Goal: Task Accomplishment & Management: Manage account settings

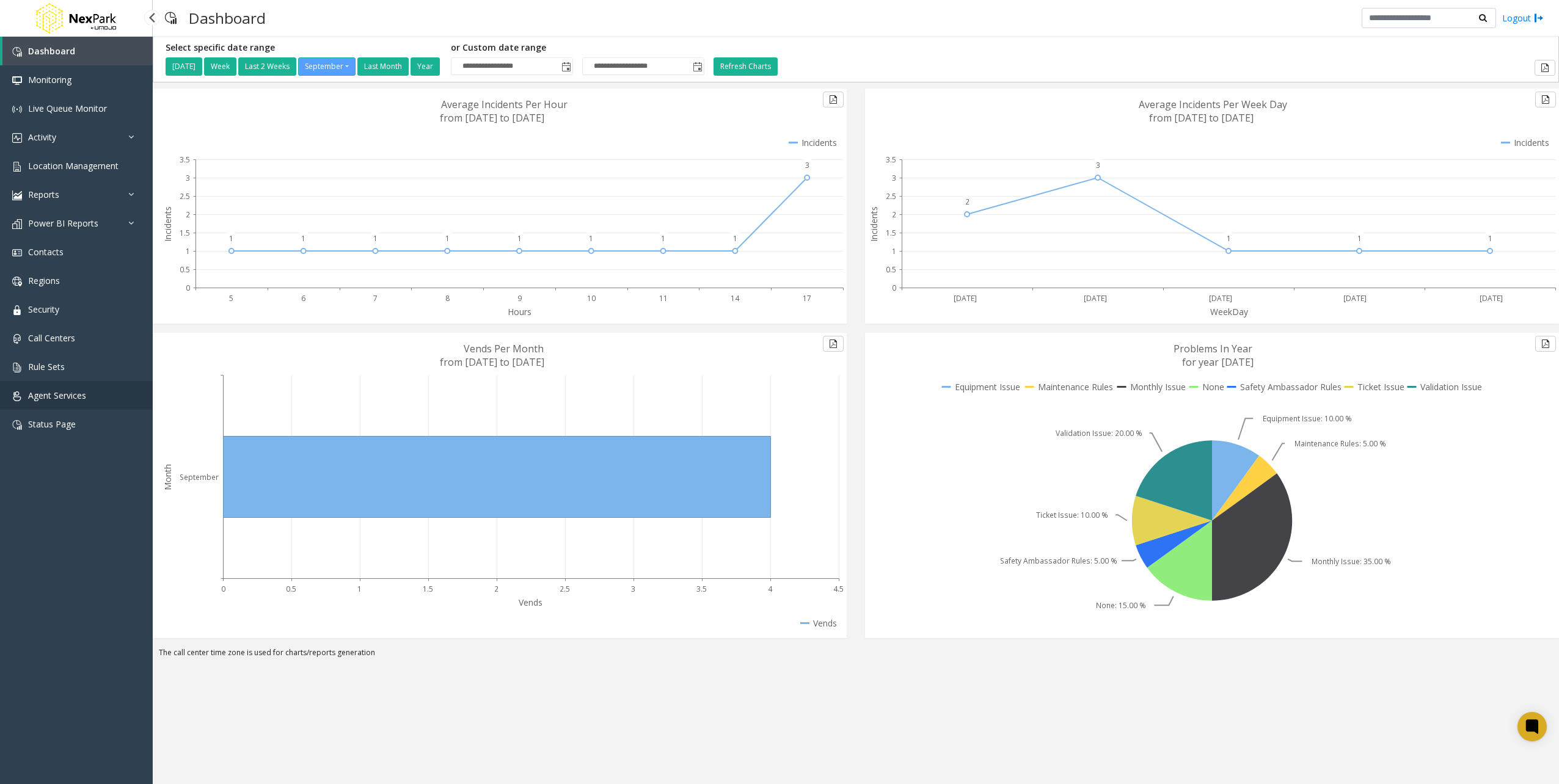
click at [56, 400] on span "Agent Services" at bounding box center [57, 395] width 58 height 11
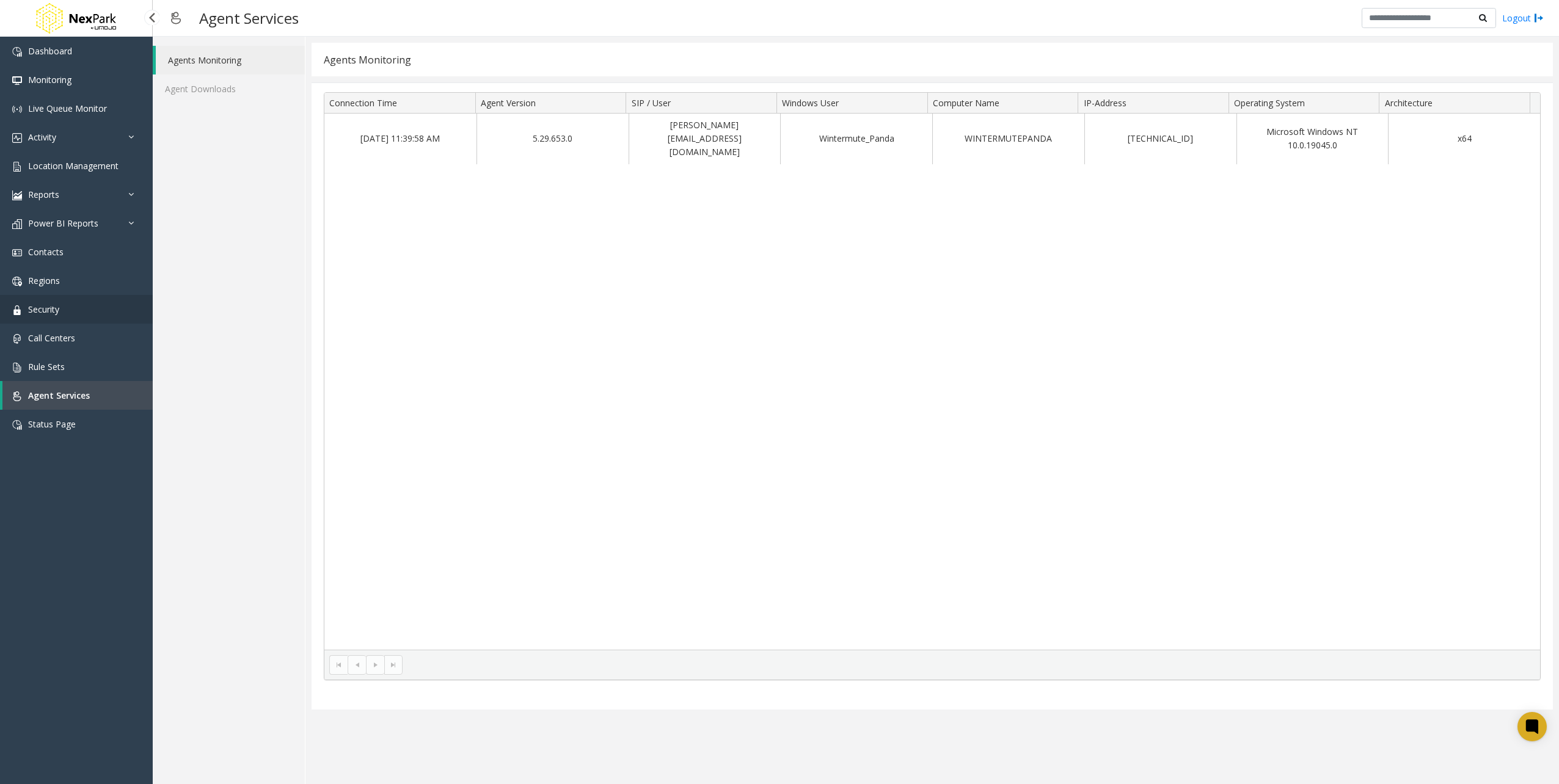
click at [57, 311] on span "Security" at bounding box center [43, 309] width 31 height 11
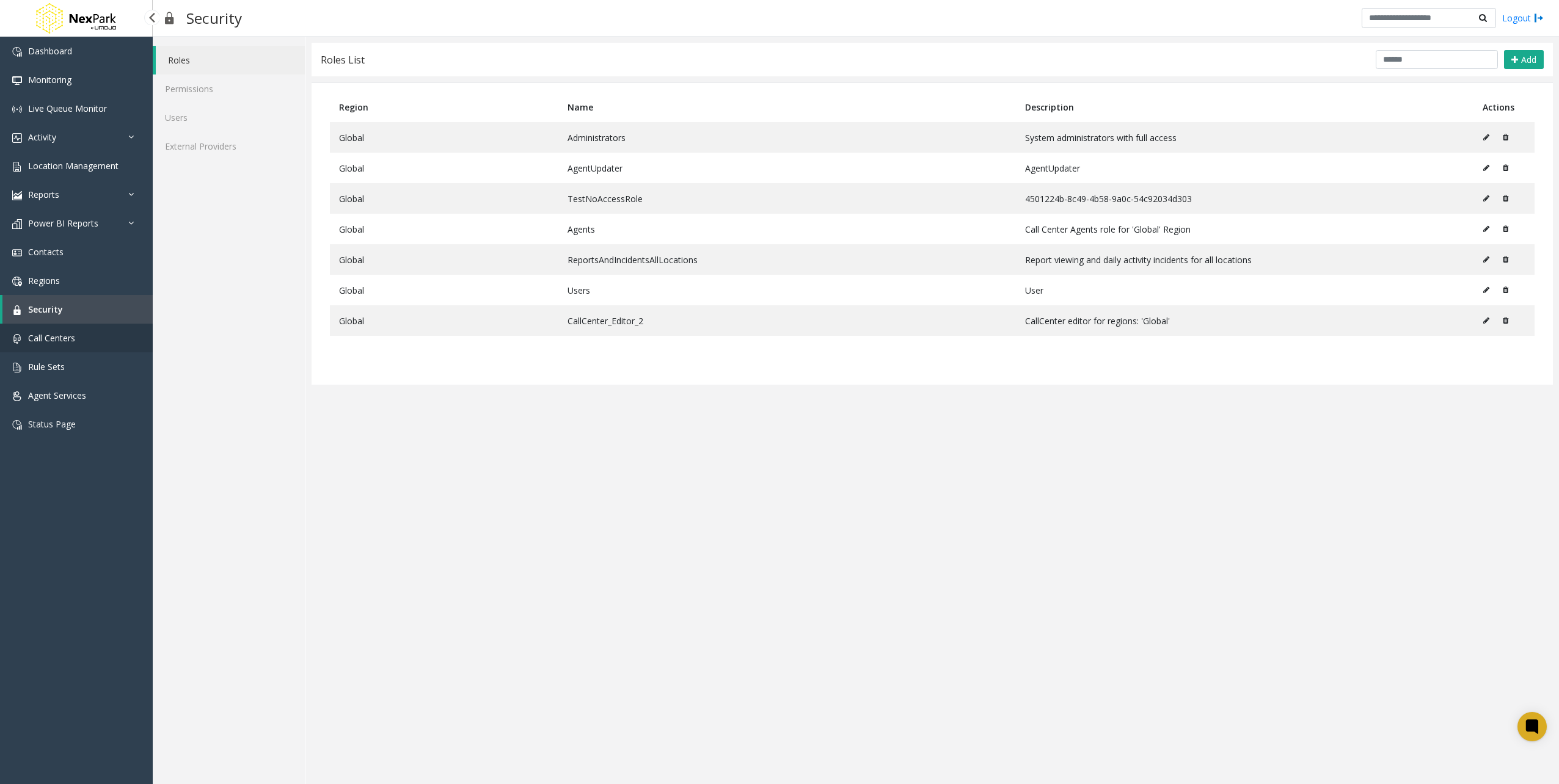
click at [64, 336] on span "Call Centers" at bounding box center [52, 338] width 47 height 11
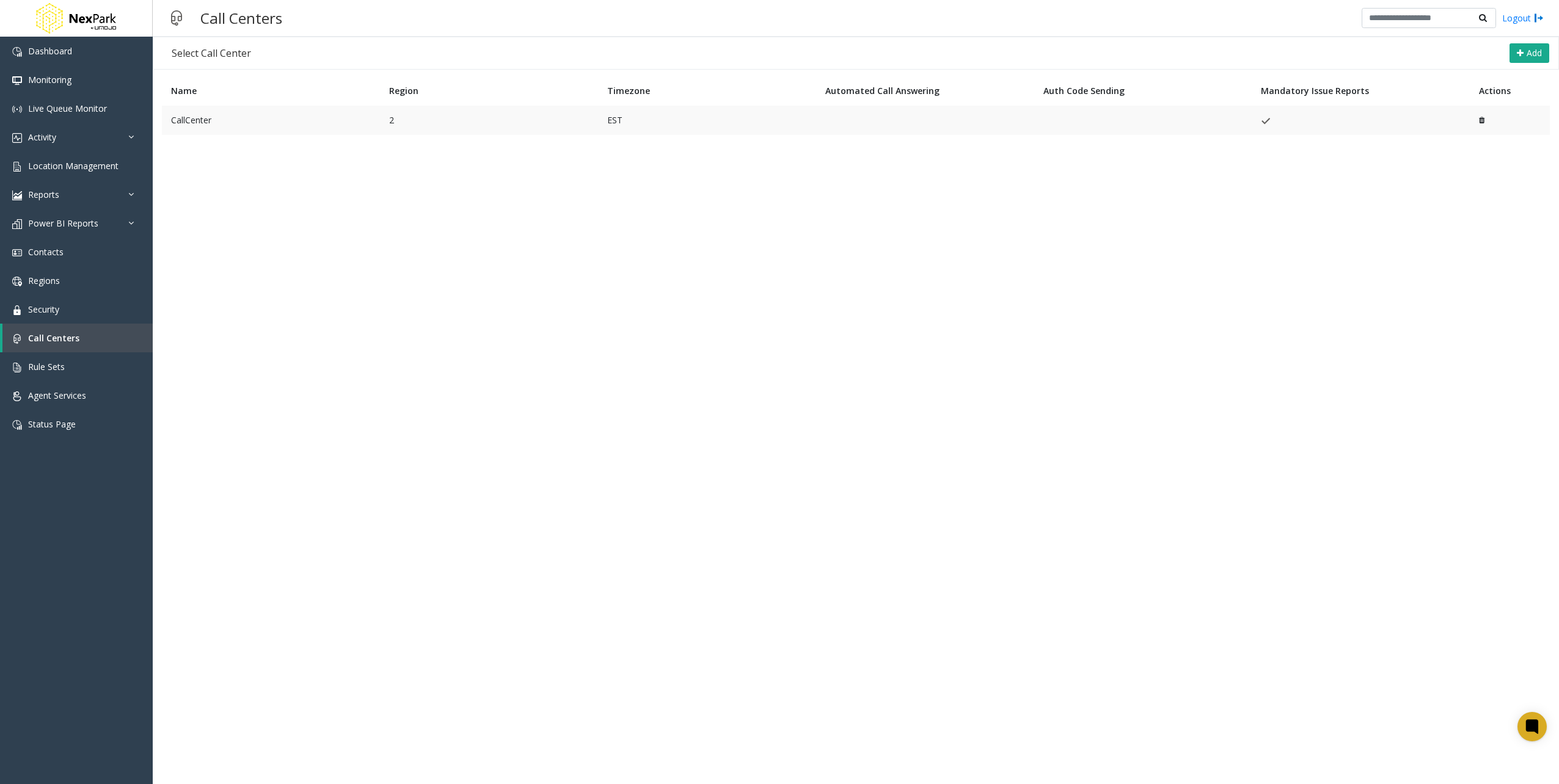
click at [238, 121] on td "CallCenter" at bounding box center [271, 120] width 218 height 29
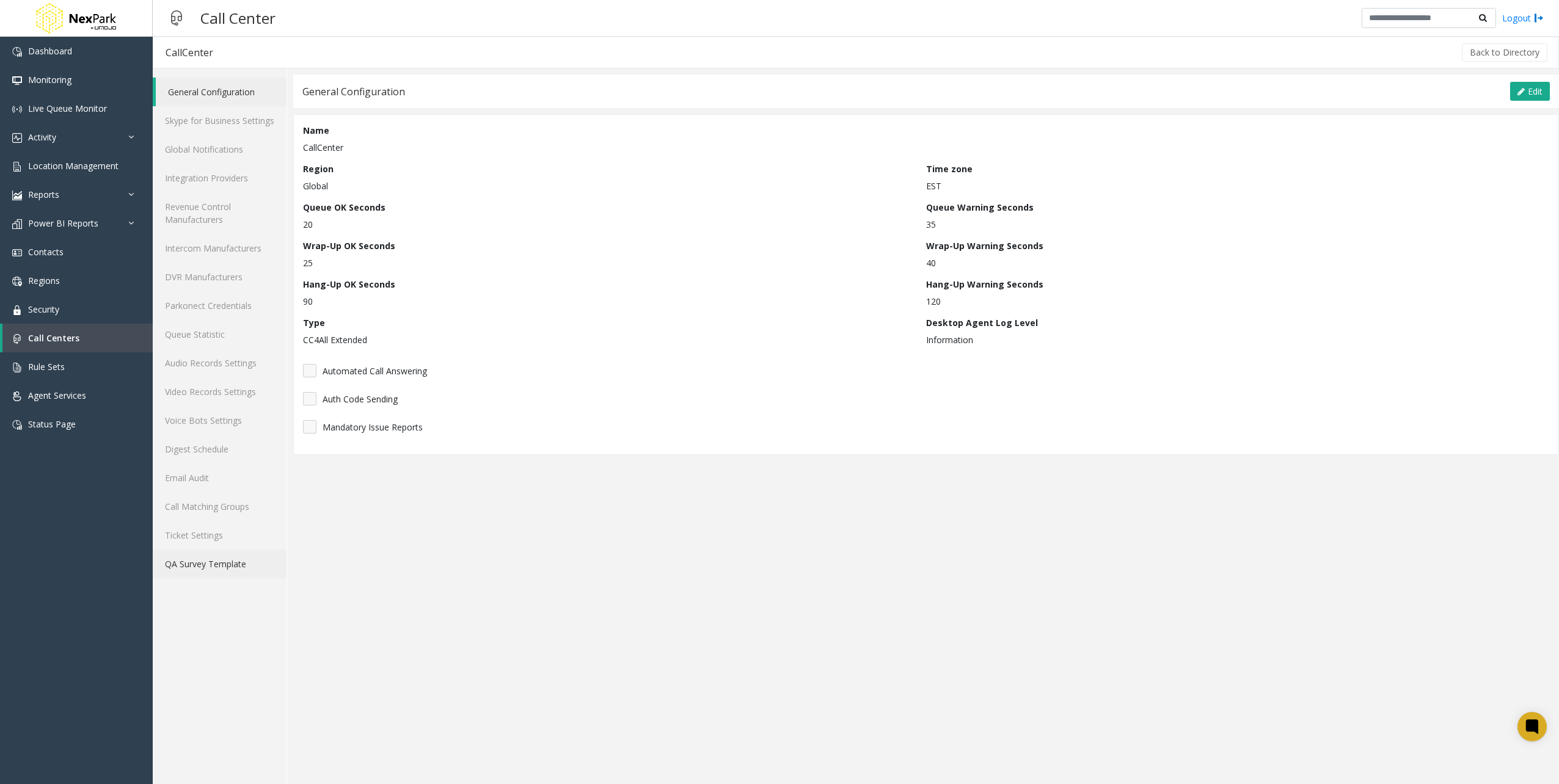
click at [214, 564] on link "QA Survey Template" at bounding box center [219, 564] width 134 height 29
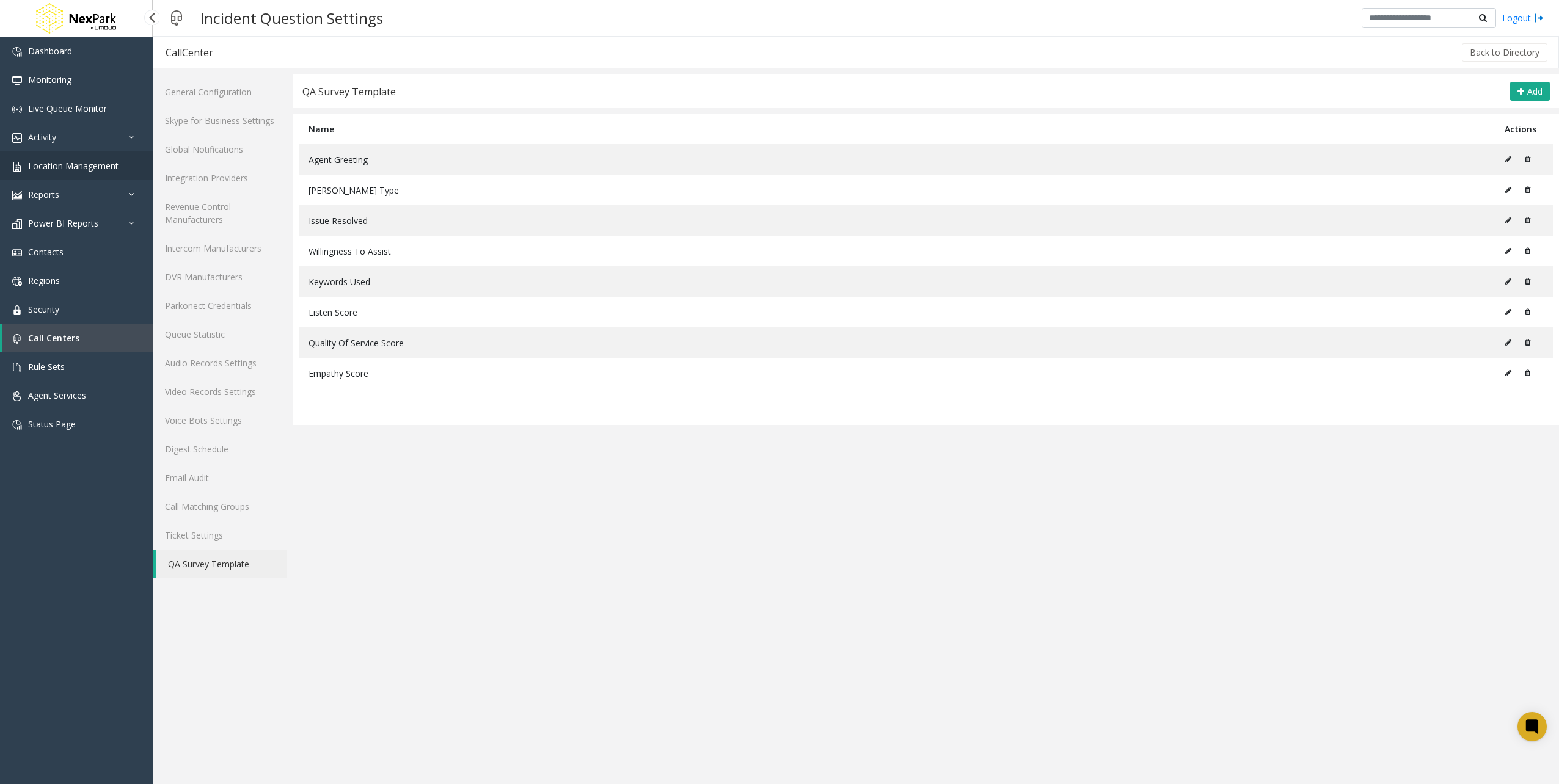
click at [118, 170] on link "Location Management" at bounding box center [76, 166] width 153 height 29
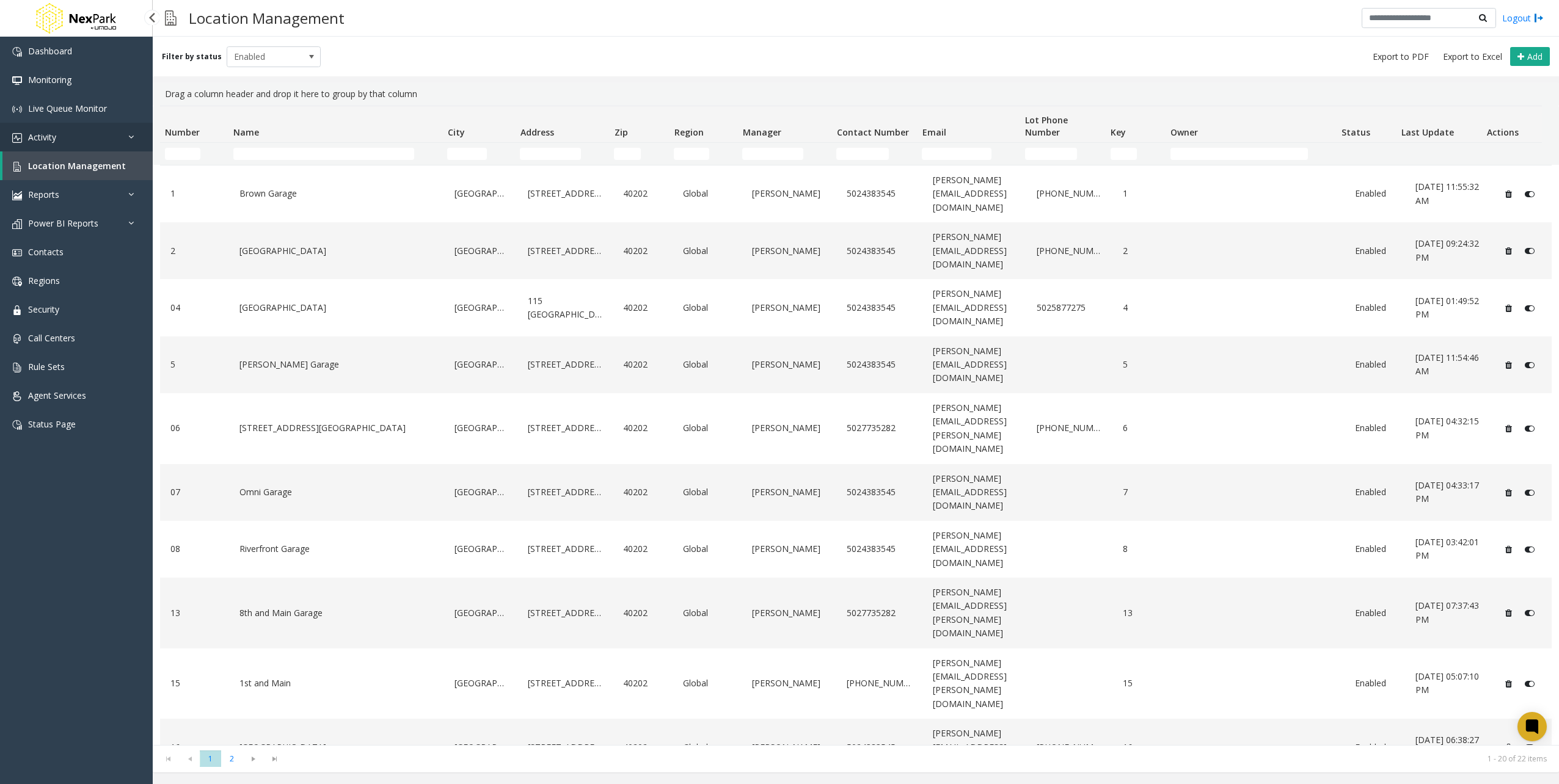
drag, startPoint x: 60, startPoint y: 142, endPoint x: 77, endPoint y: 205, distance: 65.3
click at [60, 142] on link "Activity" at bounding box center [76, 137] width 153 height 29
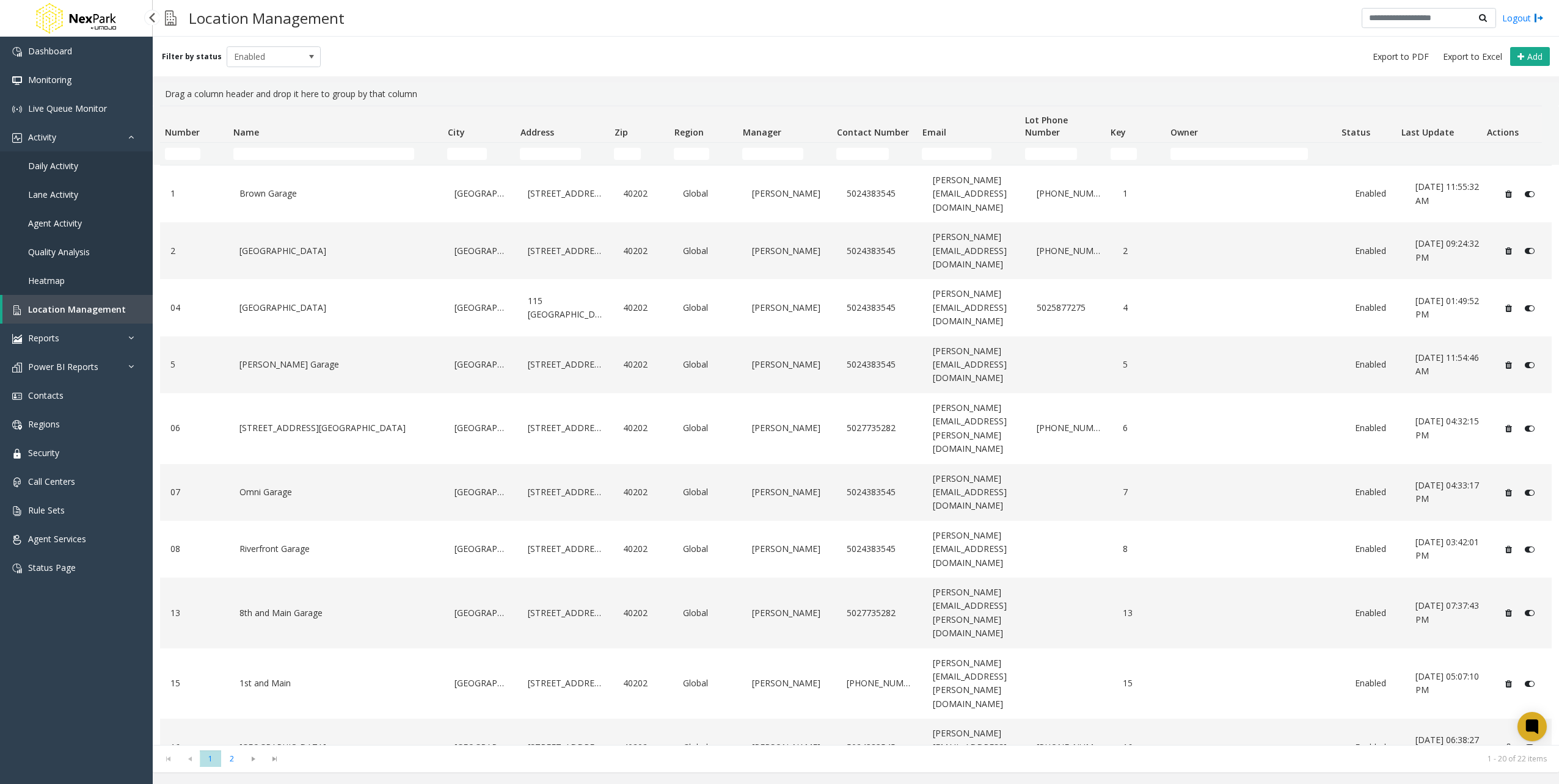
click at [64, 173] on link "Daily Activity" at bounding box center [76, 166] width 153 height 29
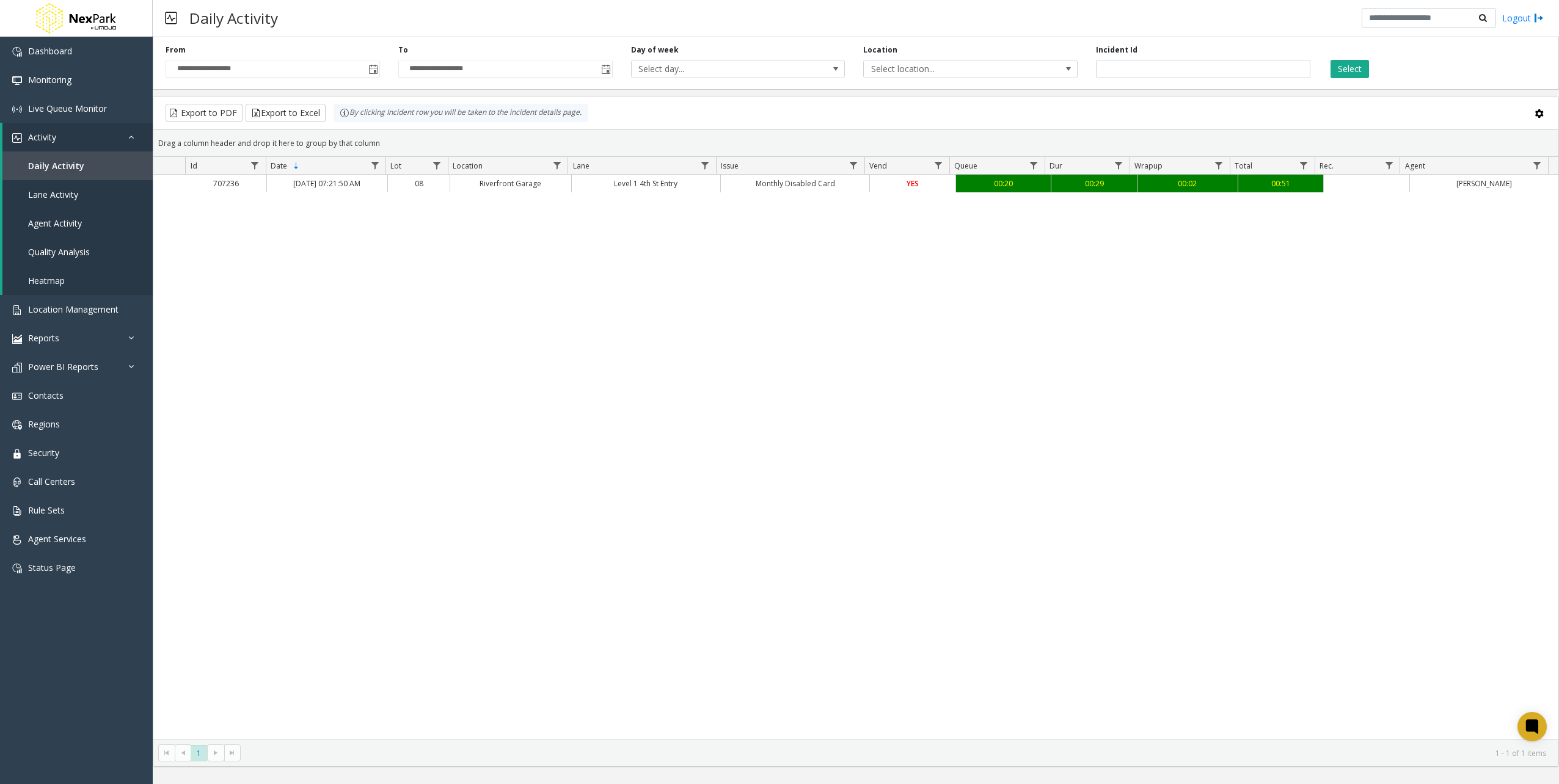
click at [367, 44] on div "**********" at bounding box center [855, 60] width 1406 height 58
click at [370, 65] on span "Toggle popup" at bounding box center [373, 69] width 10 height 10
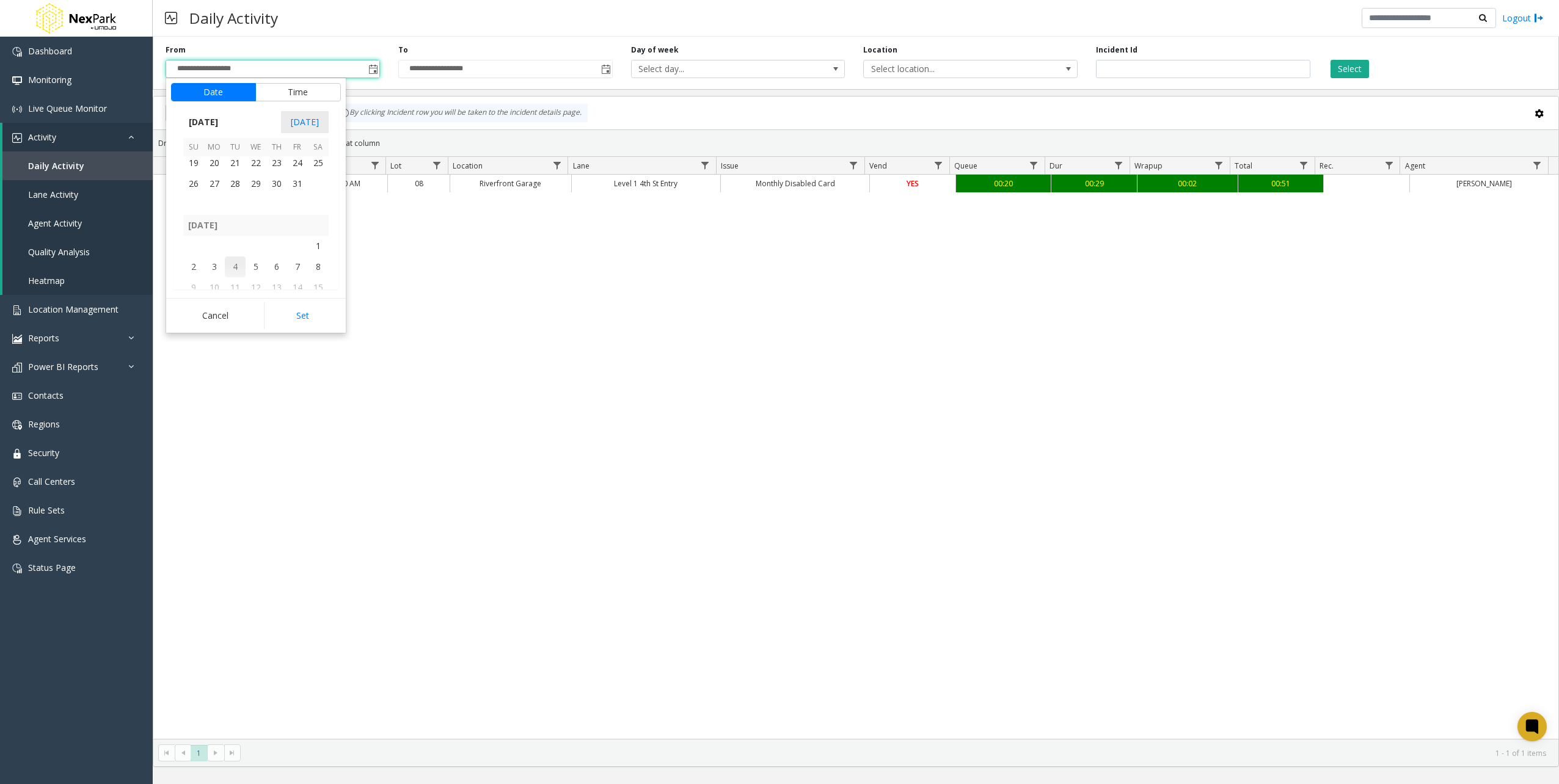
drag, startPoint x: 235, startPoint y: 241, endPoint x: 237, endPoint y: 258, distance: 17.1
click at [235, 243] on td at bounding box center [235, 246] width 21 height 21
click at [249, 281] on span "12" at bounding box center [256, 287] width 21 height 21
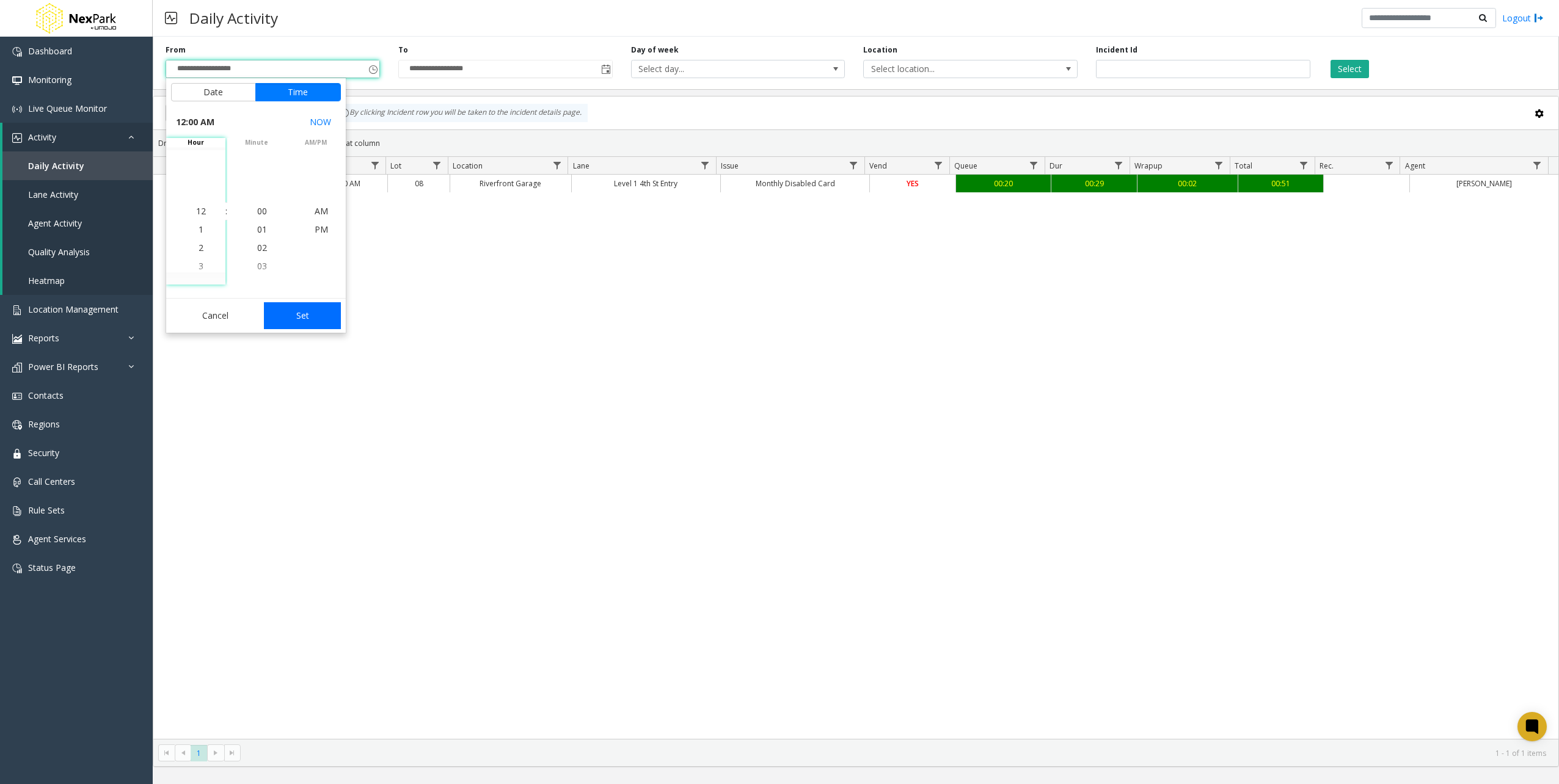
click at [318, 326] on button "Set" at bounding box center [301, 316] width 77 height 27
type input "**********"
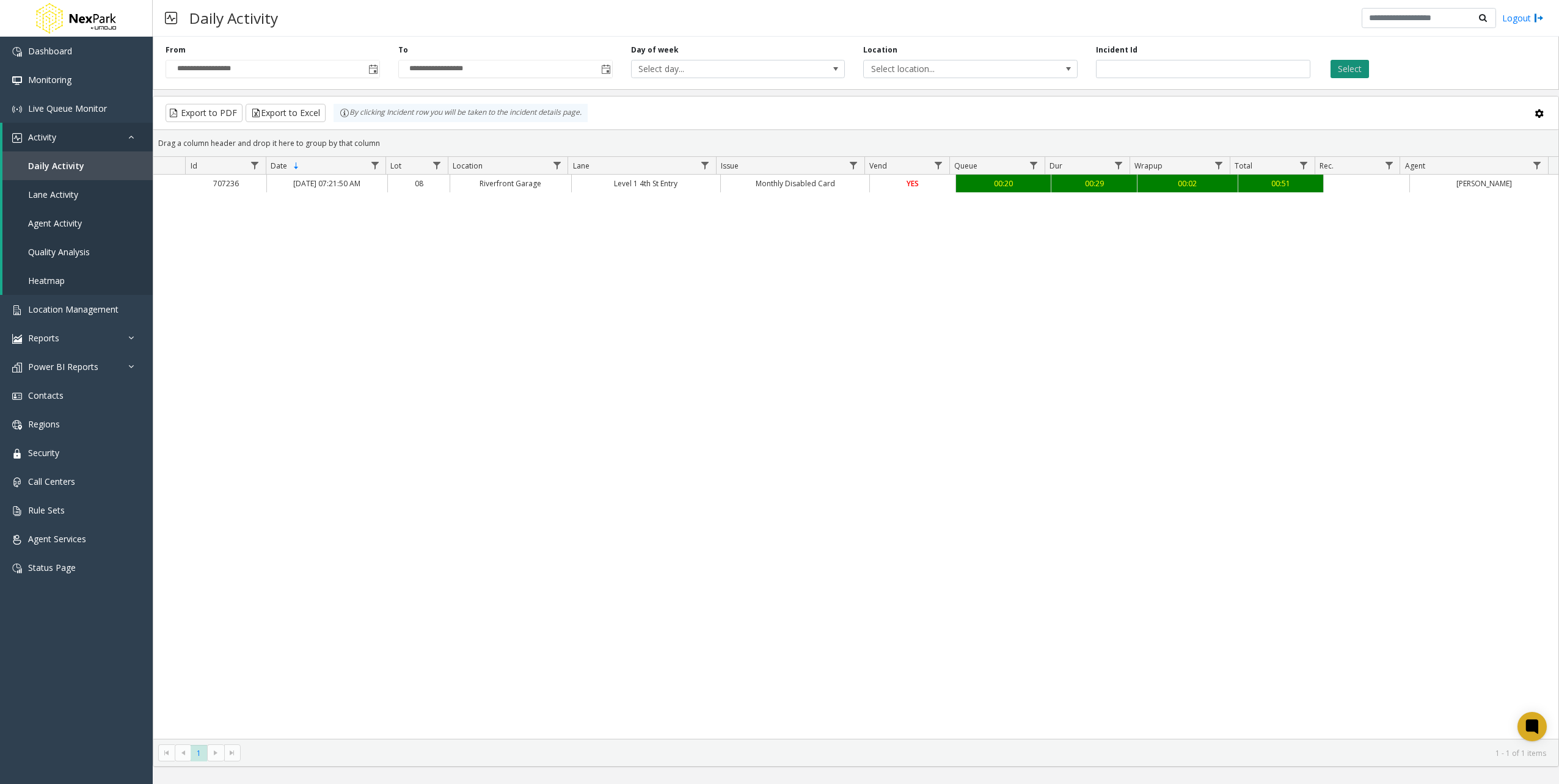
click at [1343, 73] on button "Select" at bounding box center [1350, 69] width 39 height 19
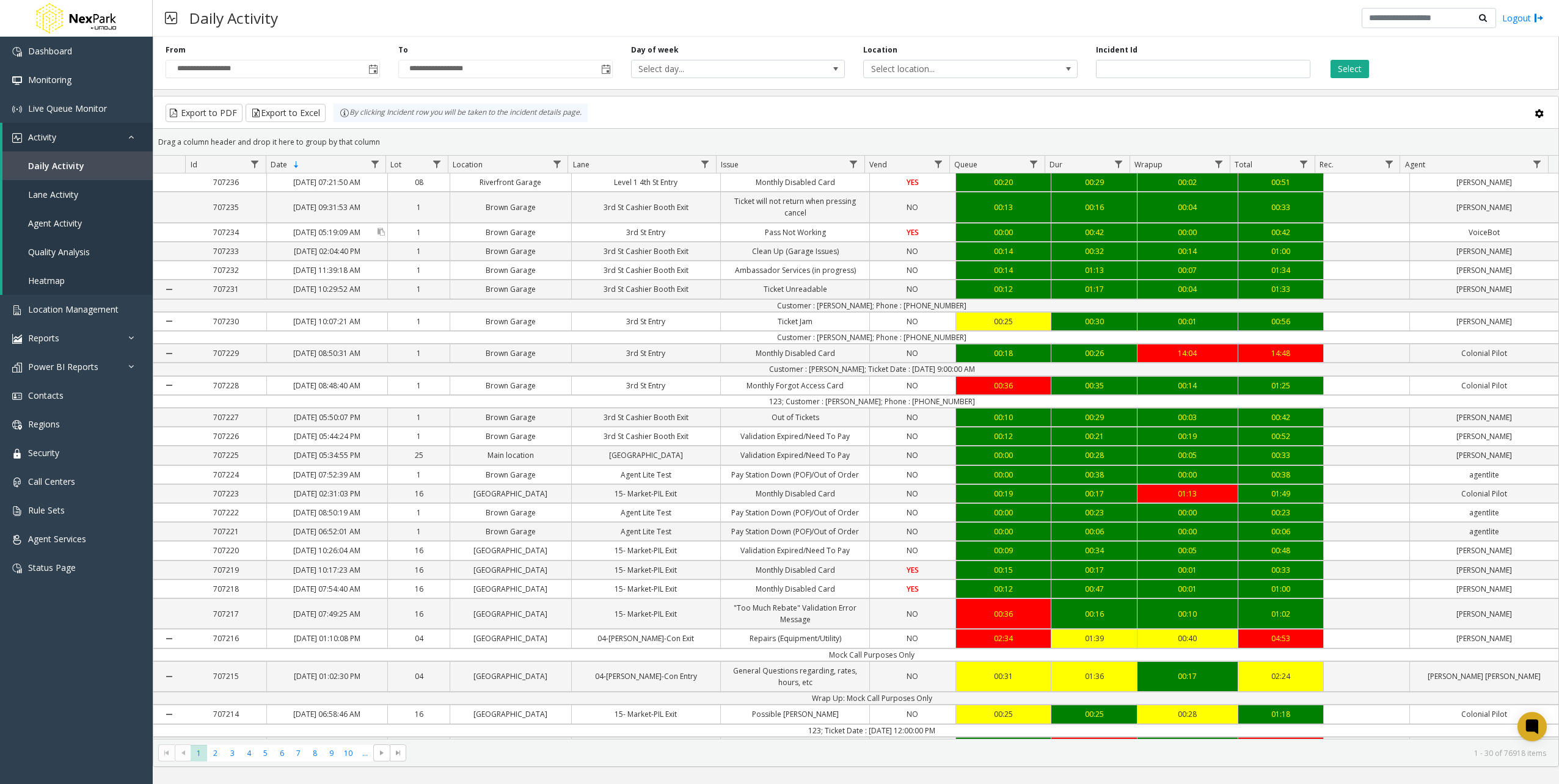
click at [357, 206] on link "[DATE] 09:31:53 AM" at bounding box center [327, 207] width 120 height 18
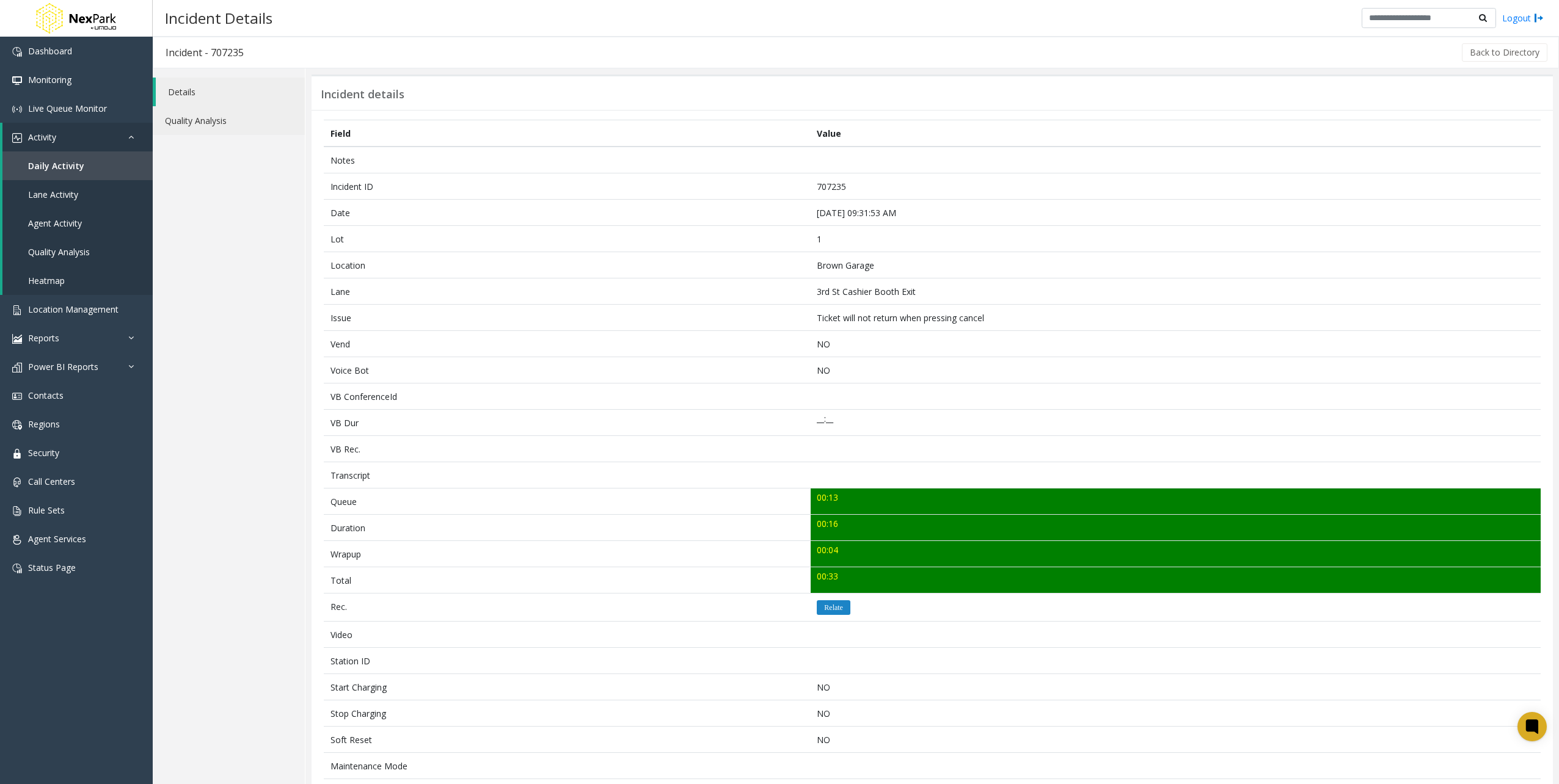
click at [255, 115] on link "Quality Analysis" at bounding box center [228, 120] width 152 height 29
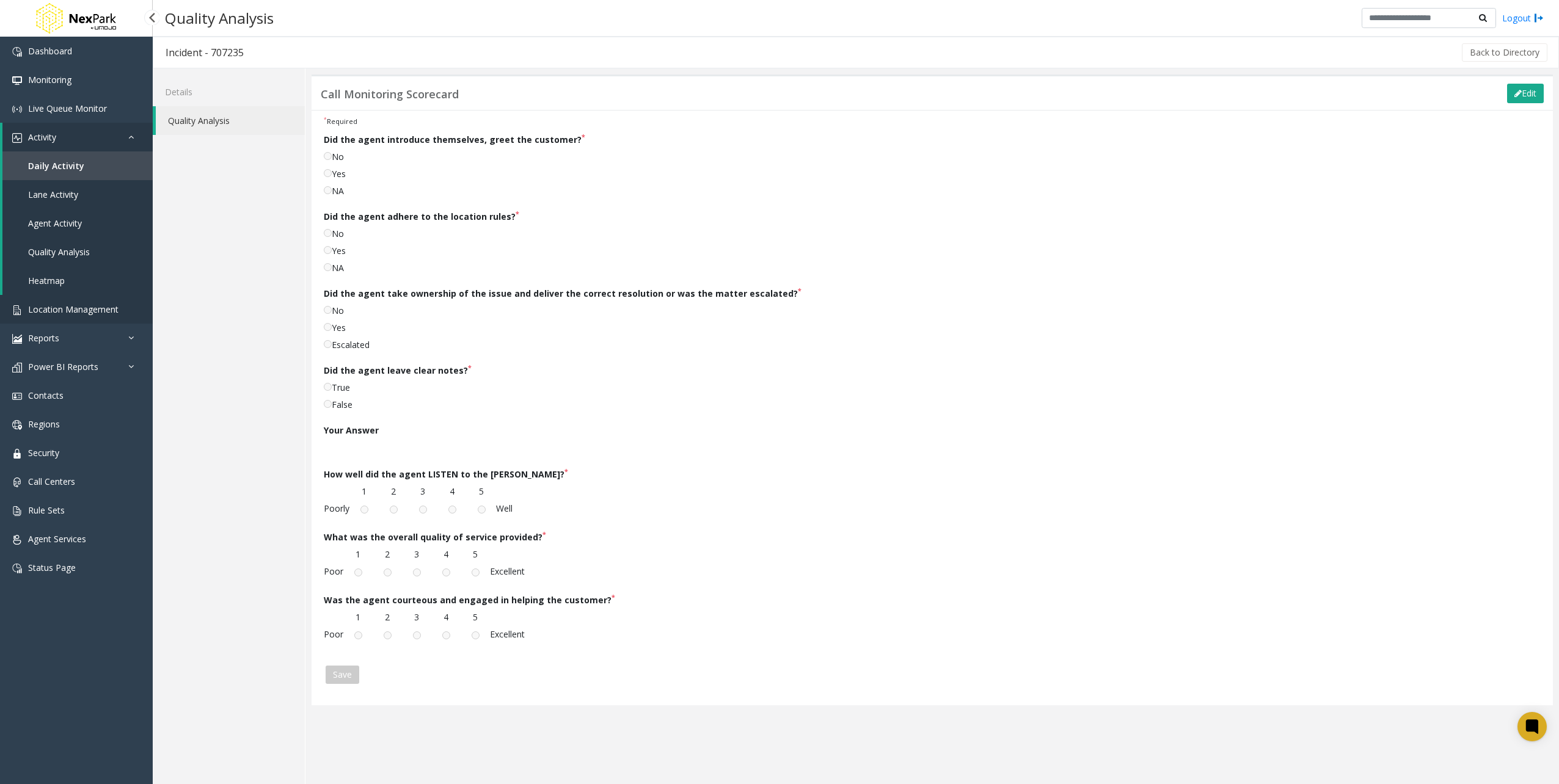
click at [87, 313] on span "Location Management" at bounding box center [73, 309] width 90 height 11
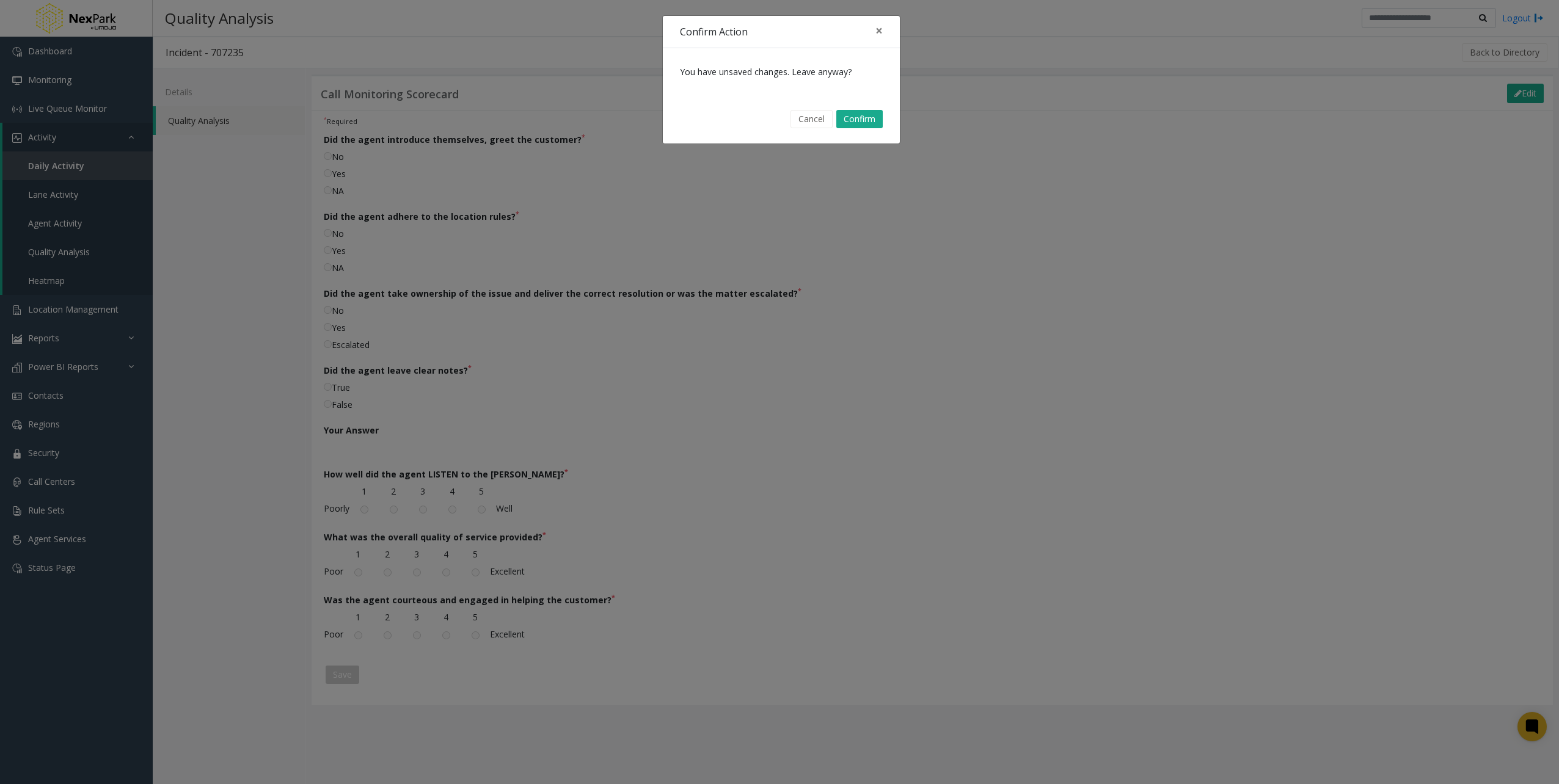
click at [886, 15] on div "Confirm Action × You have unsaved changes. Leave anyway? Cancel Confirm" at bounding box center [781, 79] width 238 height 129
click at [879, 28] on span "×" at bounding box center [879, 31] width 7 height 17
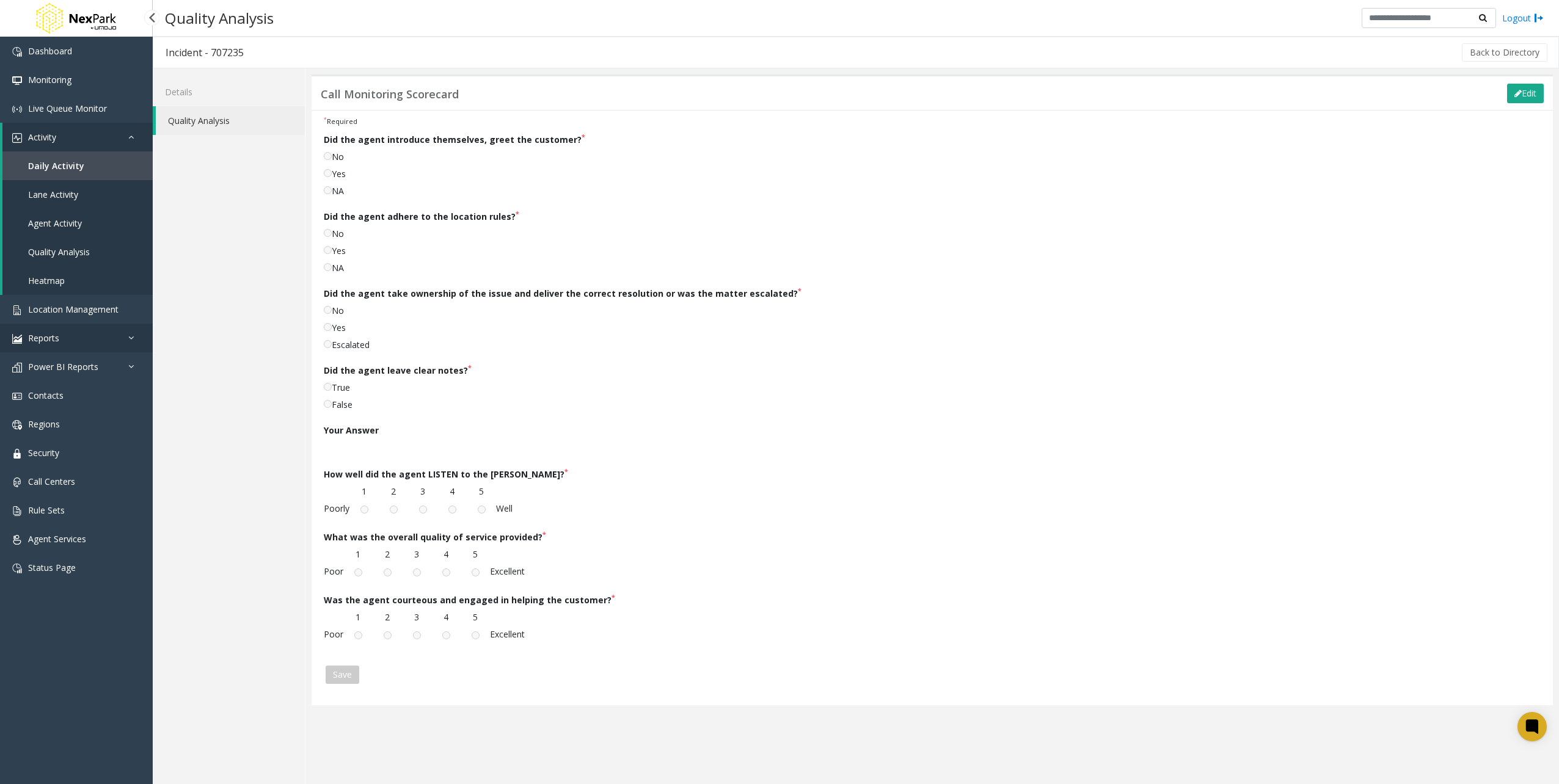
click at [97, 334] on link "Reports" at bounding box center [76, 338] width 153 height 29
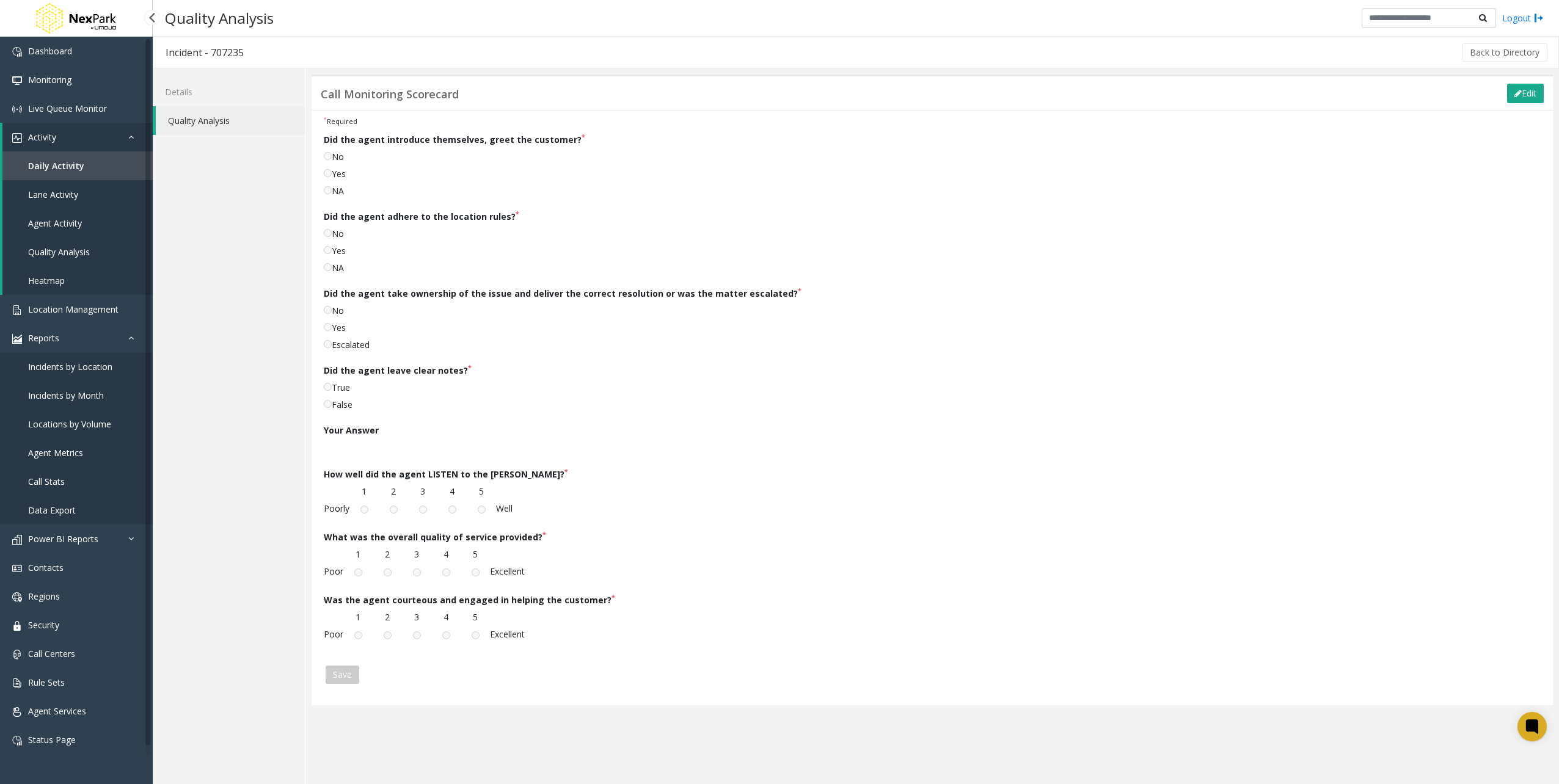
click at [72, 250] on span "Quality Analysis" at bounding box center [59, 252] width 62 height 11
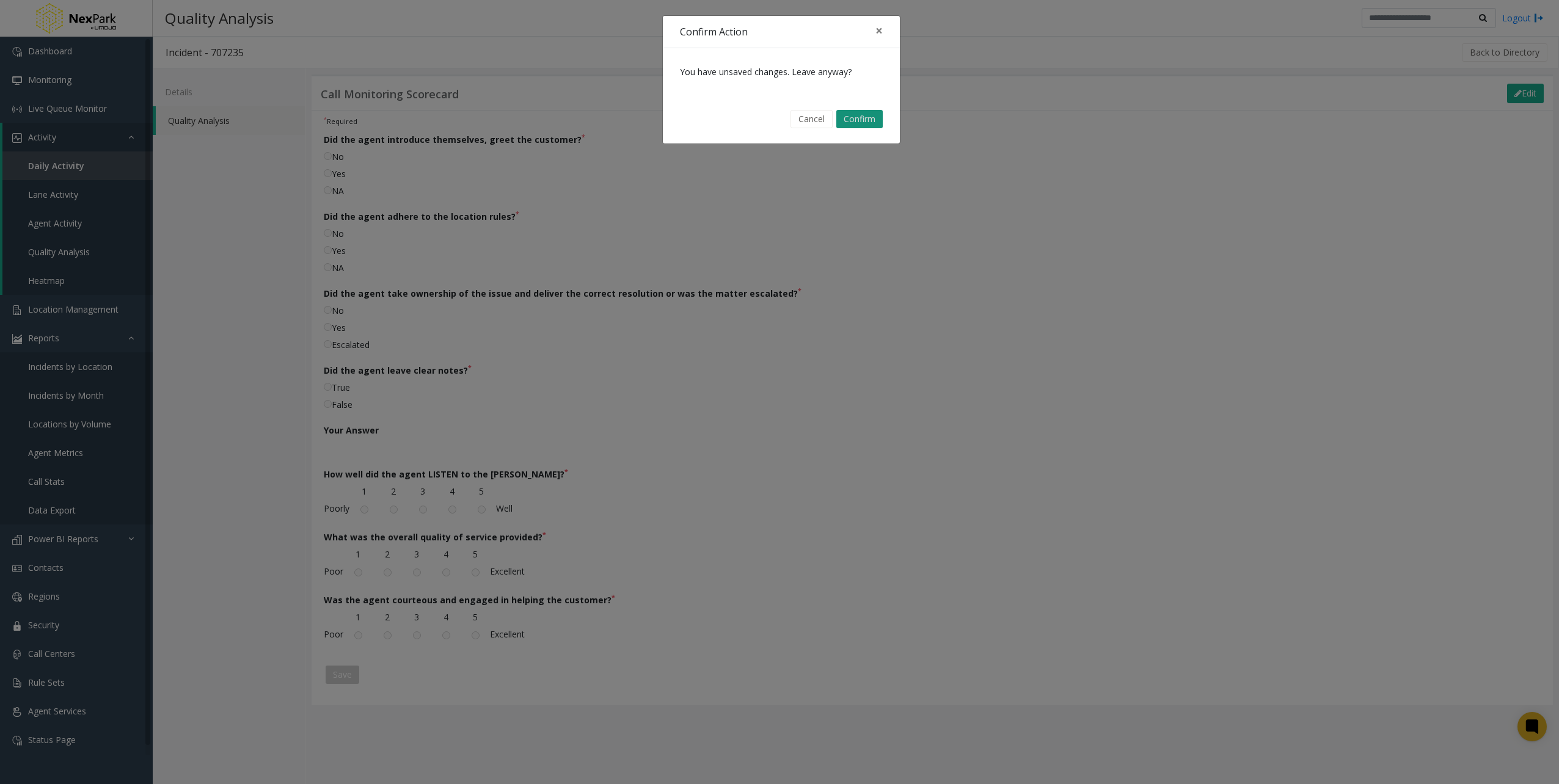
drag, startPoint x: 858, startPoint y: 135, endPoint x: 857, endPoint y: 114, distance: 21.0
click at [857, 125] on div "Confirm Action × You have unsaved changes. Leave anyway? Cancel Confirm" at bounding box center [781, 79] width 238 height 129
click at [850, 63] on div "You have unsaved changes. Leave anyway?" at bounding box center [781, 72] width 237 height 47
click at [857, 100] on div "Confirm Action × You have unsaved changes. Leave anyway? Cancel Confirm" at bounding box center [781, 79] width 238 height 129
drag, startPoint x: 857, startPoint y: 100, endPoint x: 859, endPoint y: 107, distance: 7.3
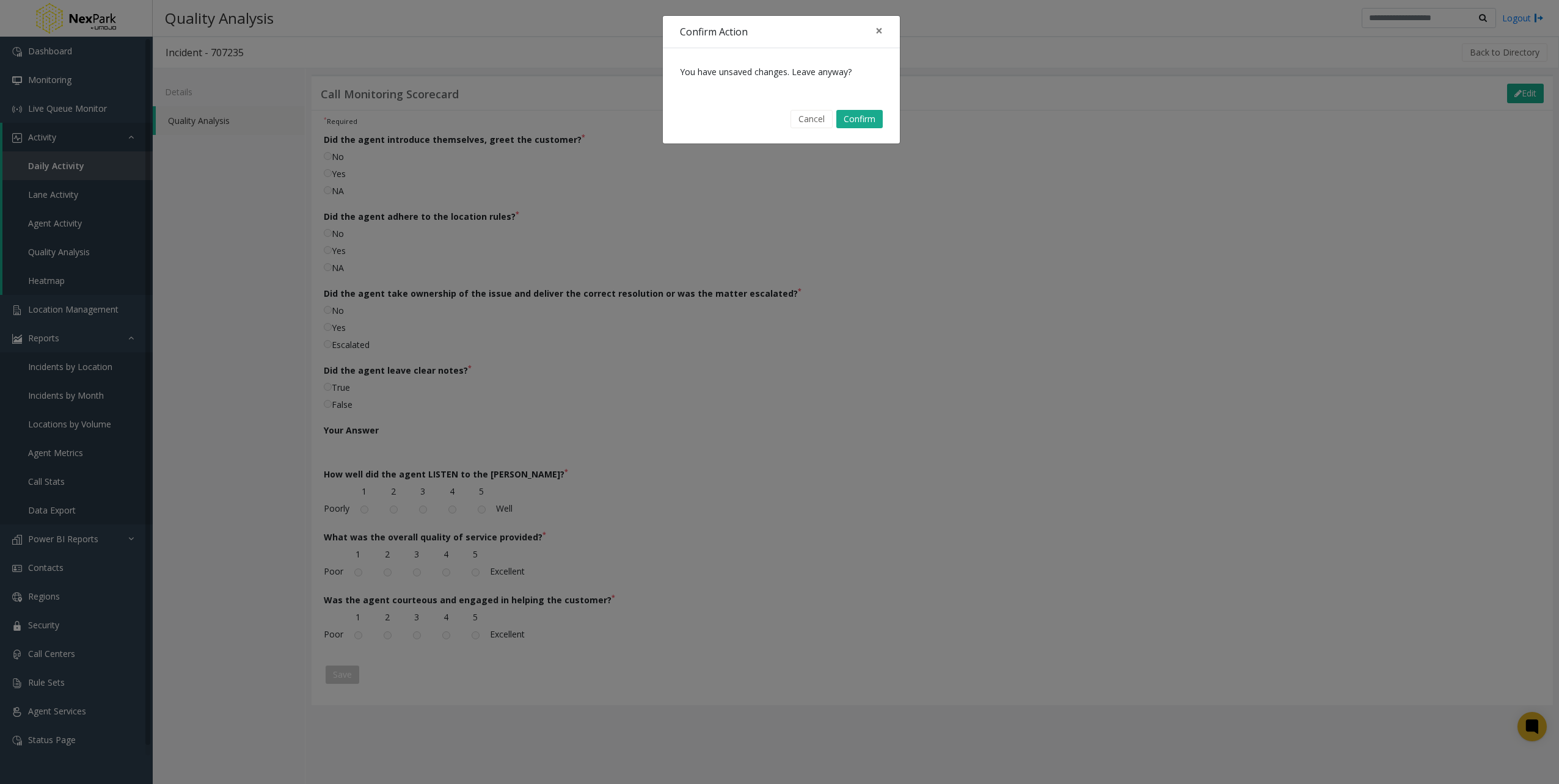
click at [859, 107] on div "Cancel Confirm" at bounding box center [781, 119] width 220 height 31
click at [861, 113] on button "Confirm" at bounding box center [859, 120] width 47 height 19
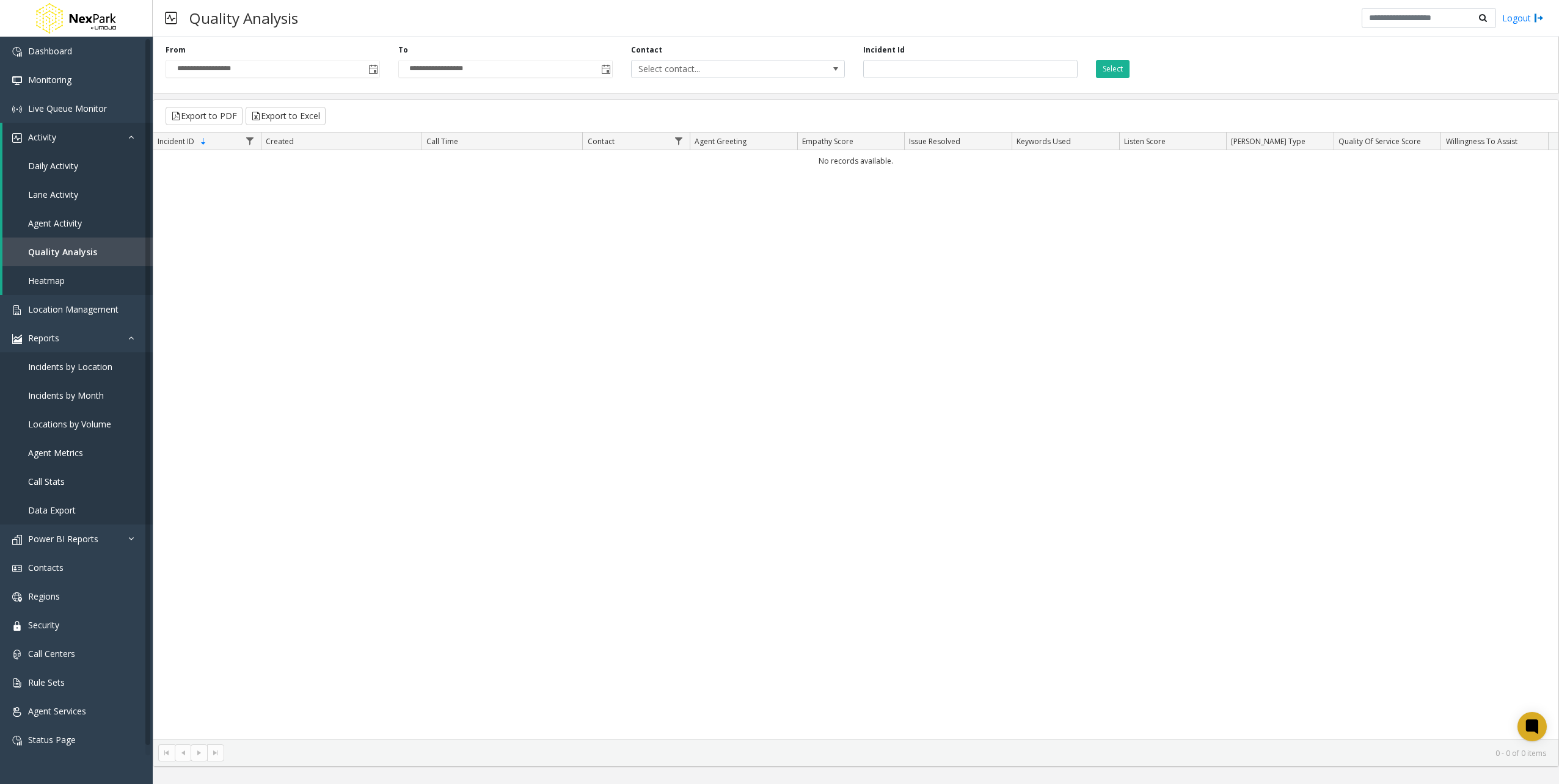
click at [1104, 59] on div "Select" at bounding box center [1202, 61] width 233 height 34
click at [1106, 74] on button "Select" at bounding box center [1112, 69] width 34 height 19
click at [361, 460] on div "No records available." at bounding box center [856, 445] width 1405 height 589
click at [66, 644] on span "Call Centers" at bounding box center [52, 649] width 47 height 11
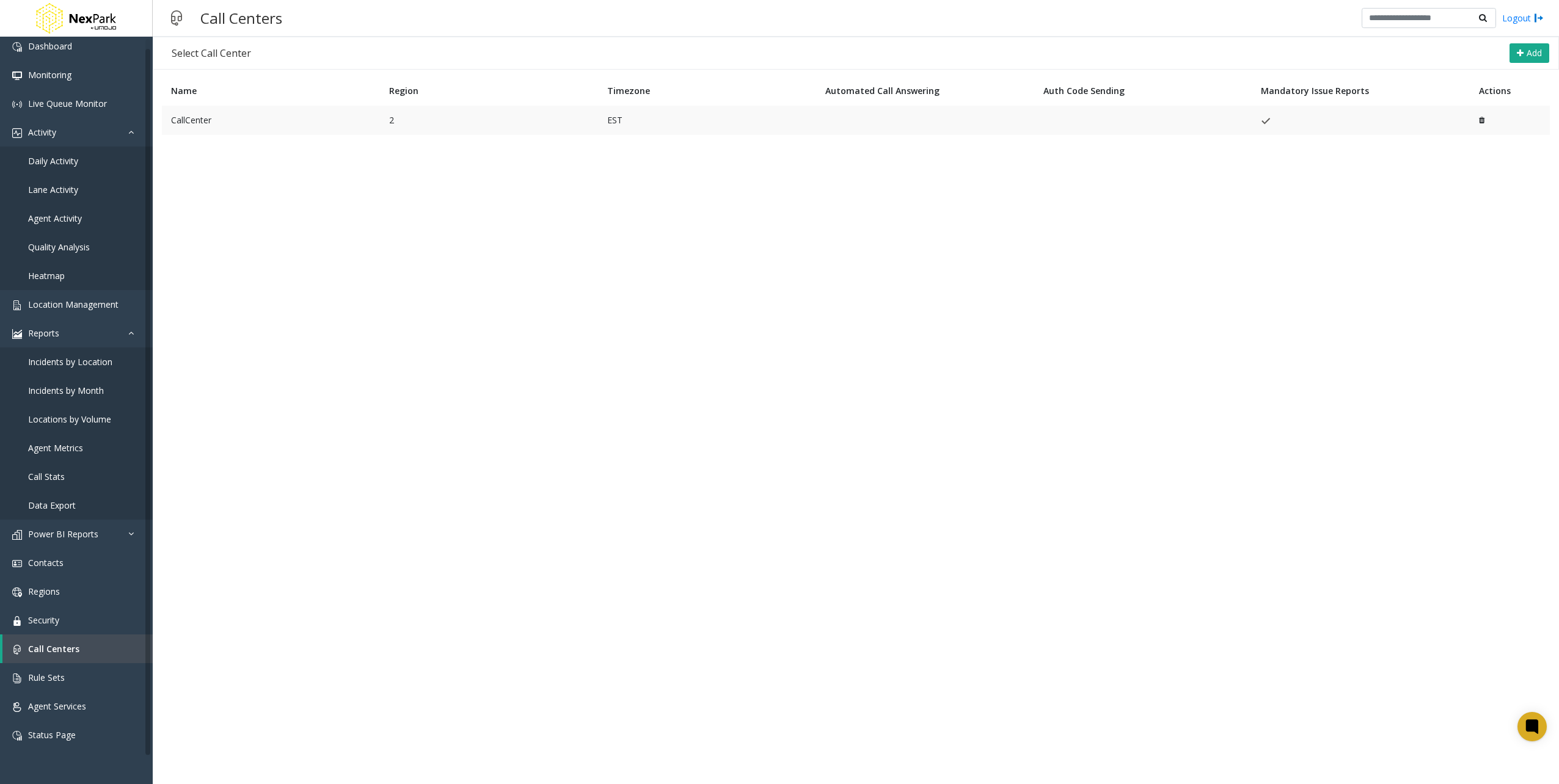
click at [188, 118] on td "CallCenter" at bounding box center [271, 120] width 218 height 29
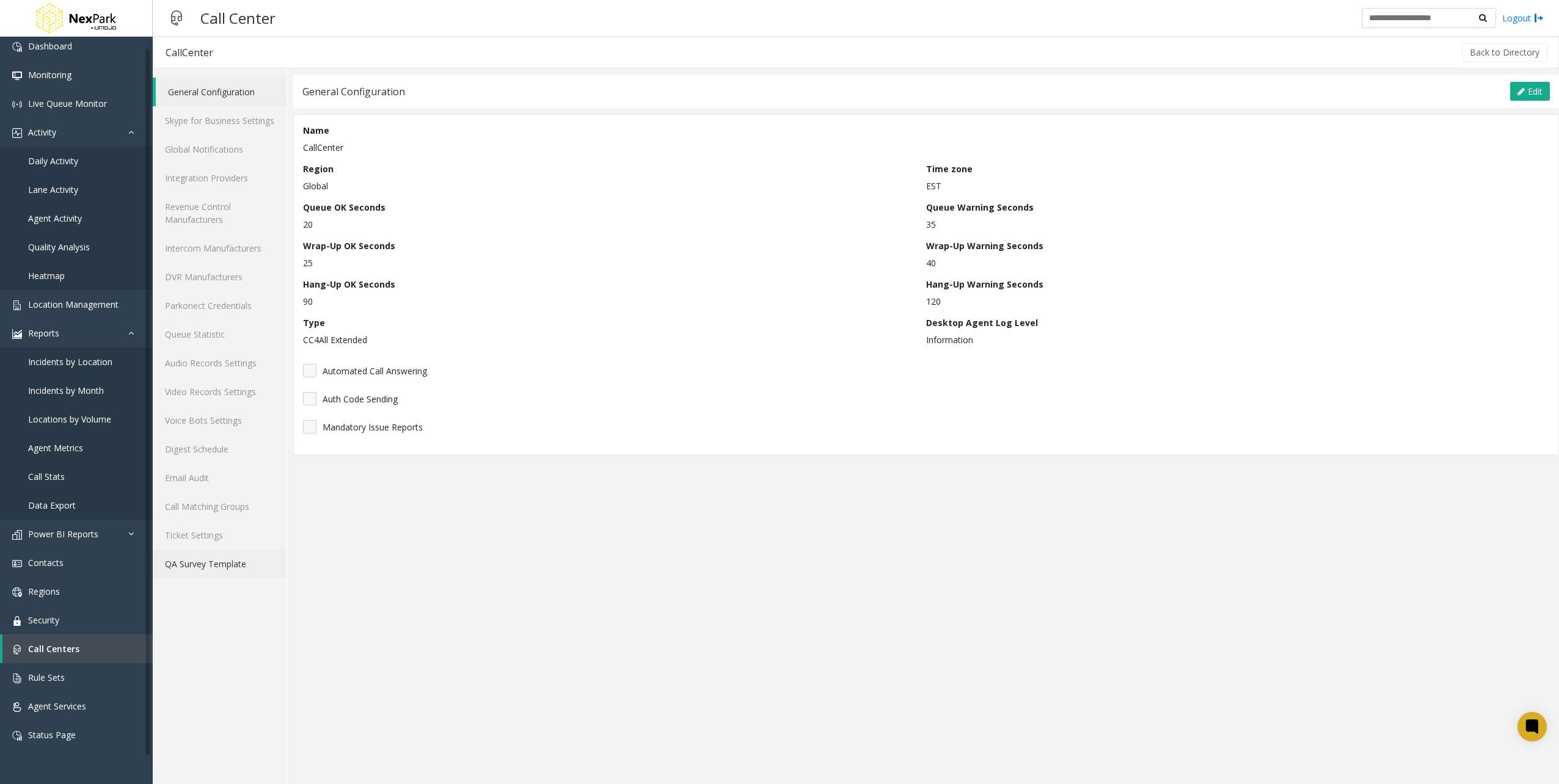
click at [223, 570] on link "QA Survey Template" at bounding box center [219, 564] width 134 height 29
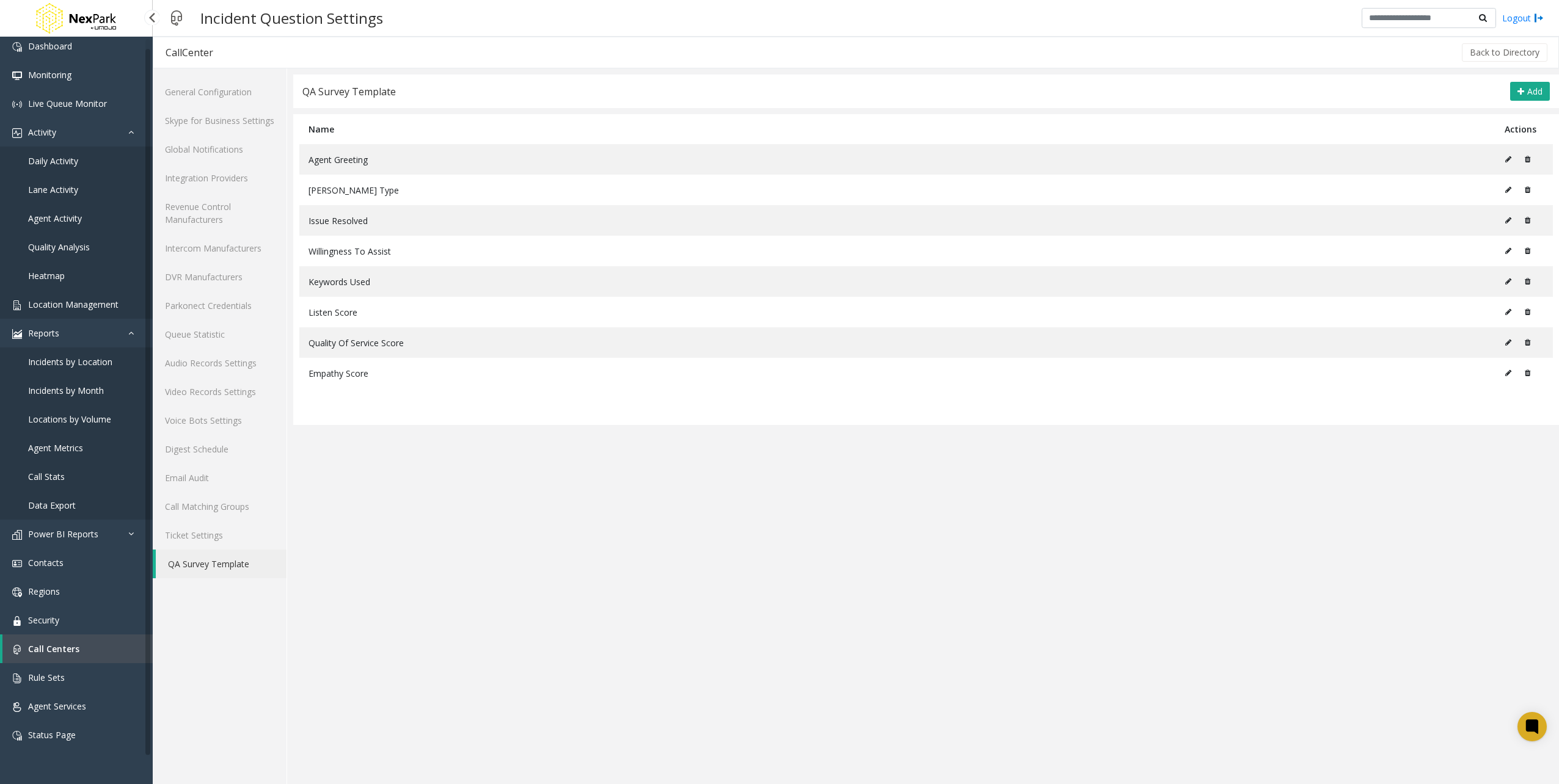
click at [126, 301] on link "Location Management" at bounding box center [76, 304] width 153 height 29
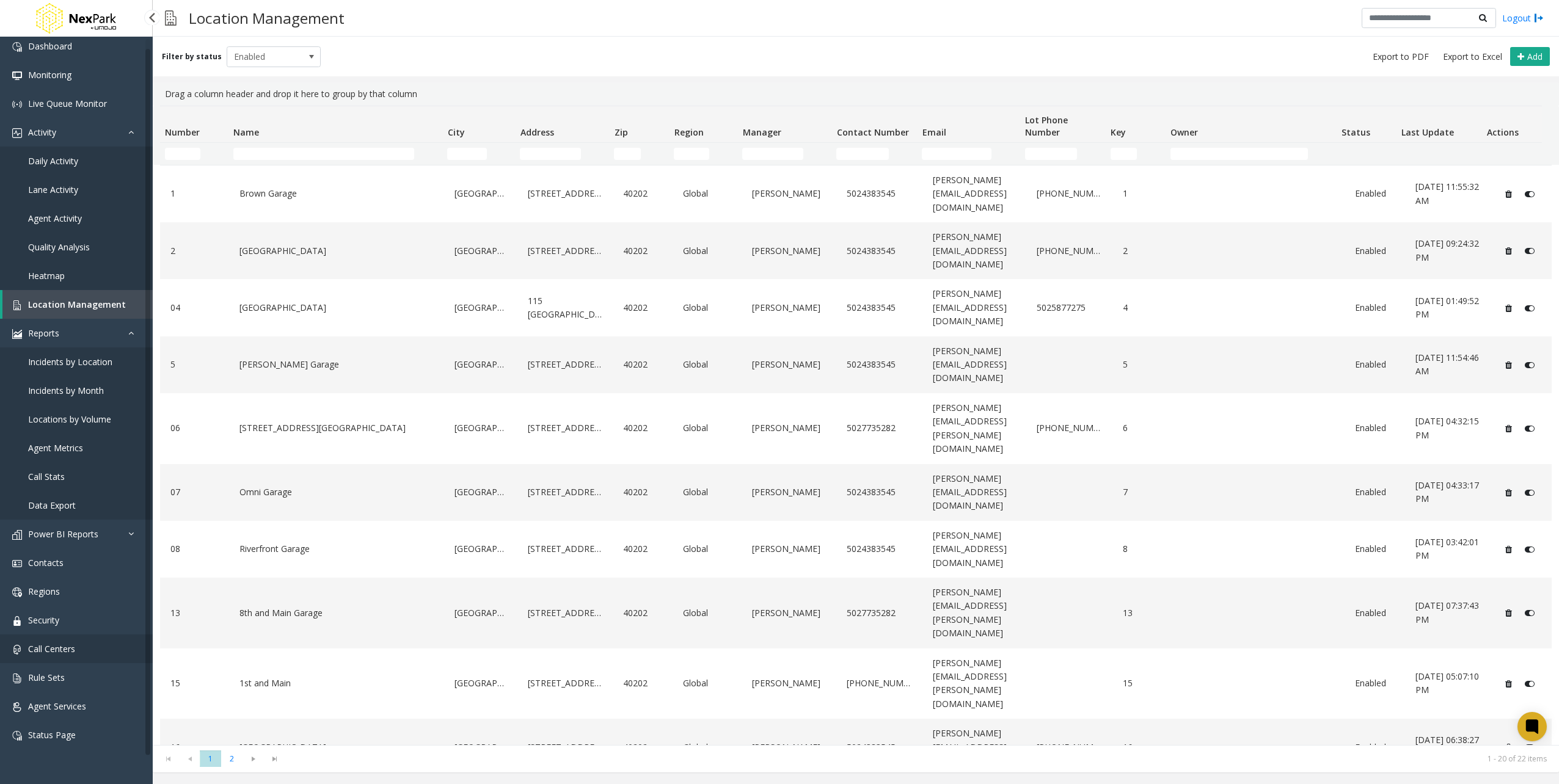
click at [43, 653] on span "Call Centers" at bounding box center [52, 649] width 47 height 11
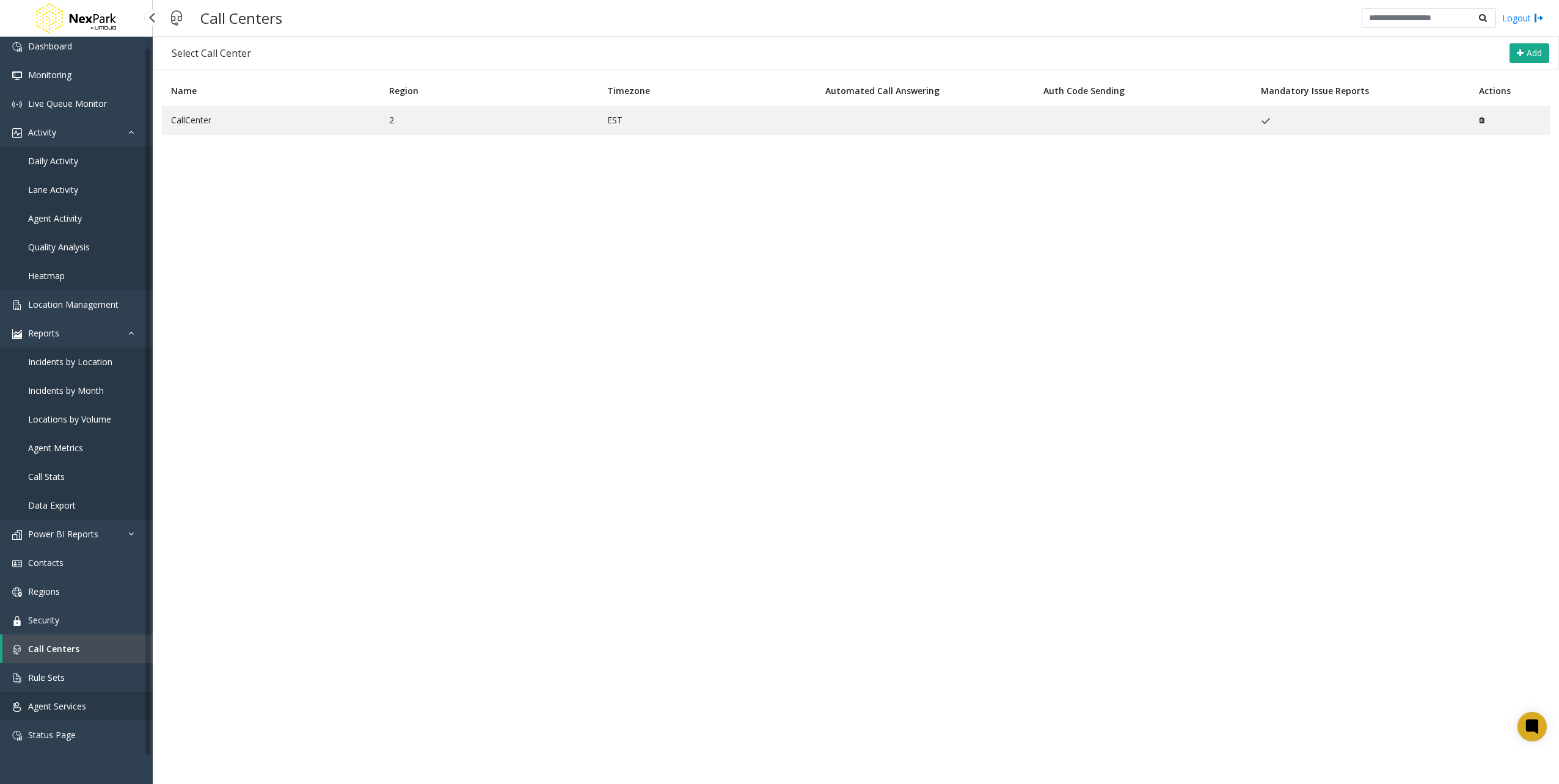
drag, startPoint x: 94, startPoint y: 720, endPoint x: 94, endPoint y: 766, distance: 46.0
click at [94, 720] on link "Agent Services" at bounding box center [76, 706] width 153 height 29
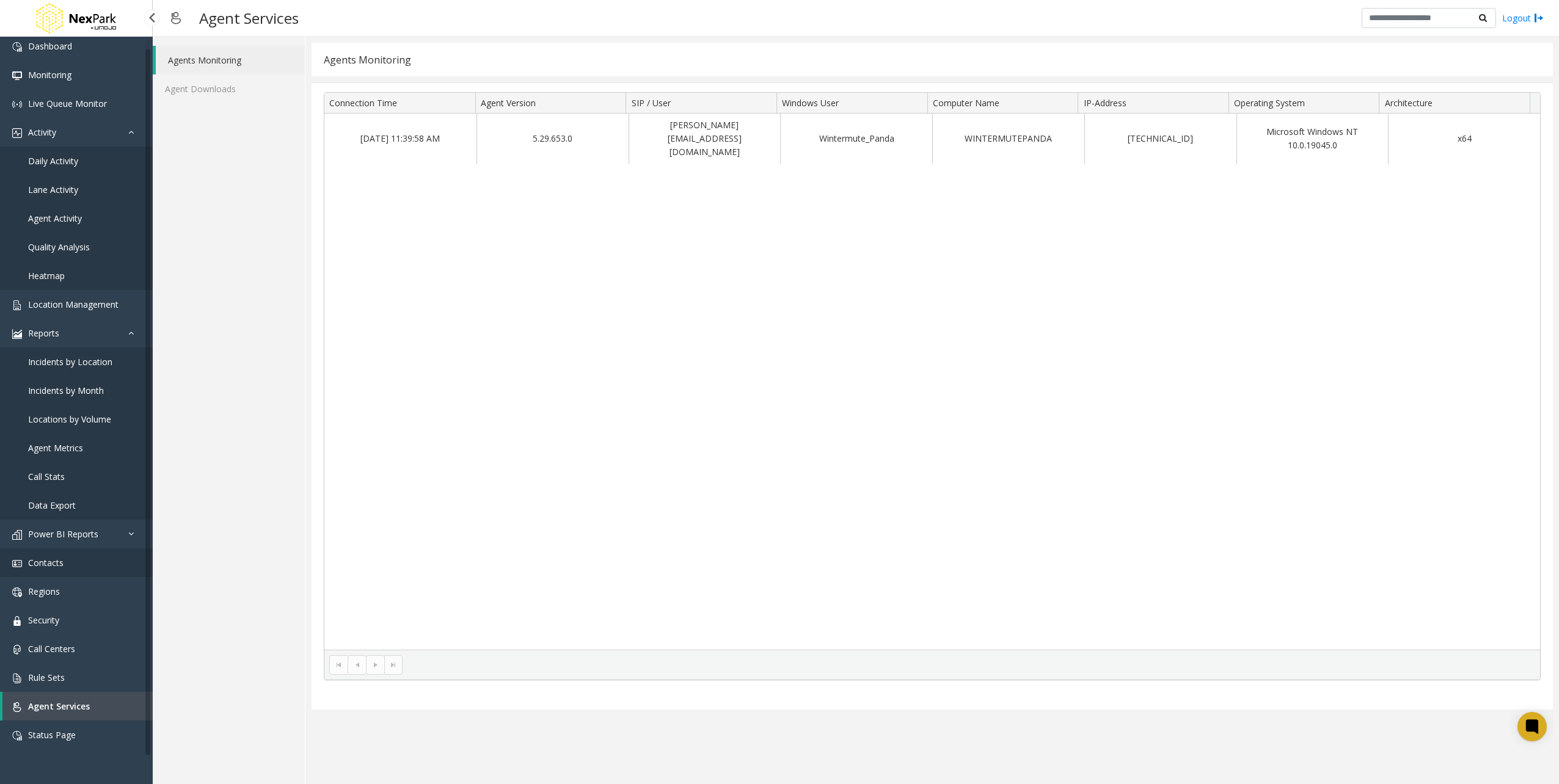
drag, startPoint x: 98, startPoint y: 571, endPoint x: 113, endPoint y: 553, distance: 23.4
click at [97, 571] on link "Contacts" at bounding box center [76, 563] width 153 height 29
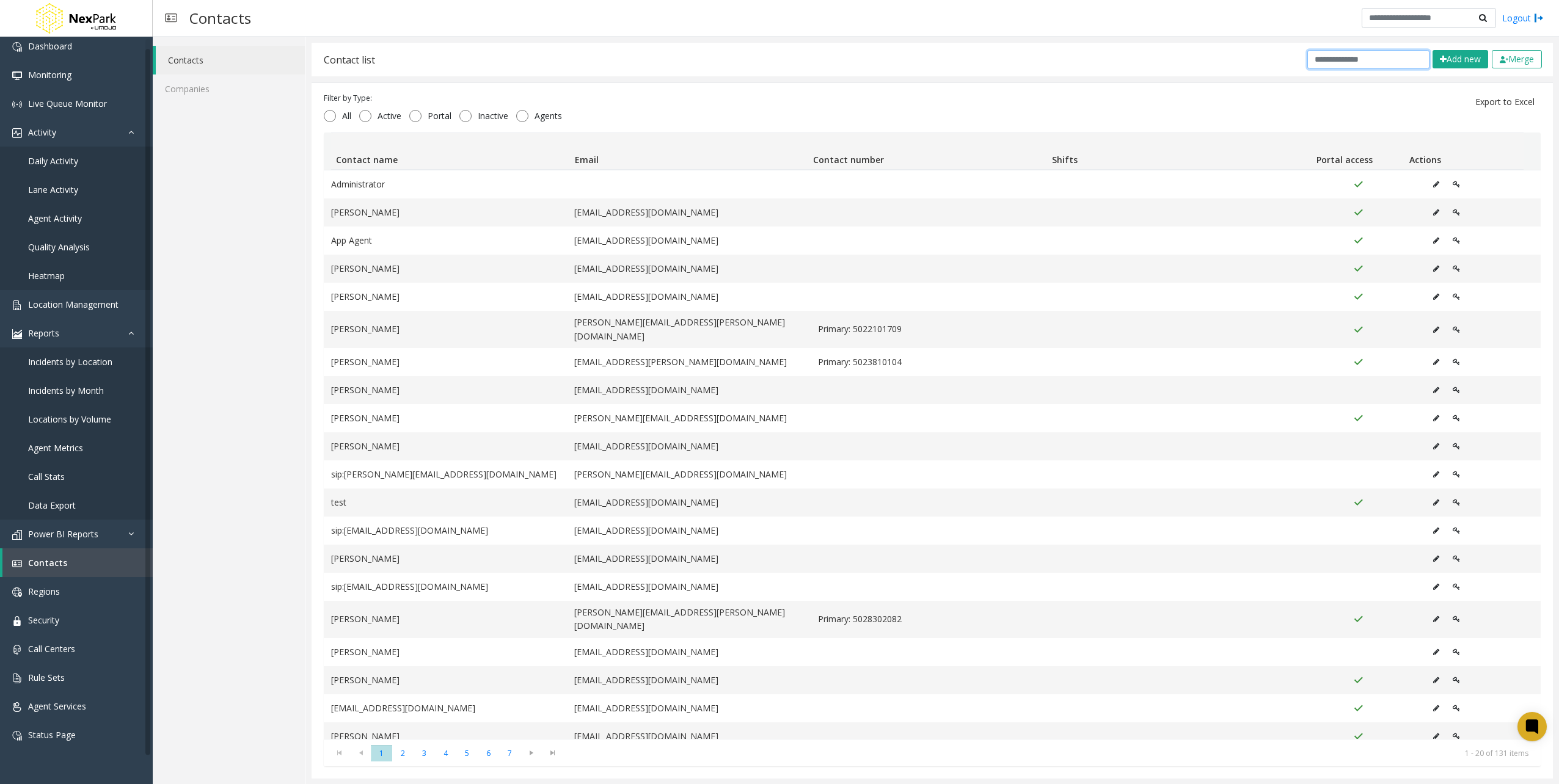
click at [1401, 60] on input "text" at bounding box center [1368, 59] width 122 height 19
type input "*"
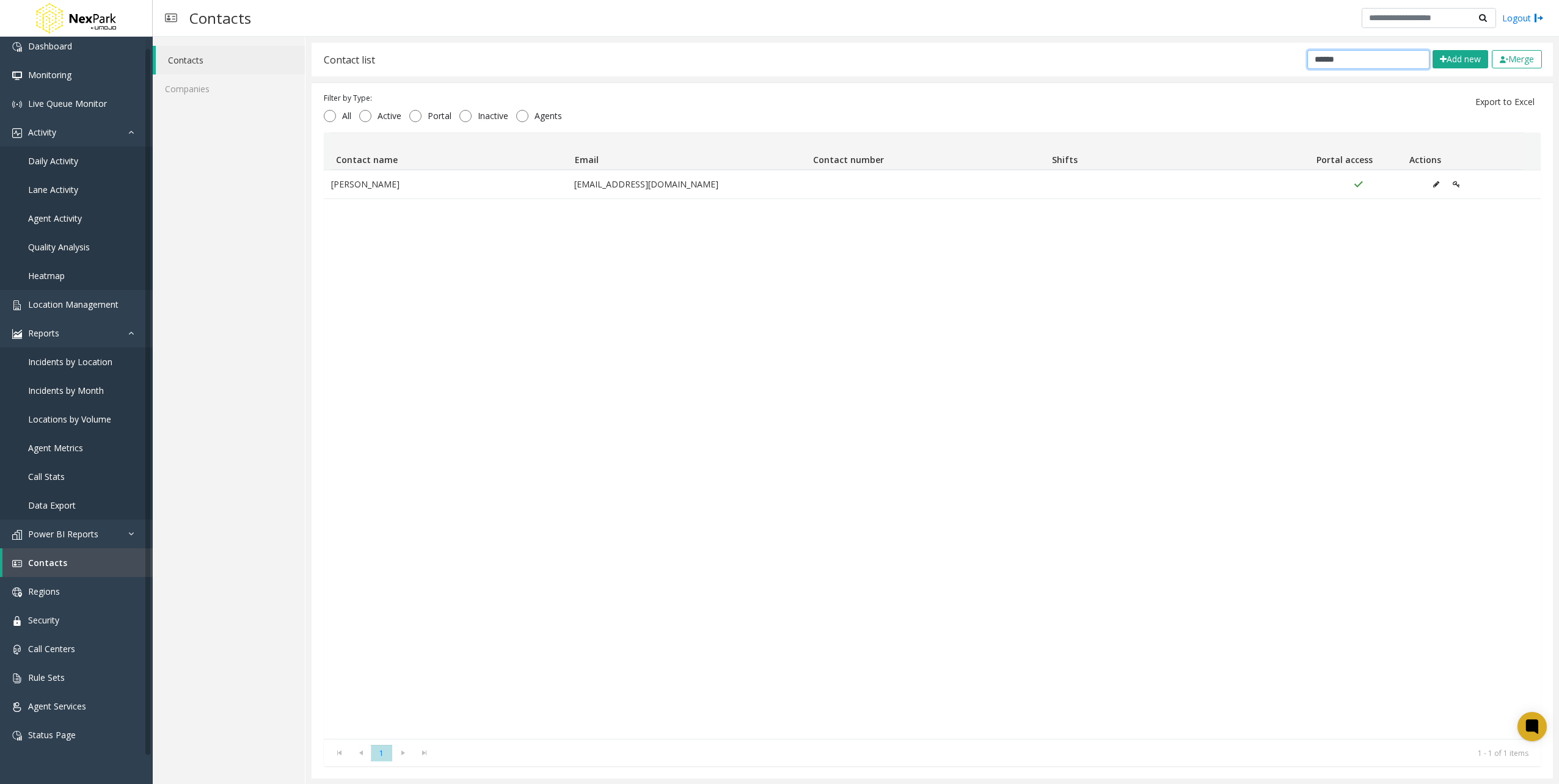
type input "******"
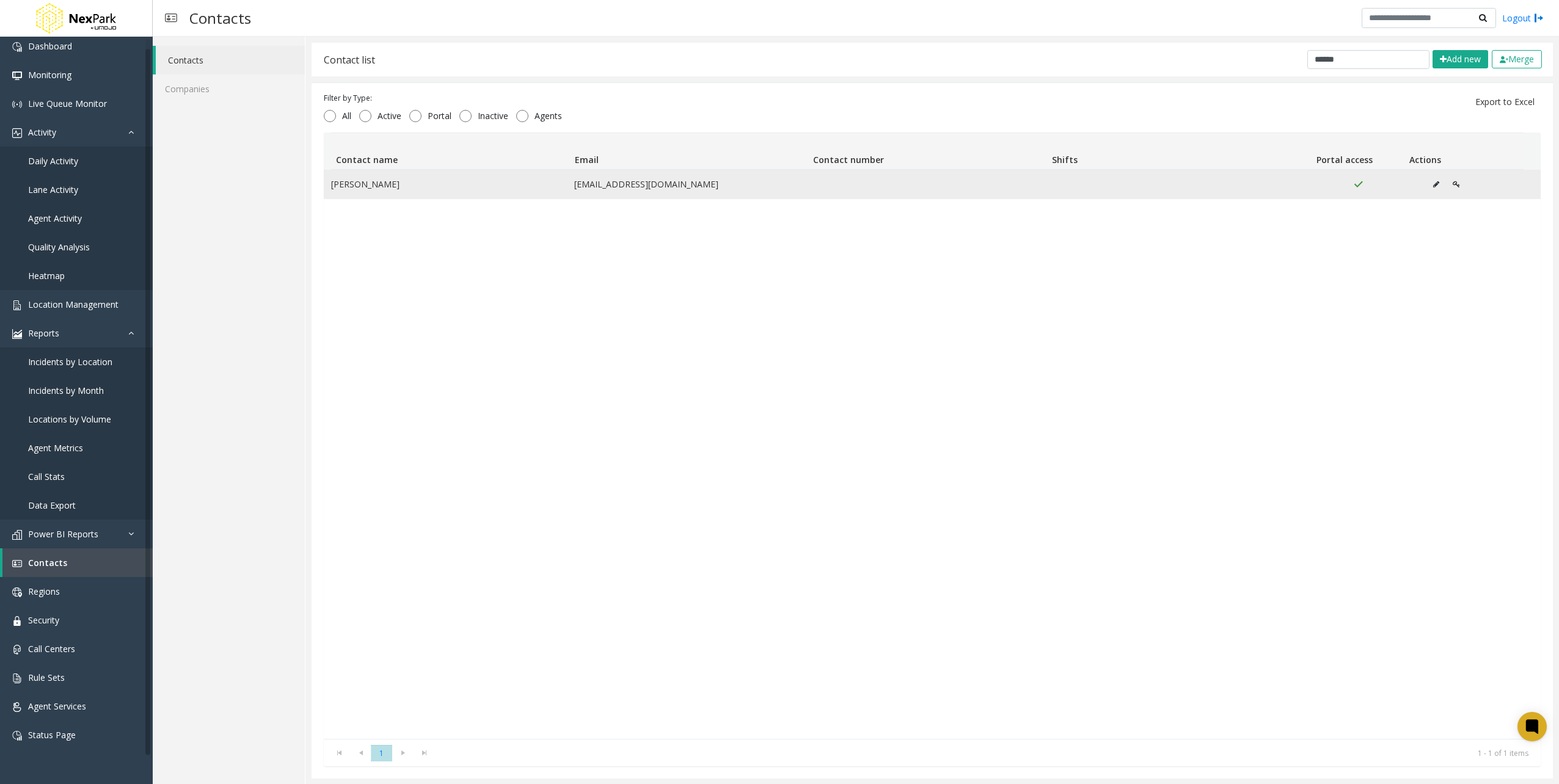
click at [1446, 177] on button "Data table" at bounding box center [1456, 185] width 21 height 19
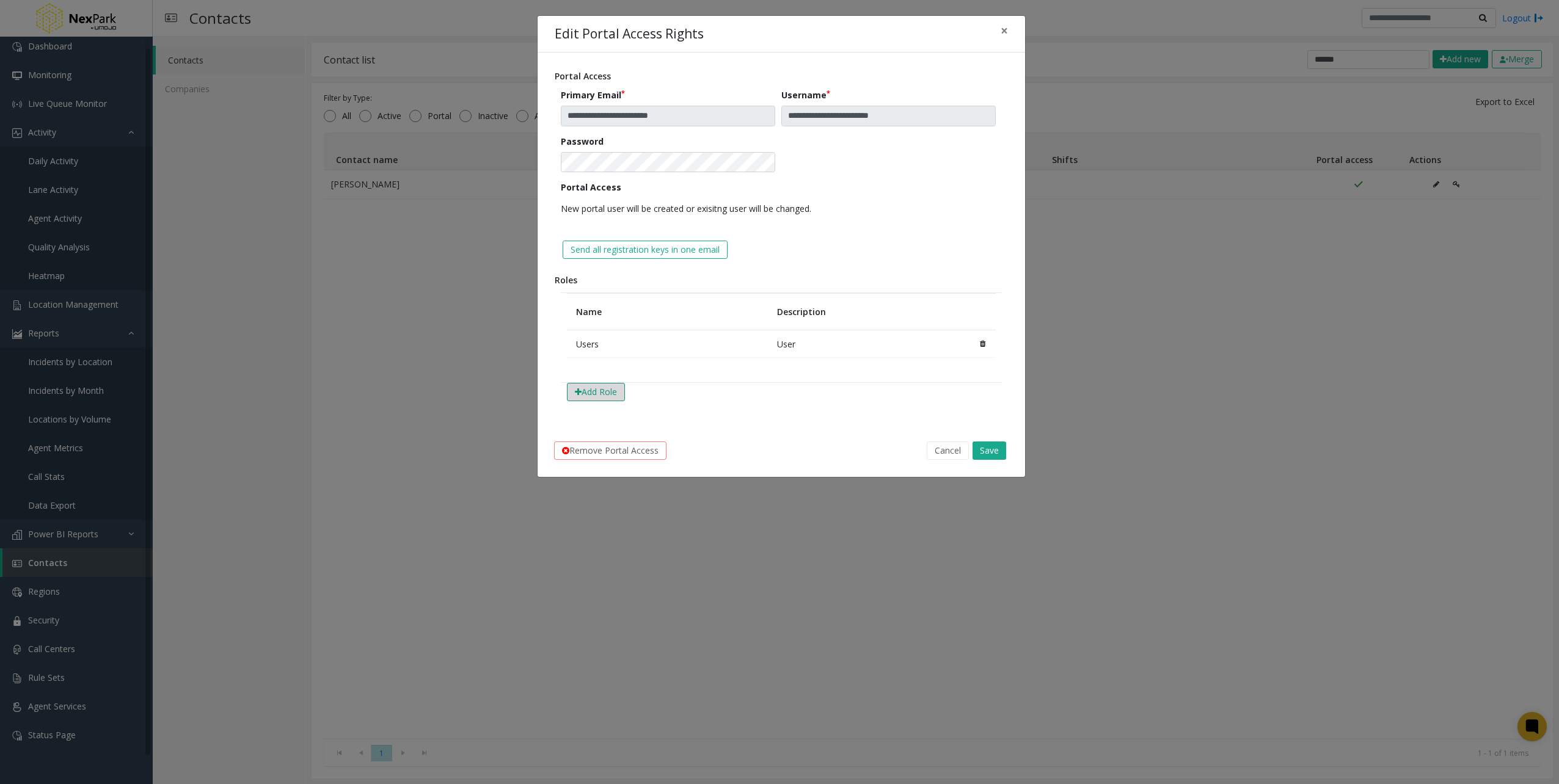
click at [600, 397] on button "Add Role" at bounding box center [595, 392] width 58 height 19
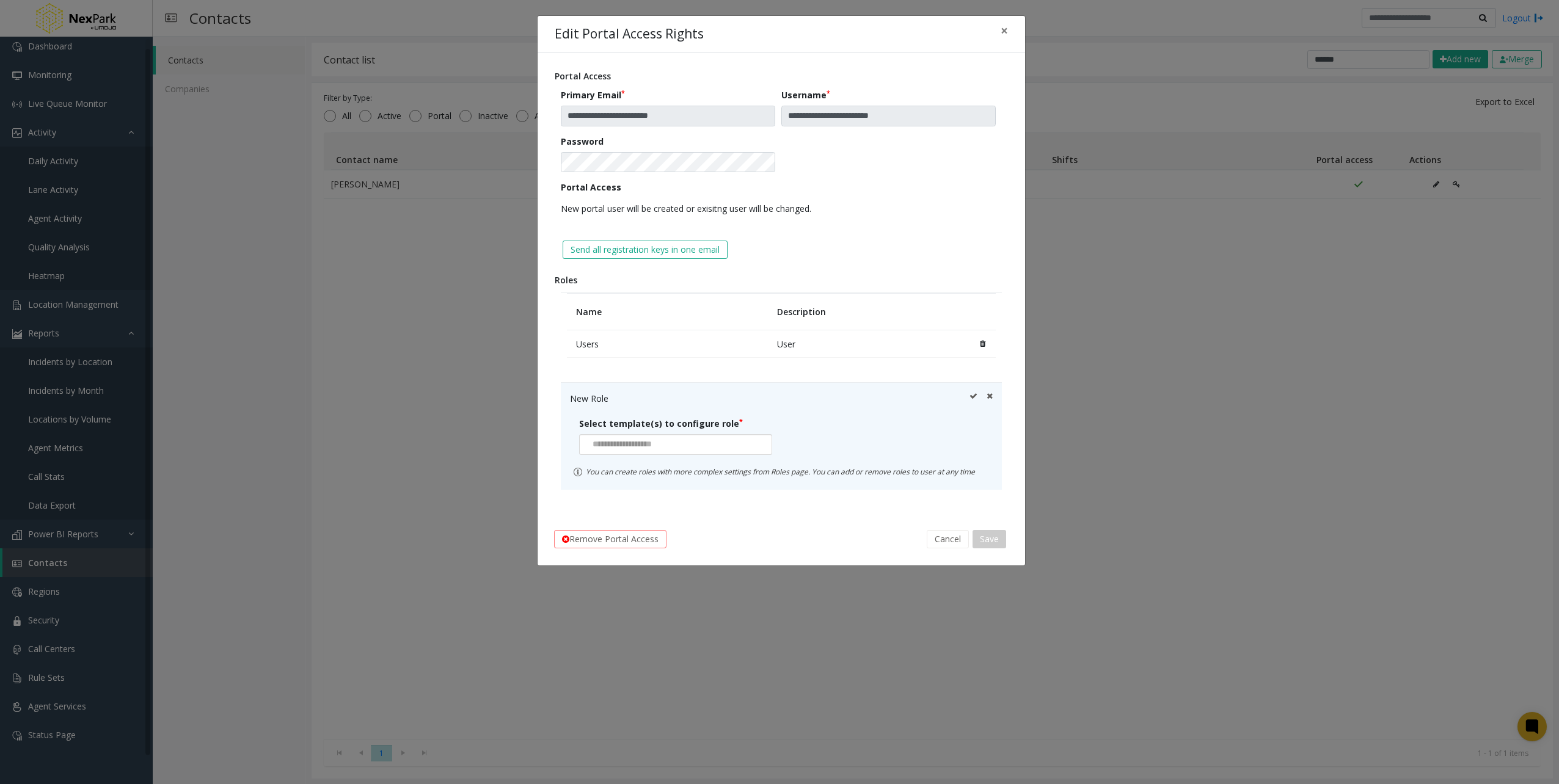
click at [626, 446] on input at bounding box center [623, 444] width 88 height 19
type input "*"
type input "**"
click at [679, 521] on li "Existing Role" at bounding box center [675, 529] width 189 height 16
click at [803, 440] on input at bounding box center [798, 444] width 15 height 19
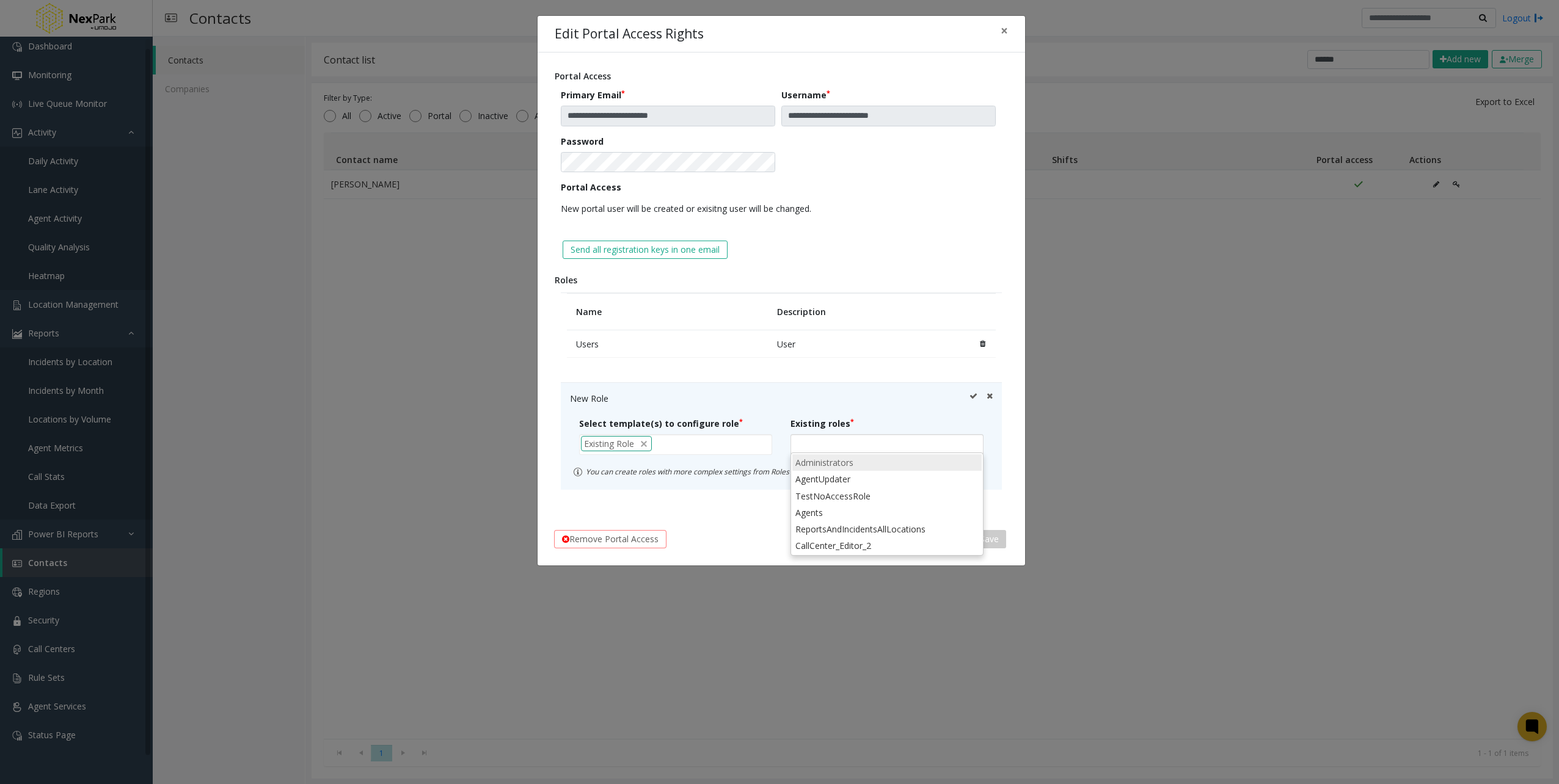
click at [831, 466] on li "Administrators" at bounding box center [887, 463] width 189 height 16
click at [768, 521] on div "Remove Portal Access Cancel Save" at bounding box center [781, 538] width 470 height 35
click at [846, 372] on table "Name Description Users User" at bounding box center [781, 338] width 441 height 90
click at [970, 392] on icon at bounding box center [973, 399] width 8 height 13
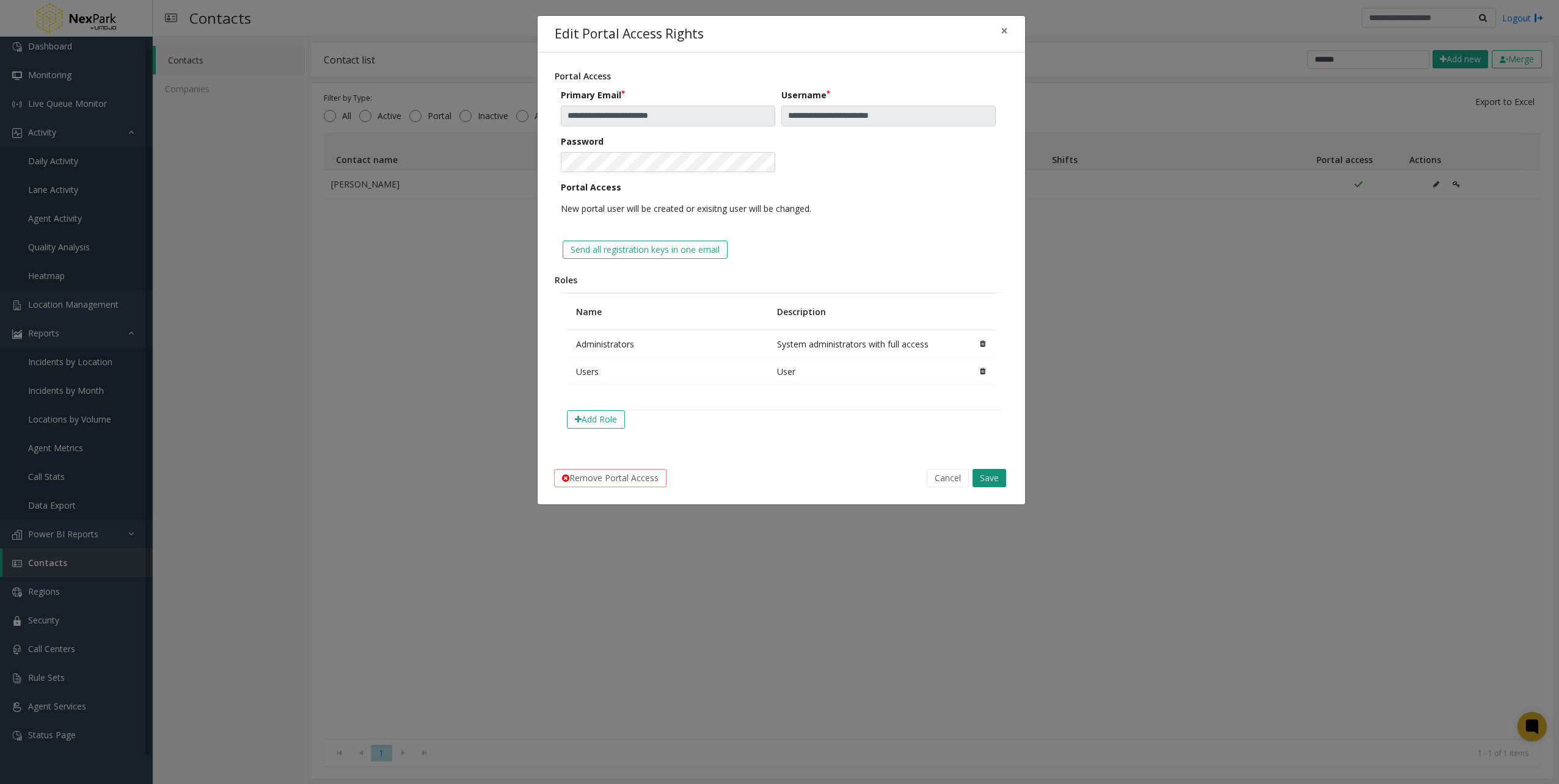
click at [988, 475] on button "Save" at bounding box center [989, 478] width 34 height 19
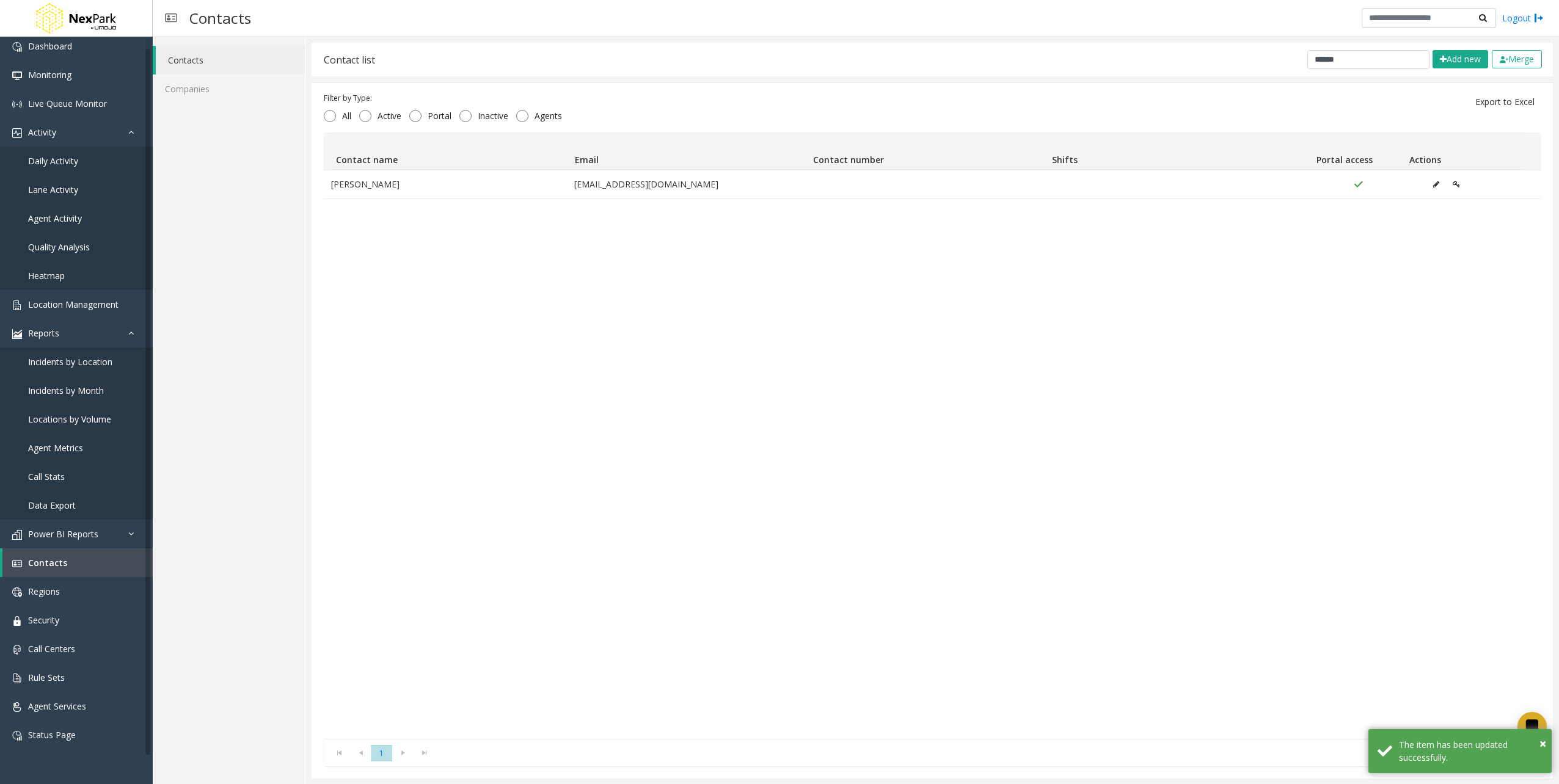
drag, startPoint x: 1313, startPoint y: 44, endPoint x: 1414, endPoint y: 77, distance: 106.3
click at [1314, 45] on div "Contact list ****** Add new Merge" at bounding box center [932, 59] width 1241 height 34
drag, startPoint x: 1296, startPoint y: 41, endPoint x: 1230, endPoint y: 60, distance: 68.7
click at [1218, 23] on div "**********" at bounding box center [855, 392] width 1406 height 784
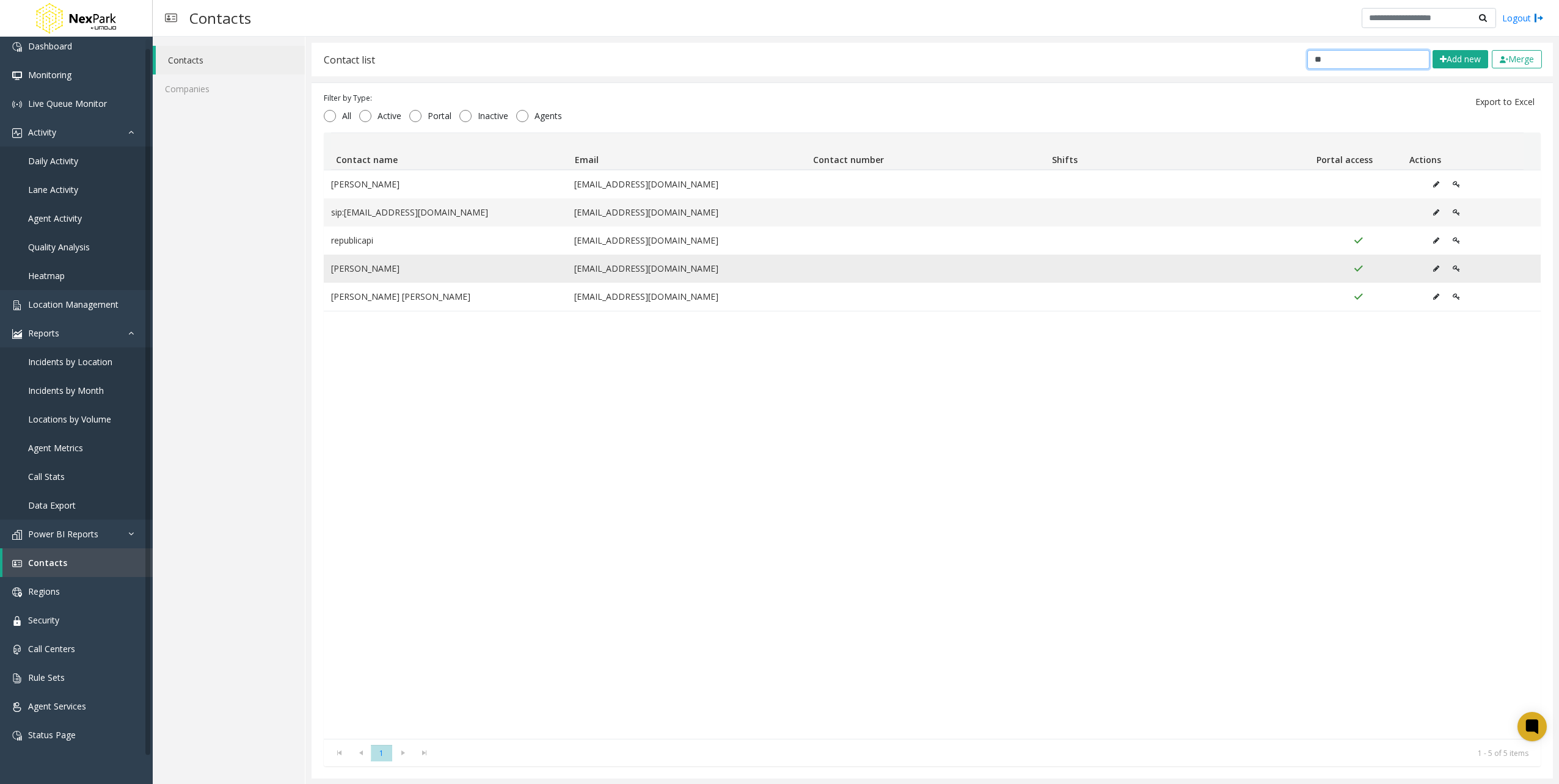
type input "**"
click at [1426, 270] on button "Data table" at bounding box center [1435, 268] width 19 height 19
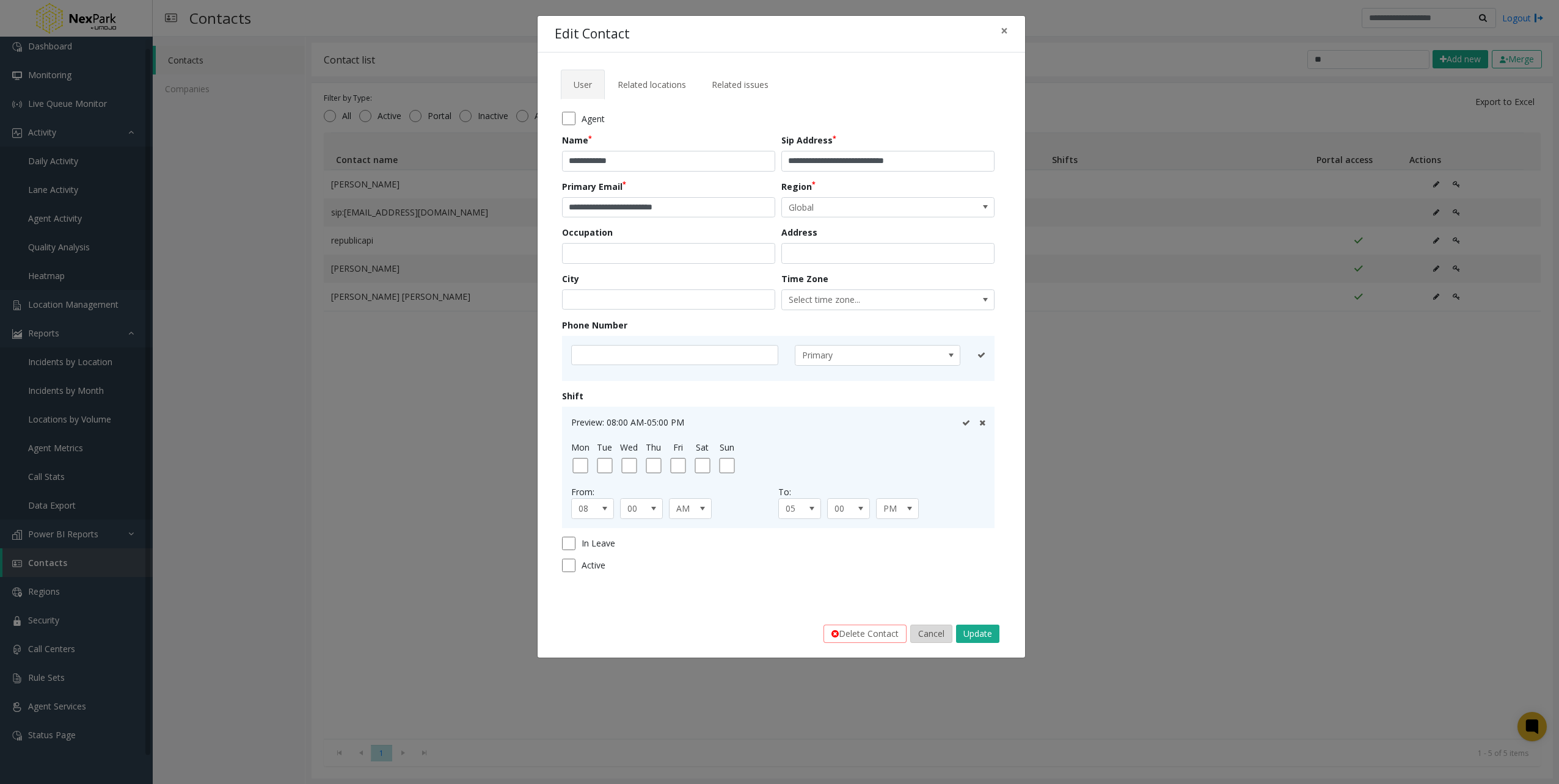
drag, startPoint x: 948, startPoint y: 633, endPoint x: 1276, endPoint y: 407, distance: 398.3
click at [949, 632] on button "Cancel" at bounding box center [931, 634] width 42 height 19
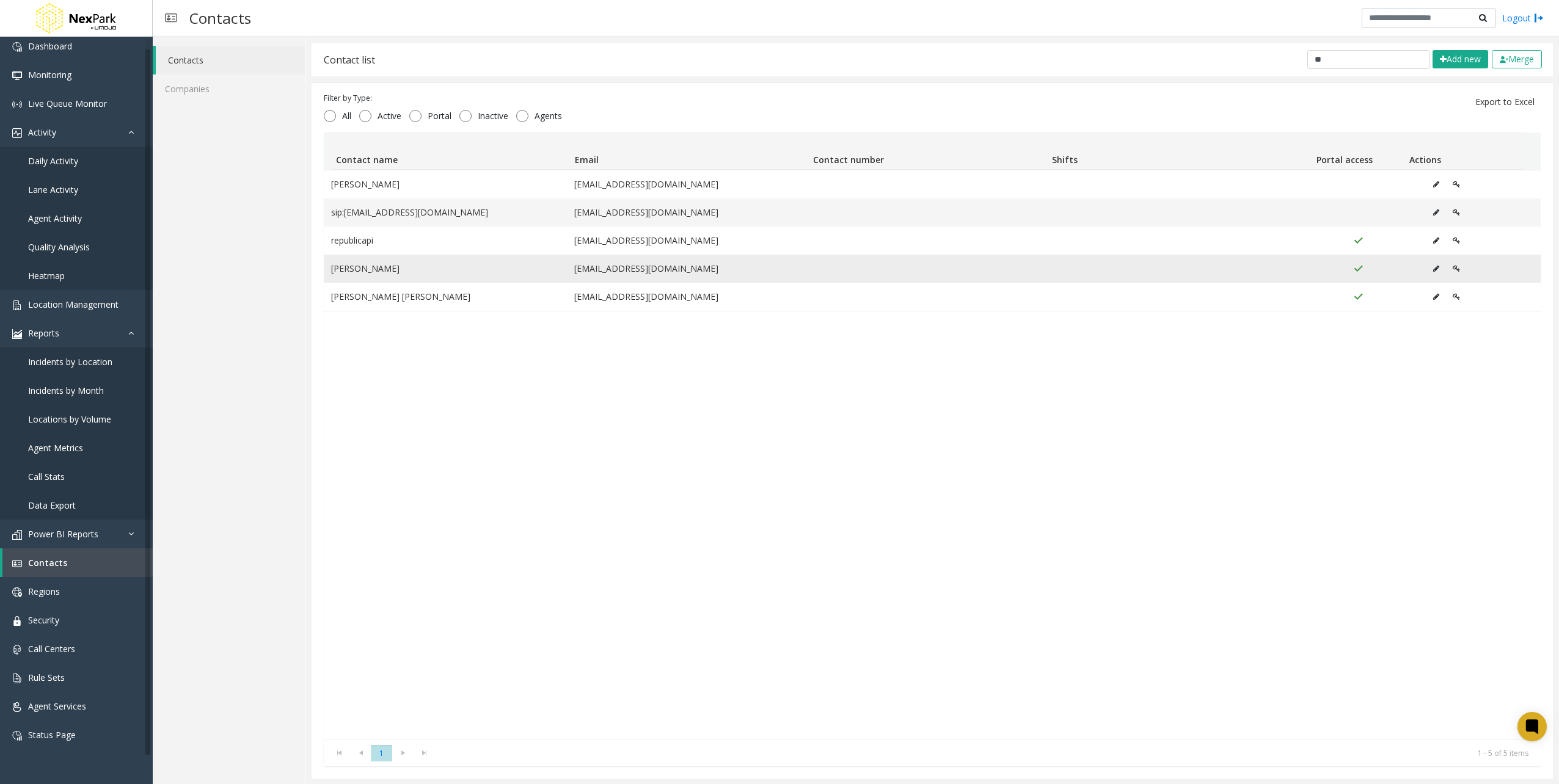
click at [1452, 270] on icon "Data table" at bounding box center [1456, 268] width 7 height 7
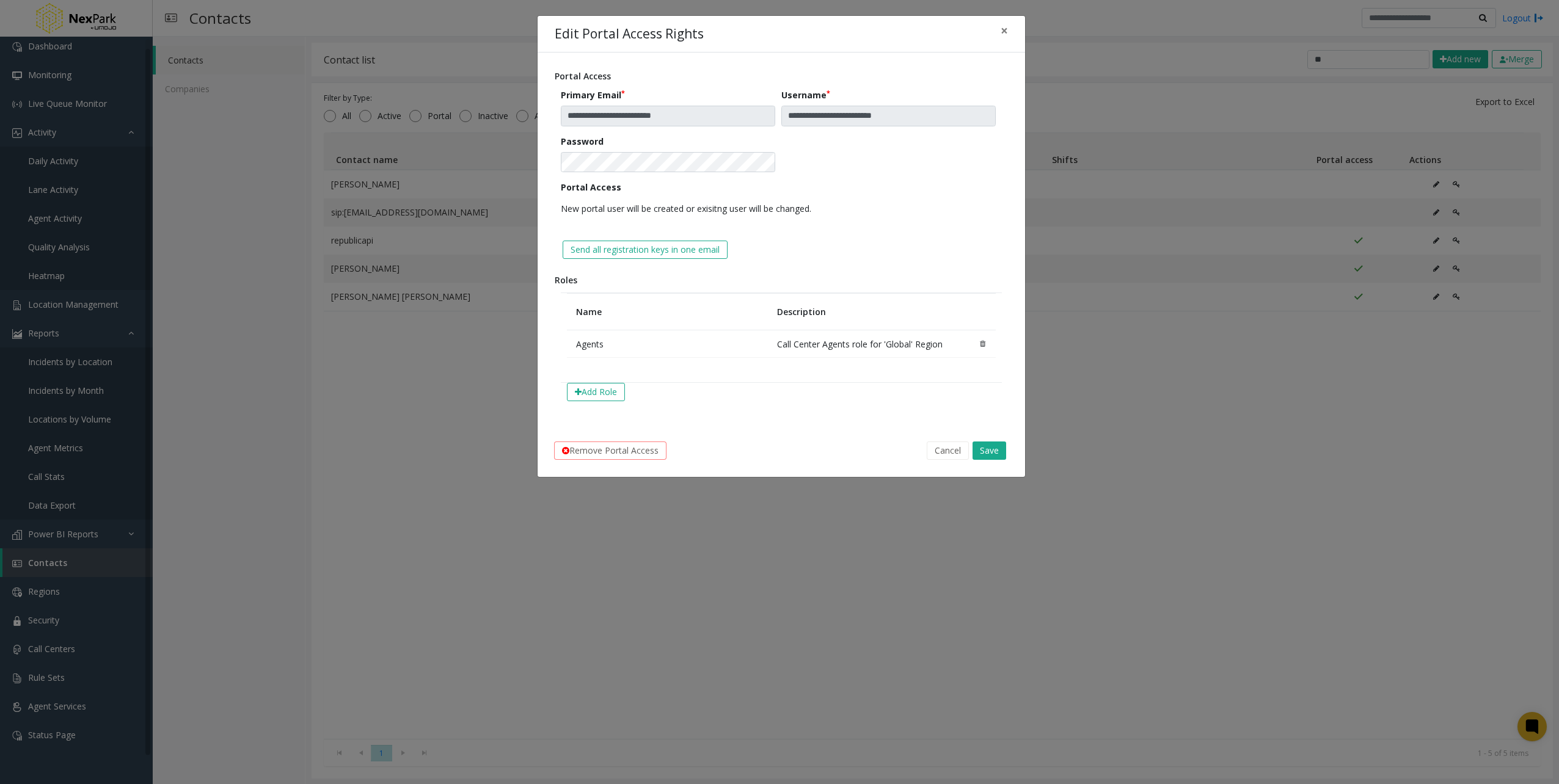
drag, startPoint x: 608, startPoint y: 393, endPoint x: 642, endPoint y: 374, distance: 38.9
click at [612, 391] on button "Add Role" at bounding box center [595, 392] width 58 height 19
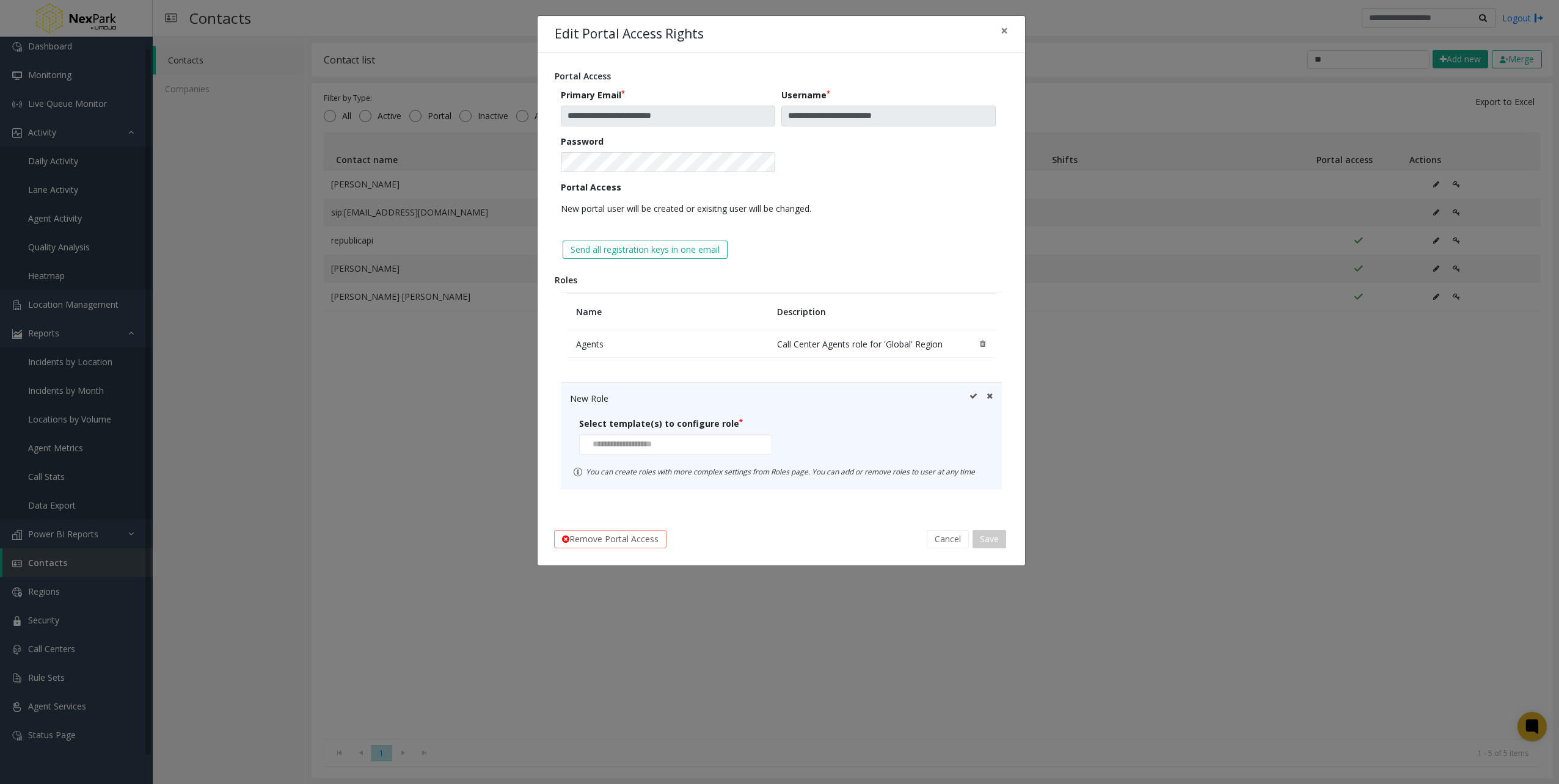
drag, startPoint x: 682, startPoint y: 443, endPoint x: 745, endPoint y: 695, distance: 259.8
click at [682, 450] on div at bounding box center [676, 444] width 193 height 21
click at [650, 528] on li "Existing Role" at bounding box center [675, 529] width 189 height 16
click at [811, 447] on div at bounding box center [887, 444] width 193 height 21
click at [822, 457] on li "Administrators" at bounding box center [887, 463] width 189 height 16
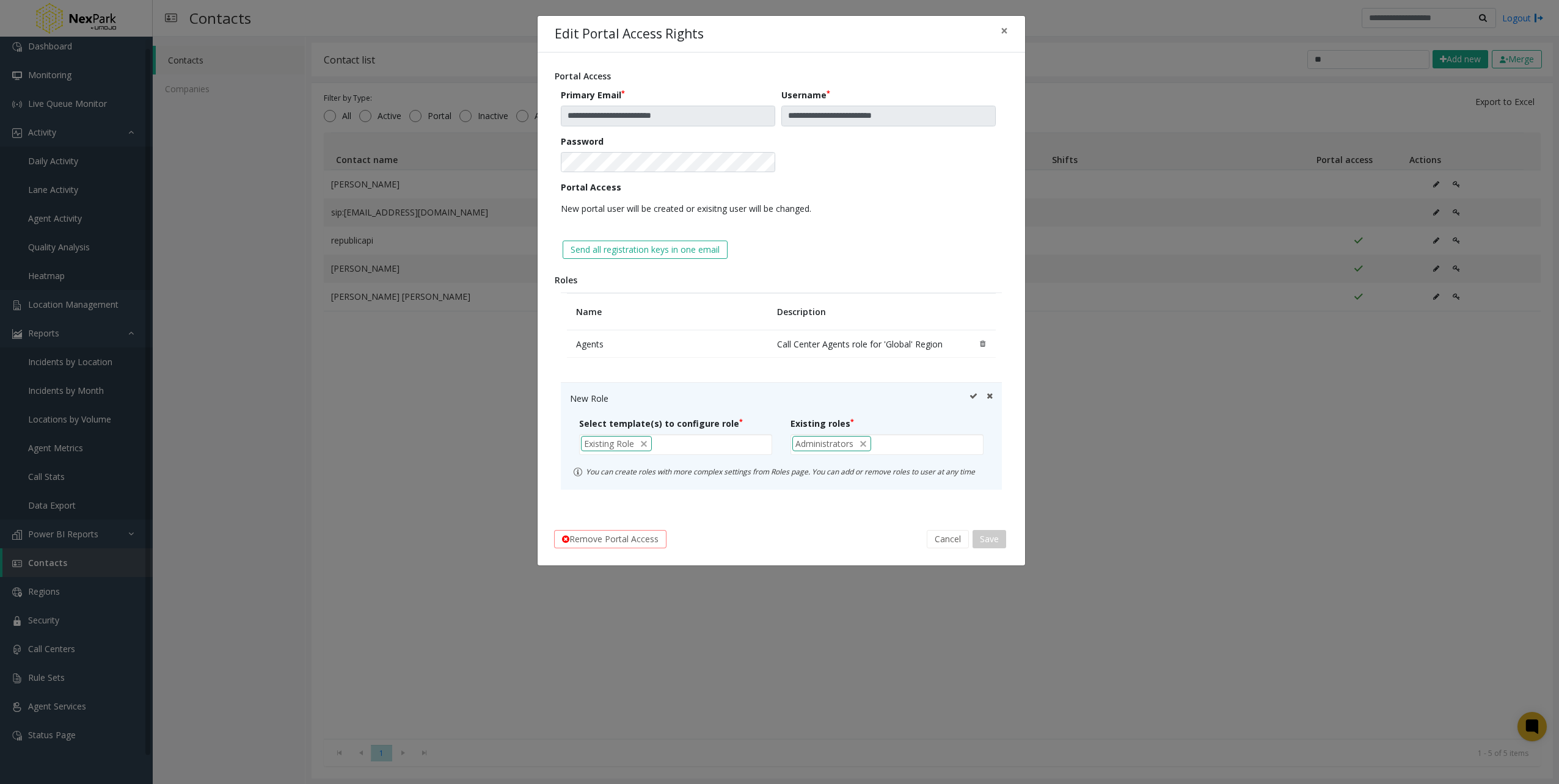
click at [972, 395] on icon at bounding box center [973, 399] width 8 height 13
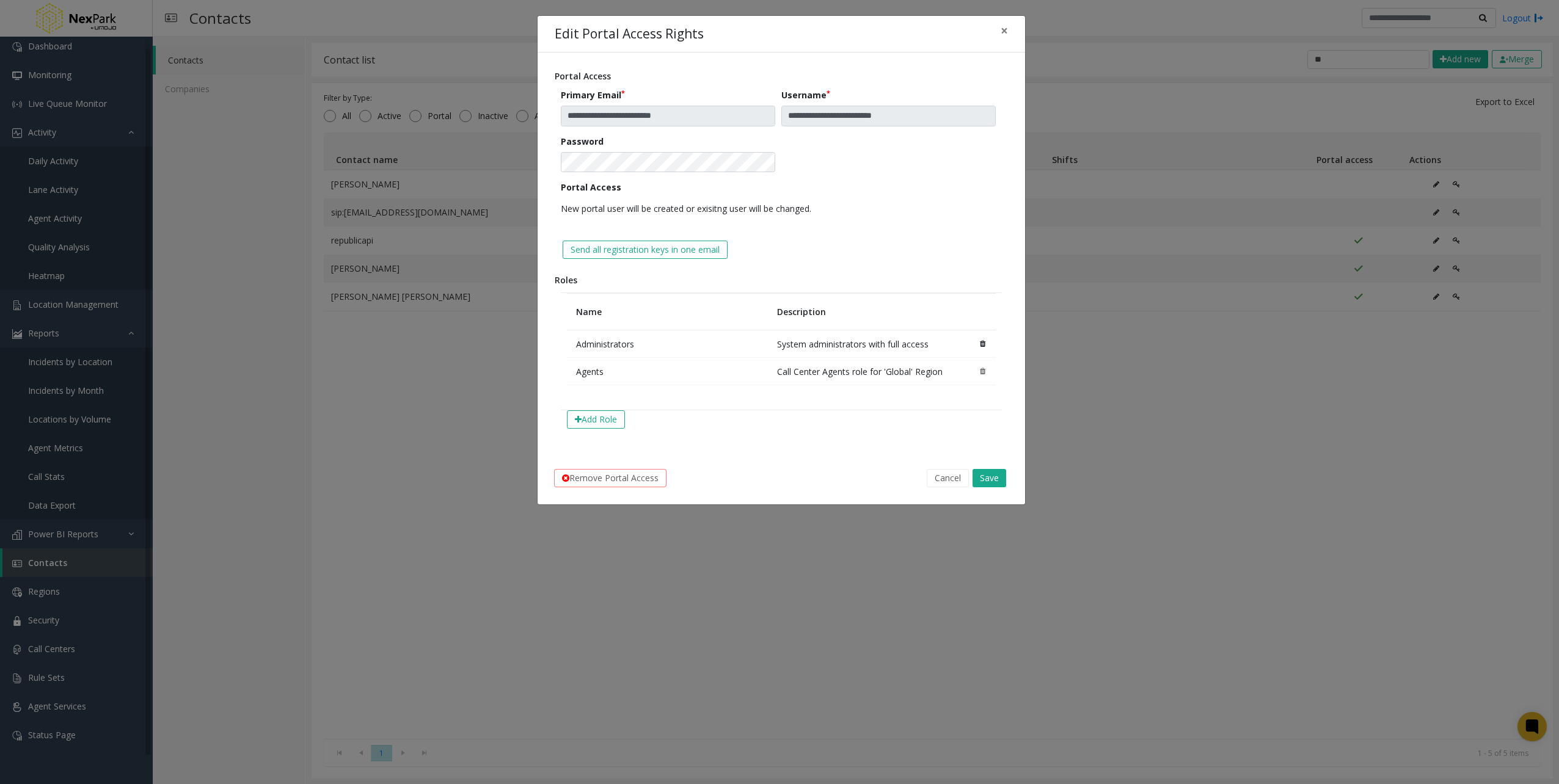
click at [997, 466] on div "Remove Portal Access Cancel Save" at bounding box center [781, 478] width 470 height 35
click at [994, 469] on div "Remove Portal Access Cancel Save" at bounding box center [781, 478] width 470 height 35
click at [995, 470] on button "Save" at bounding box center [989, 478] width 34 height 19
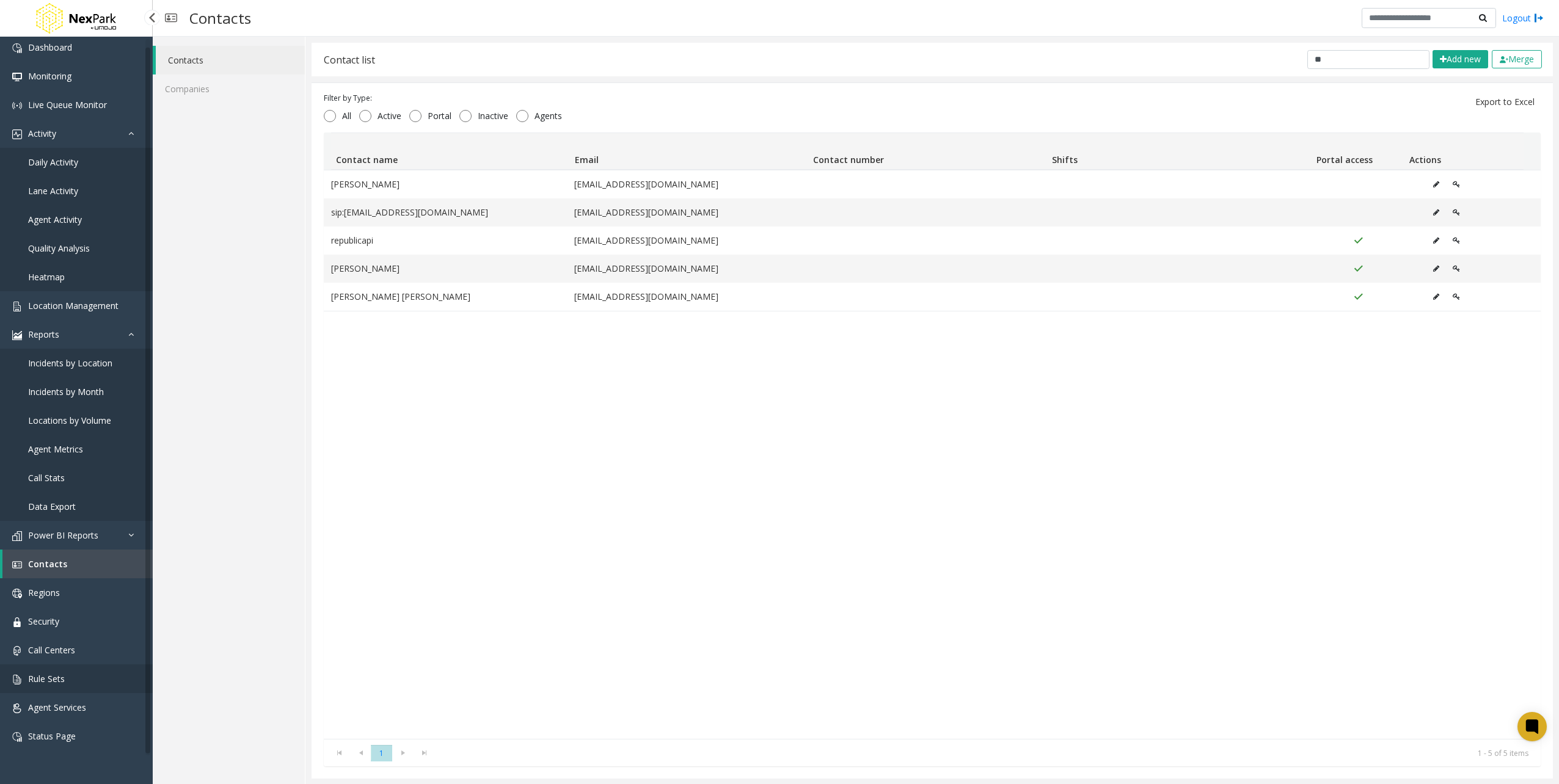
scroll to position [5, 0]
click at [66, 747] on link "Status Page" at bounding box center [76, 735] width 153 height 29
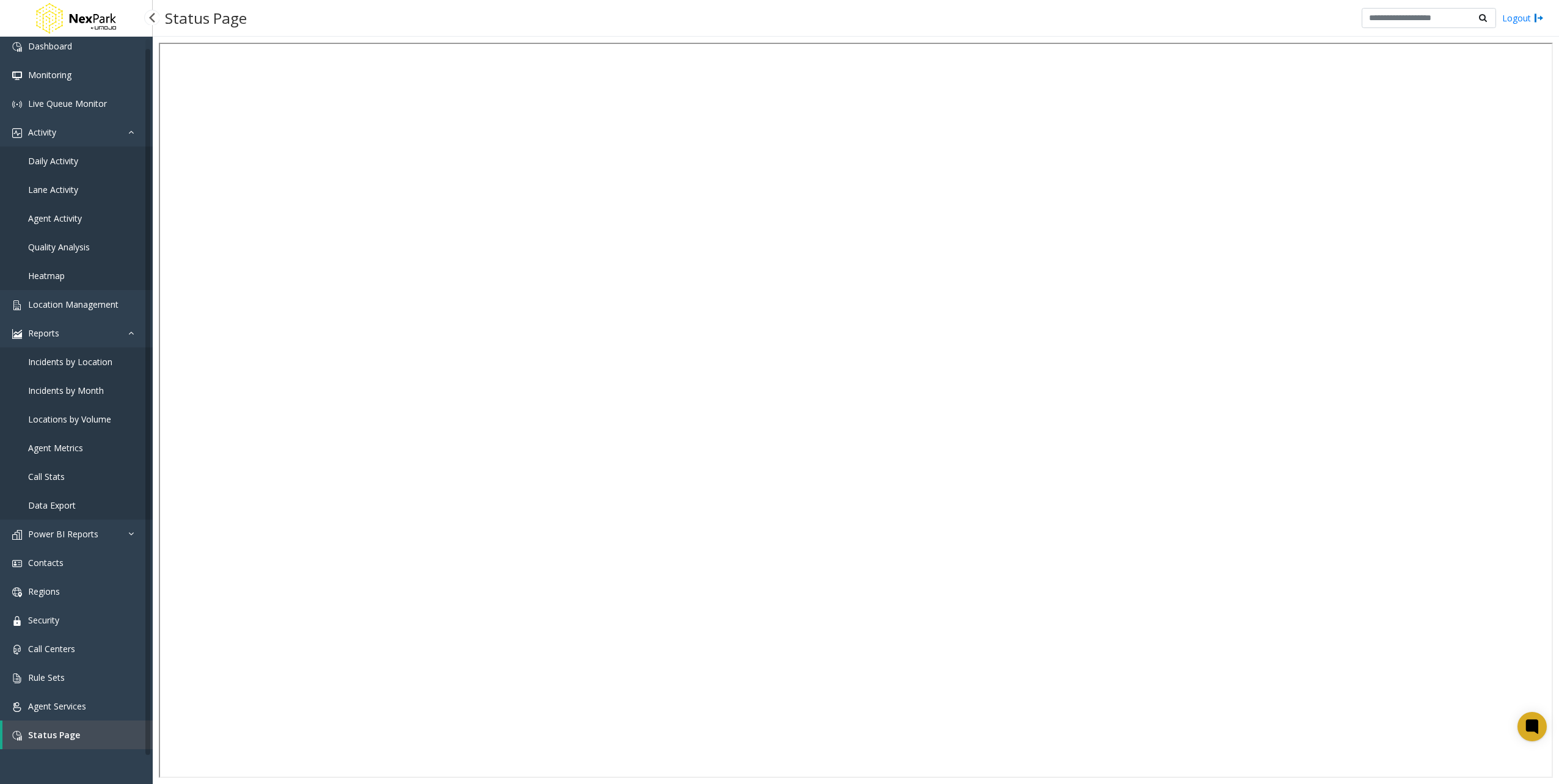
click at [96, 447] on link "Agent Metrics" at bounding box center [76, 448] width 153 height 29
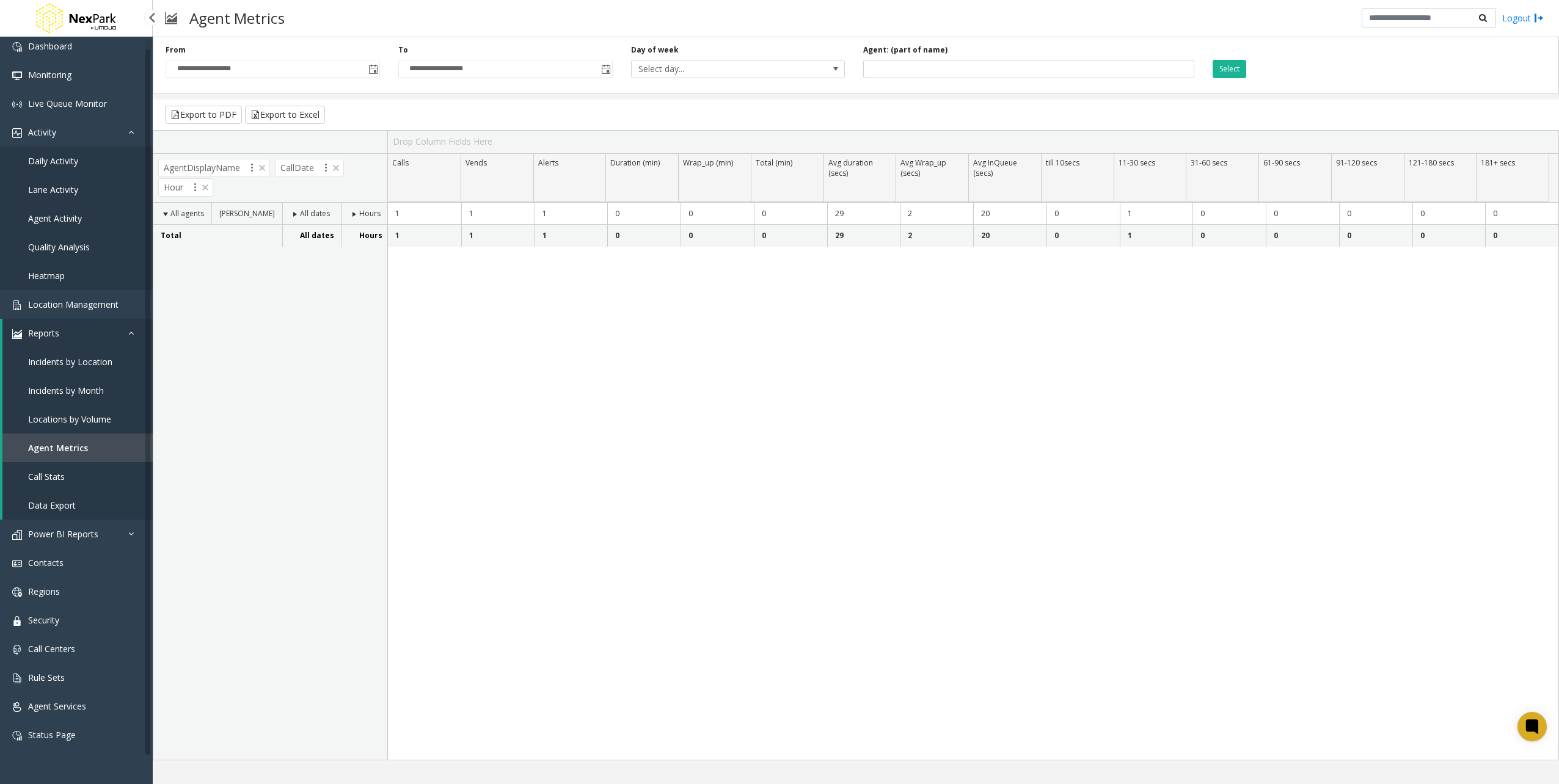
click at [123, 330] on link "Reports" at bounding box center [77, 333] width 150 height 29
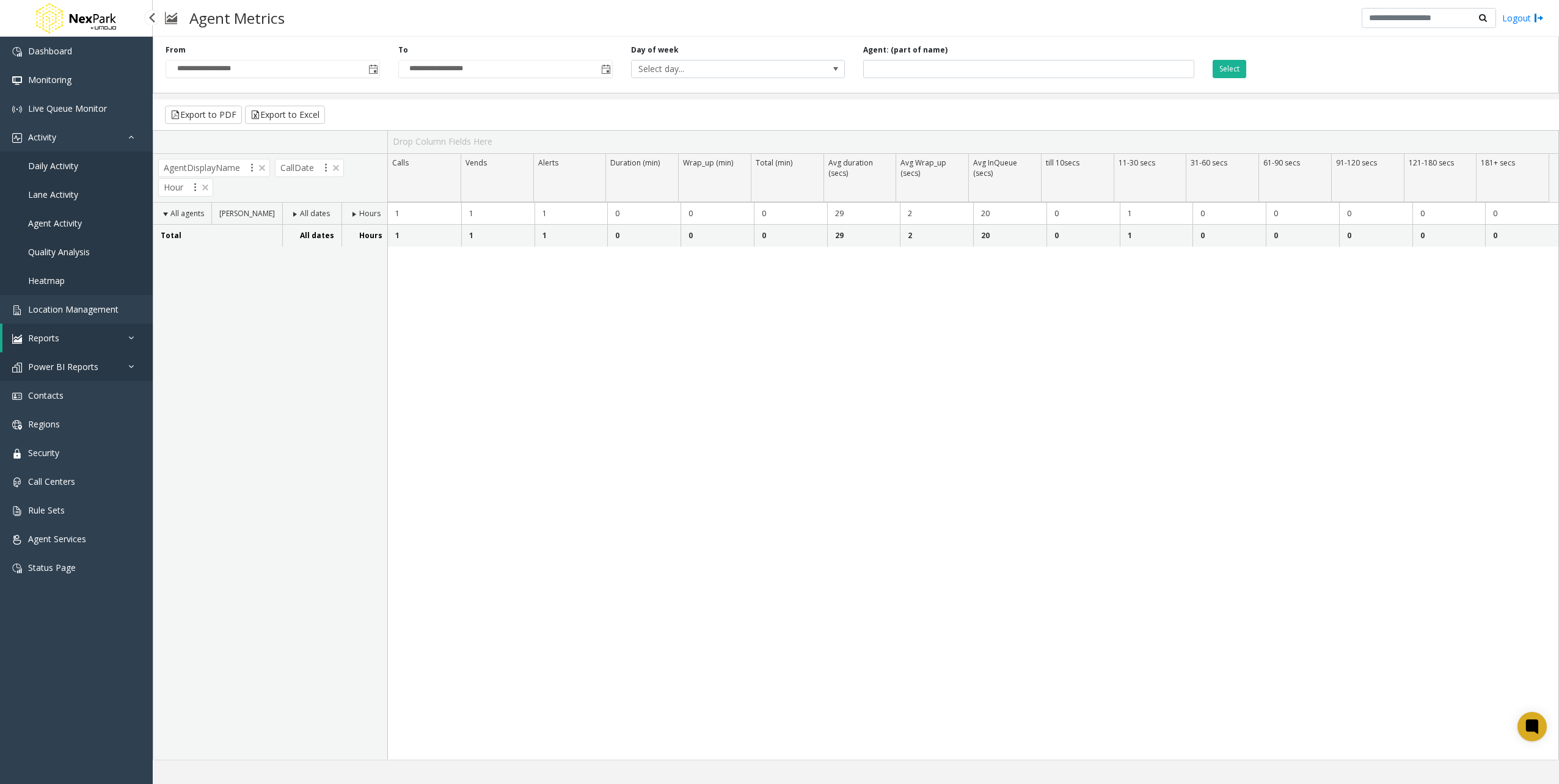
click at [122, 355] on link "Power BI Reports" at bounding box center [76, 367] width 153 height 29
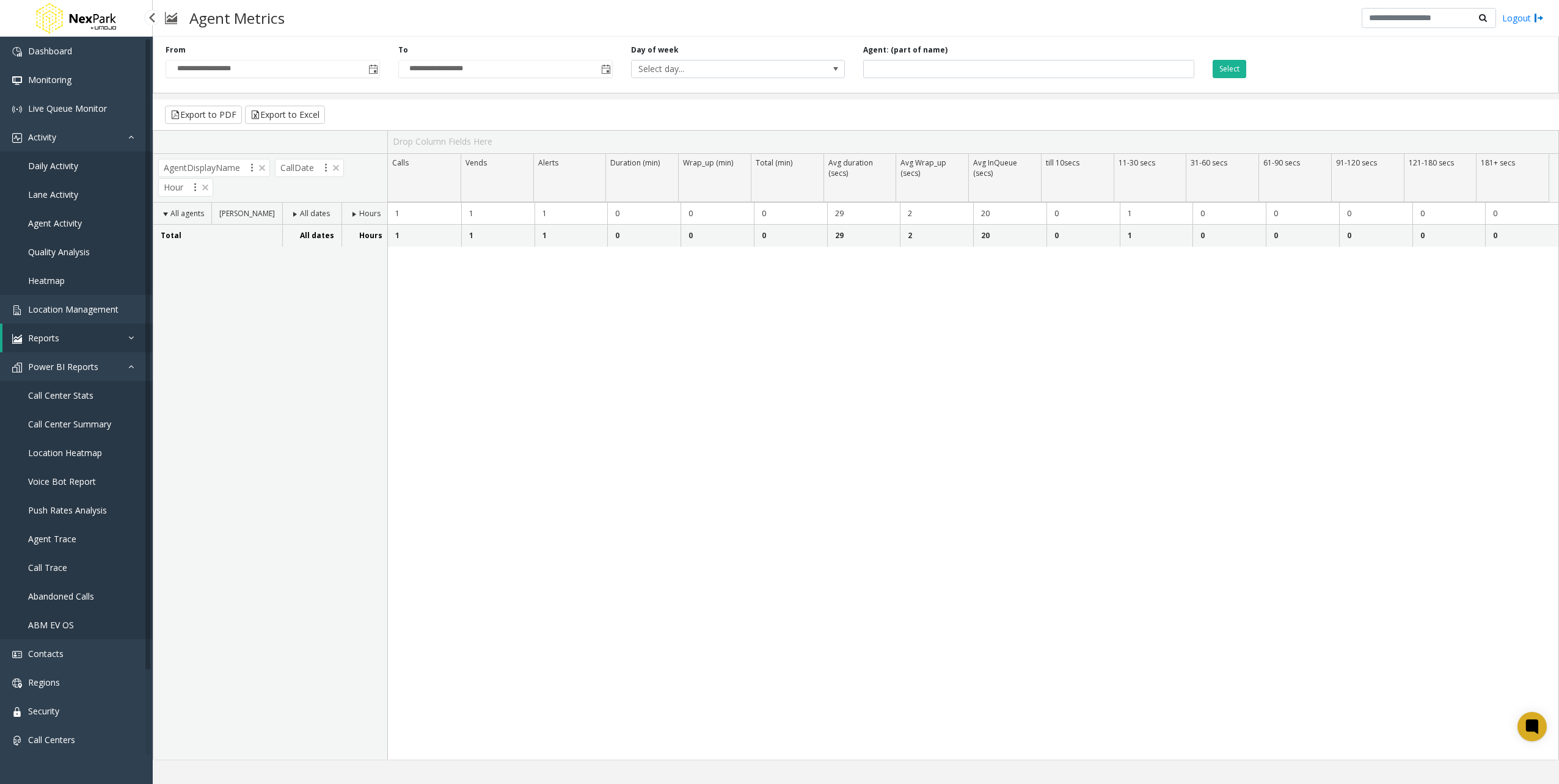
click at [95, 403] on link "Call Center Stats" at bounding box center [76, 395] width 153 height 29
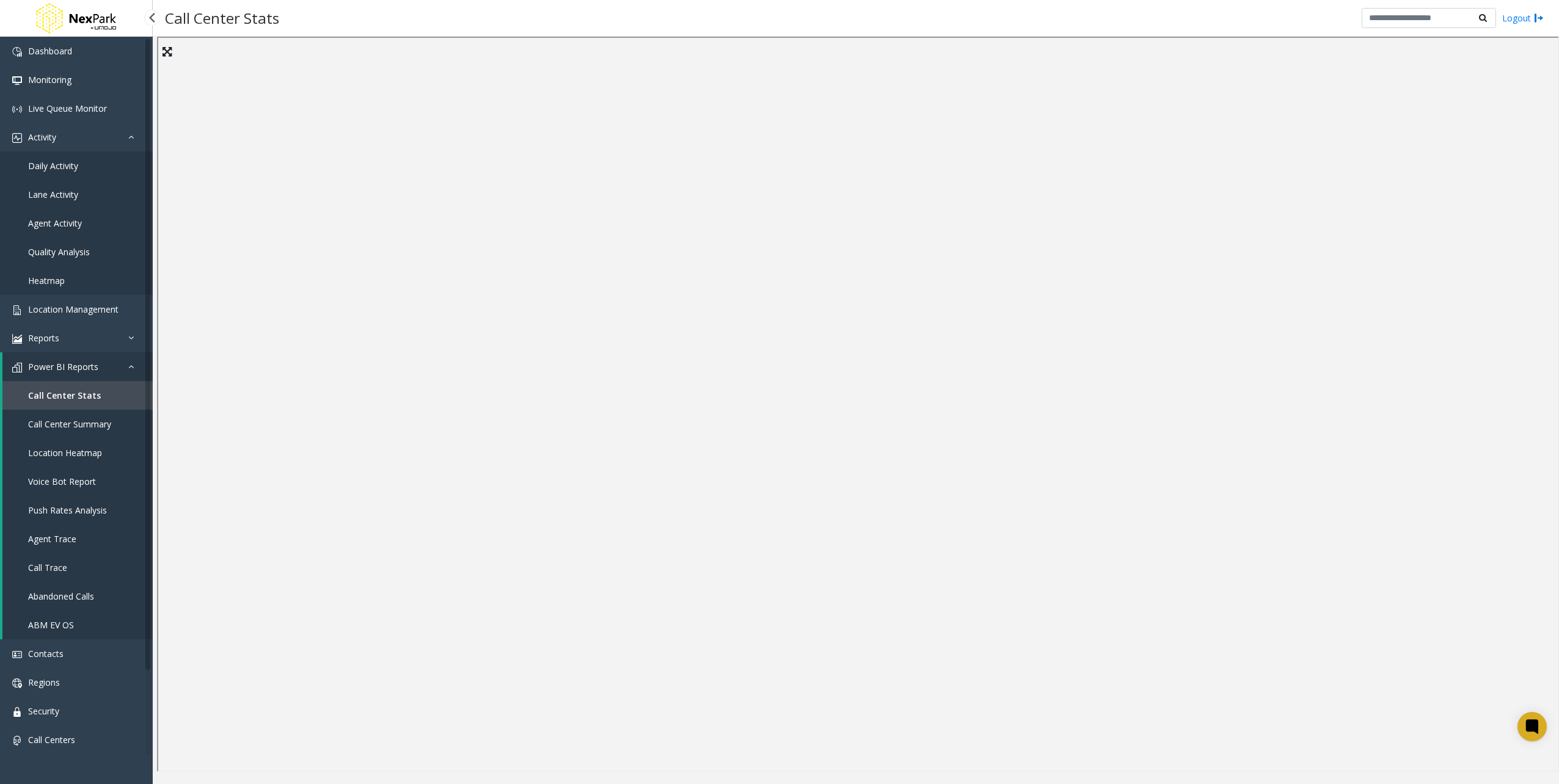
click at [74, 542] on span "Agent Trace" at bounding box center [52, 539] width 48 height 11
click at [45, 431] on link "Call Center Summary" at bounding box center [77, 424] width 150 height 29
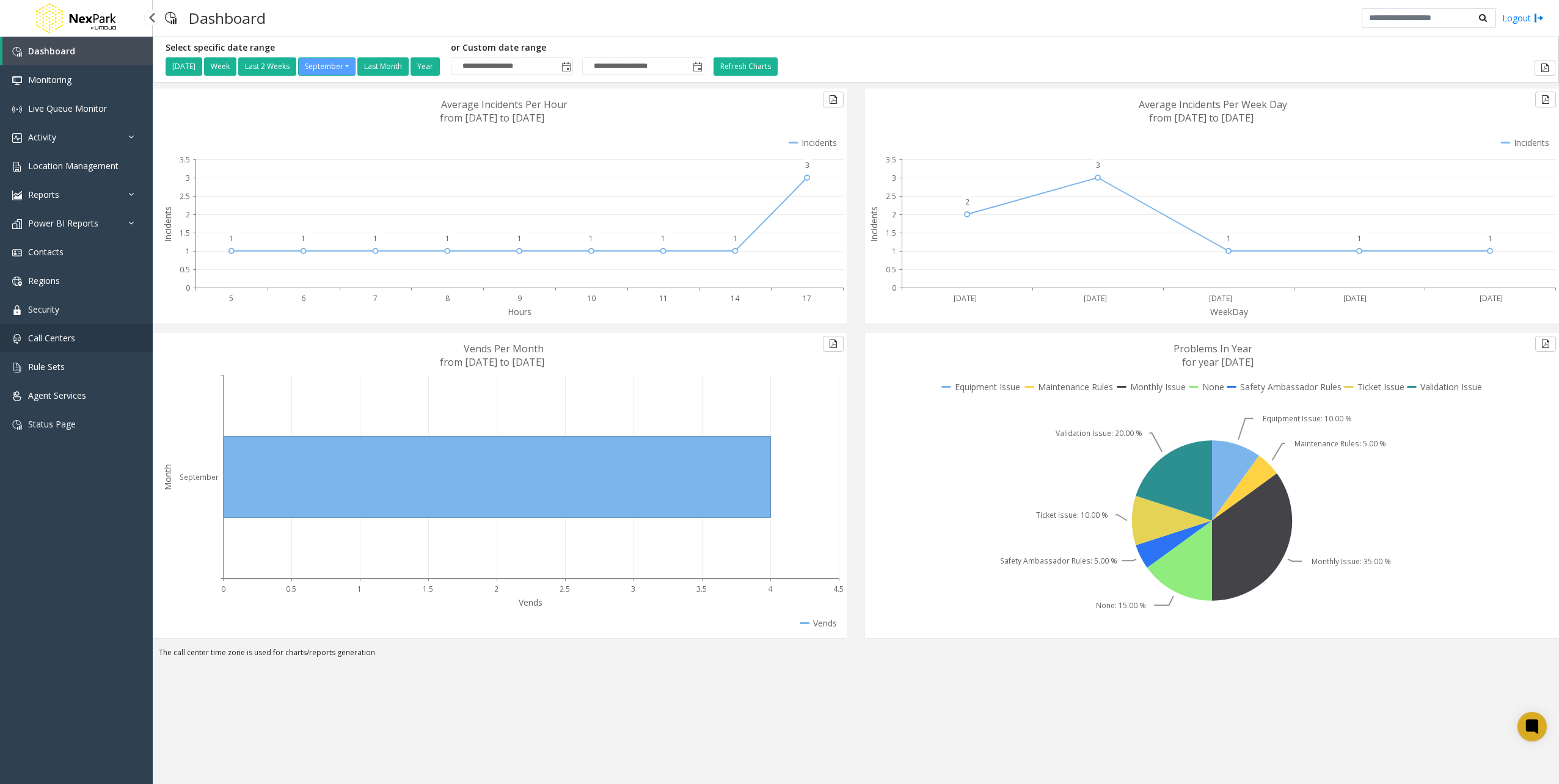
click at [38, 352] on link "Call Centers" at bounding box center [76, 338] width 153 height 29
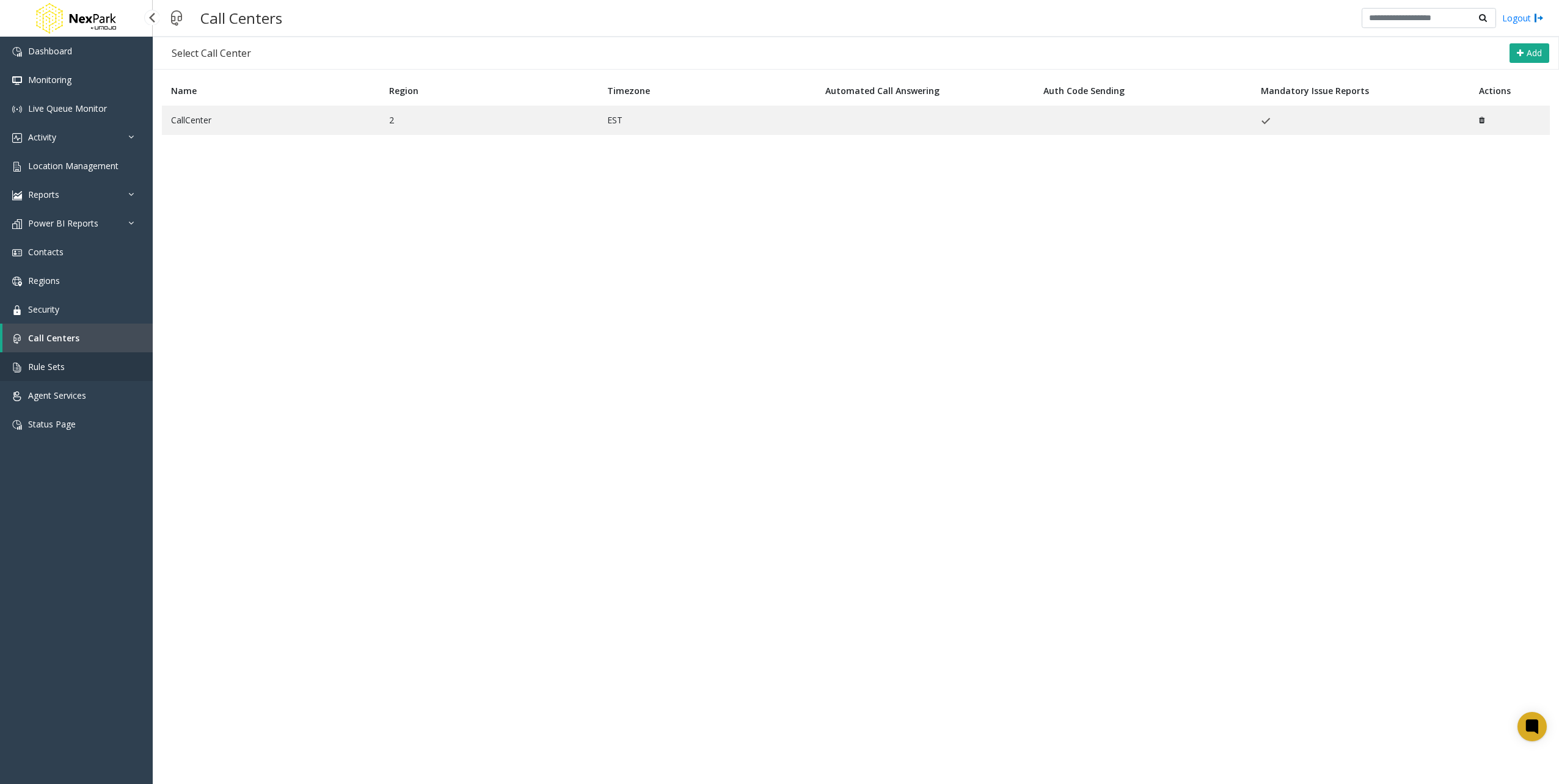
click at [45, 356] on link "Rule Sets" at bounding box center [76, 367] width 153 height 29
click at [52, 363] on span "Rule Sets" at bounding box center [46, 367] width 37 height 11
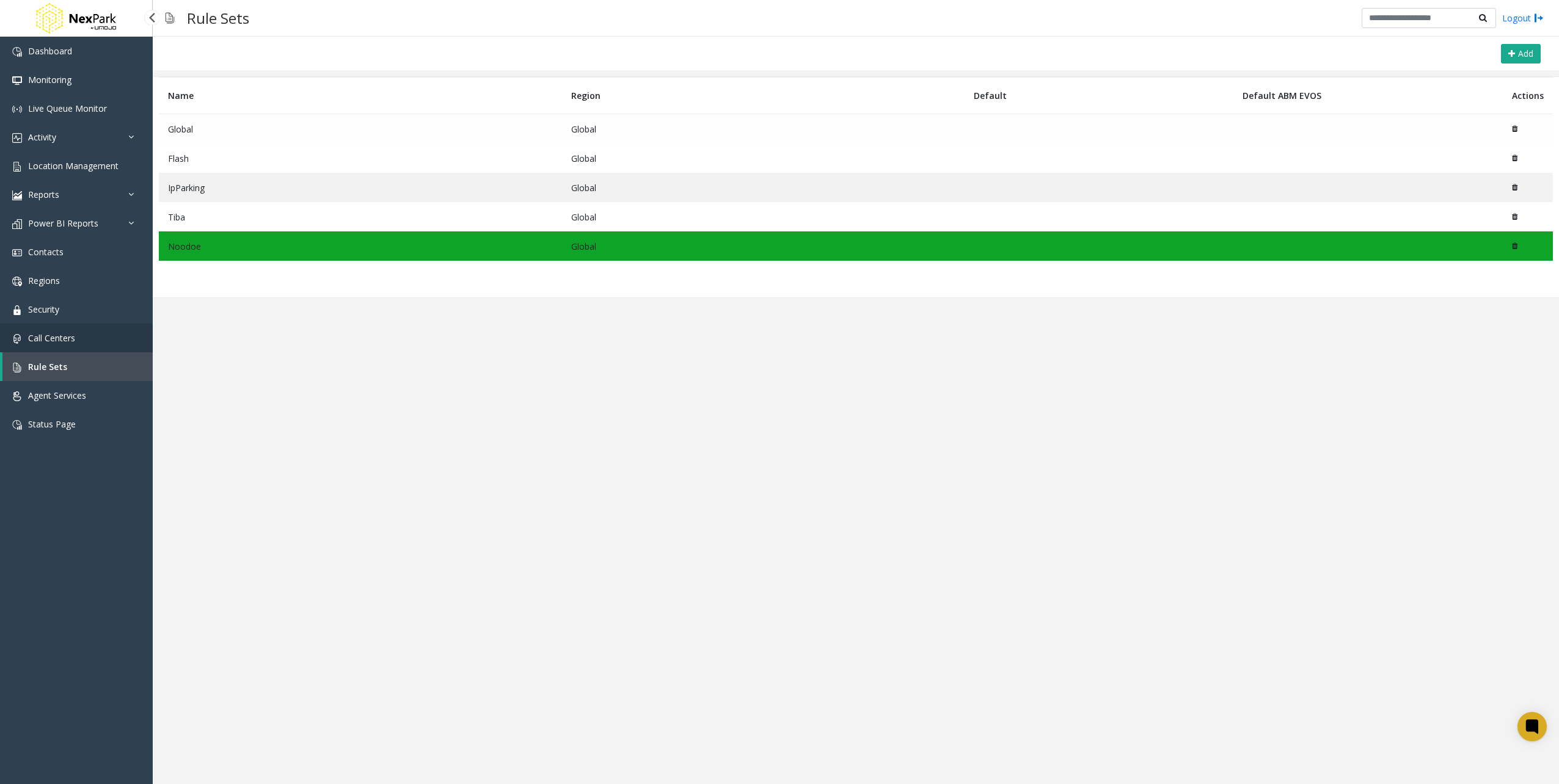
click at [77, 326] on link "Call Centers" at bounding box center [76, 338] width 153 height 29
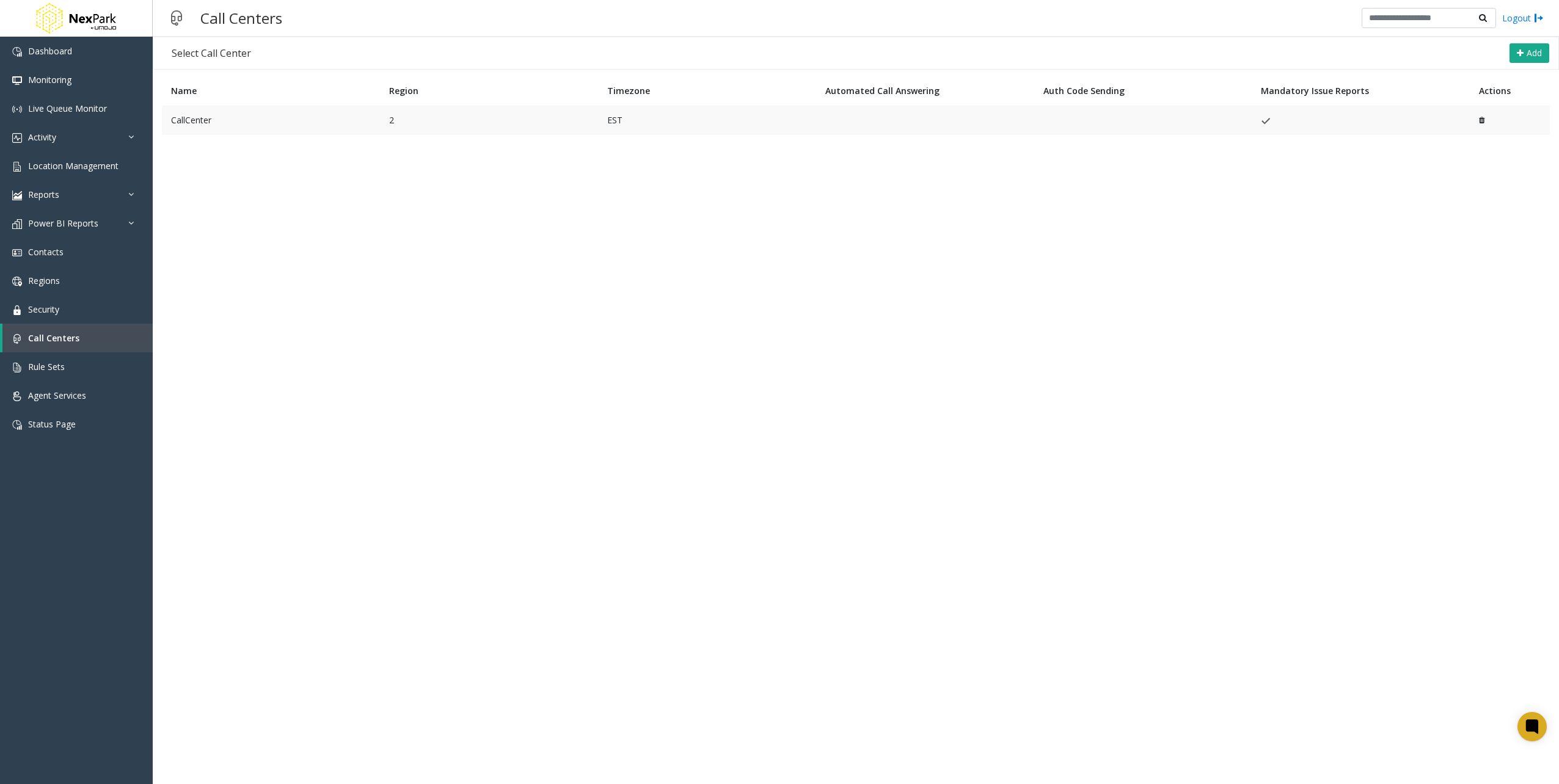
click at [274, 107] on td "CallCenter" at bounding box center [271, 120] width 218 height 29
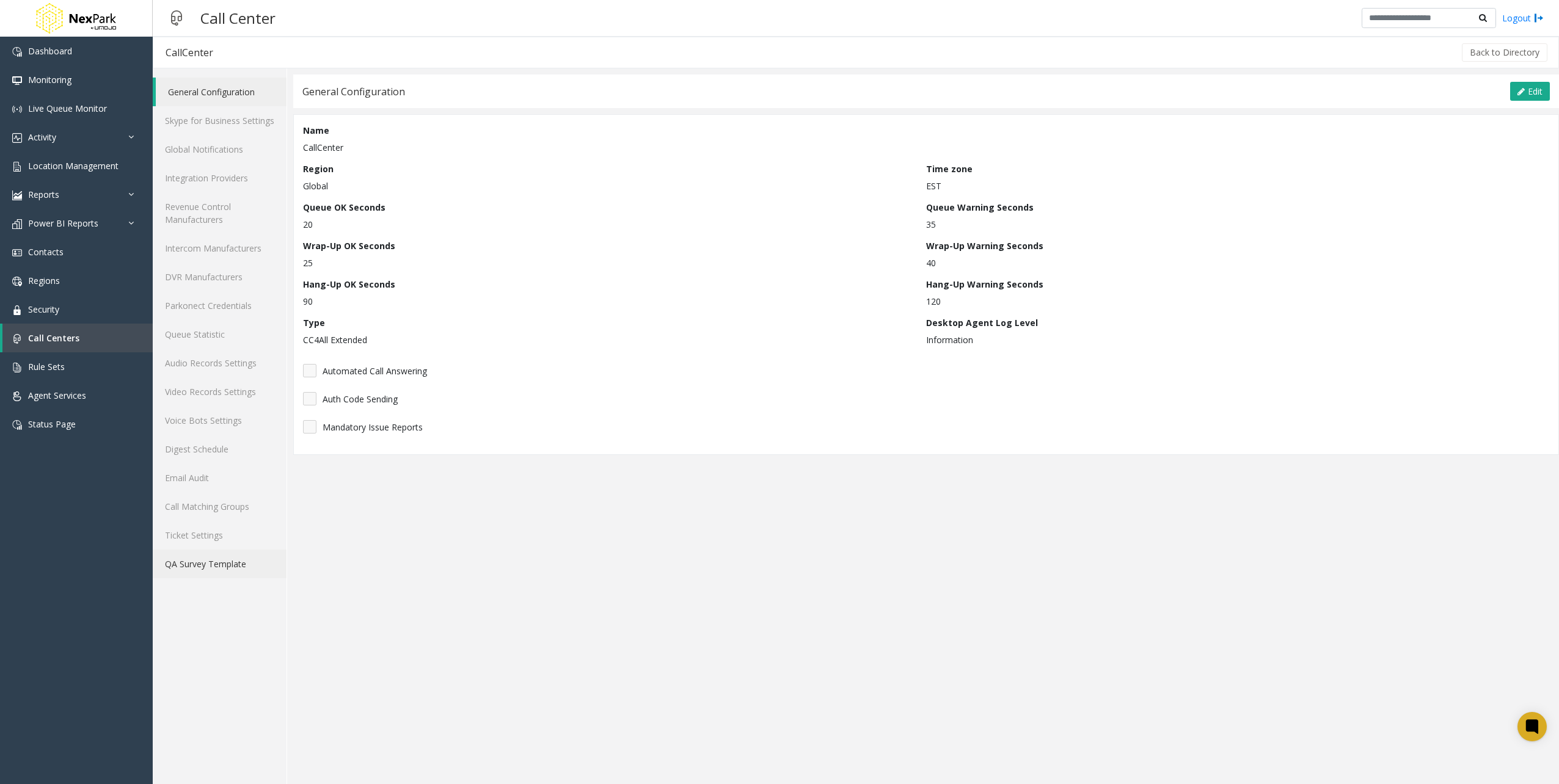
click at [216, 563] on link "QA Survey Template" at bounding box center [219, 564] width 134 height 29
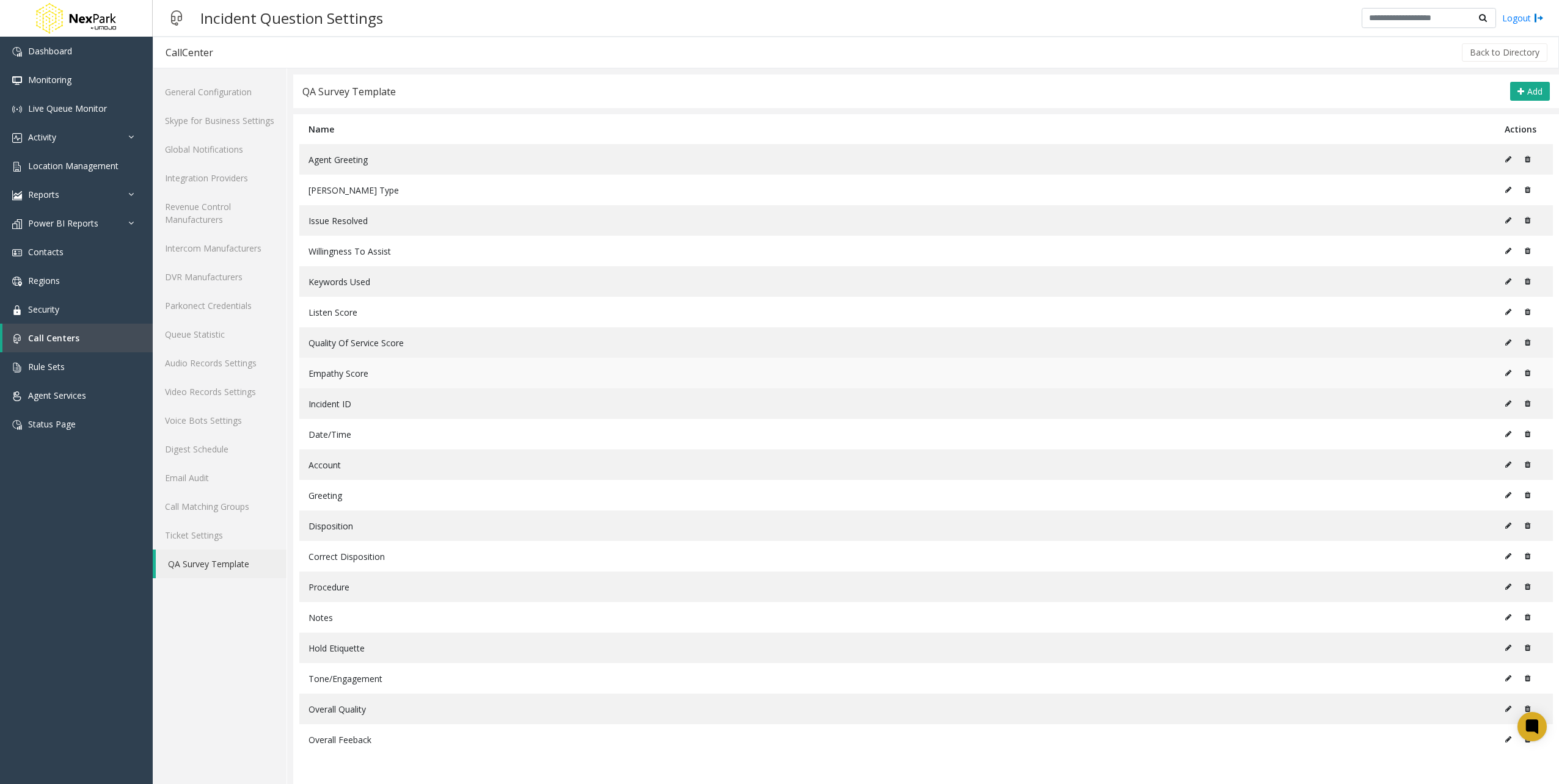
click at [1529, 369] on icon at bounding box center [1527, 373] width 6 height 7
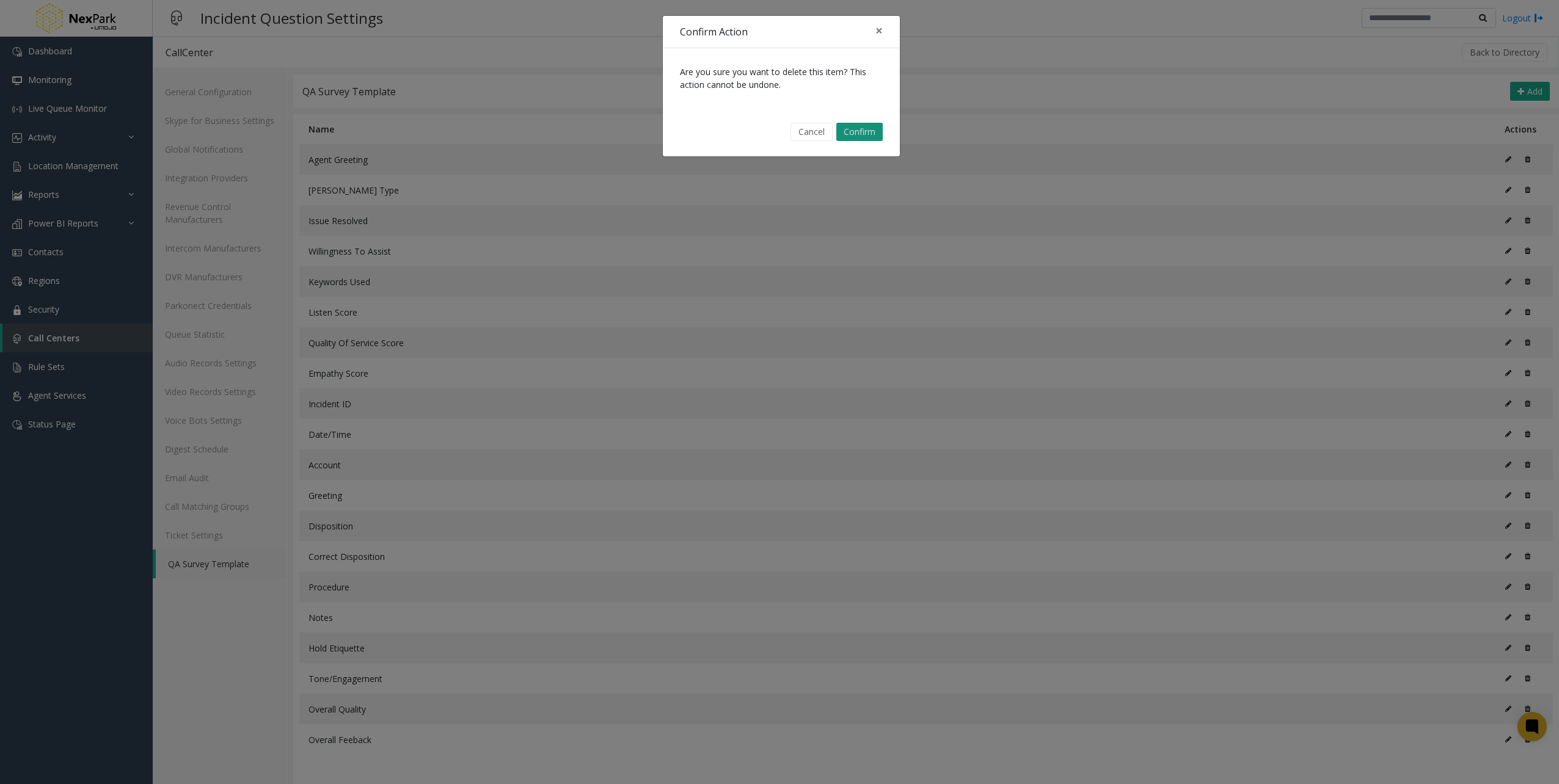
click at [866, 137] on button "Confirm" at bounding box center [859, 132] width 47 height 19
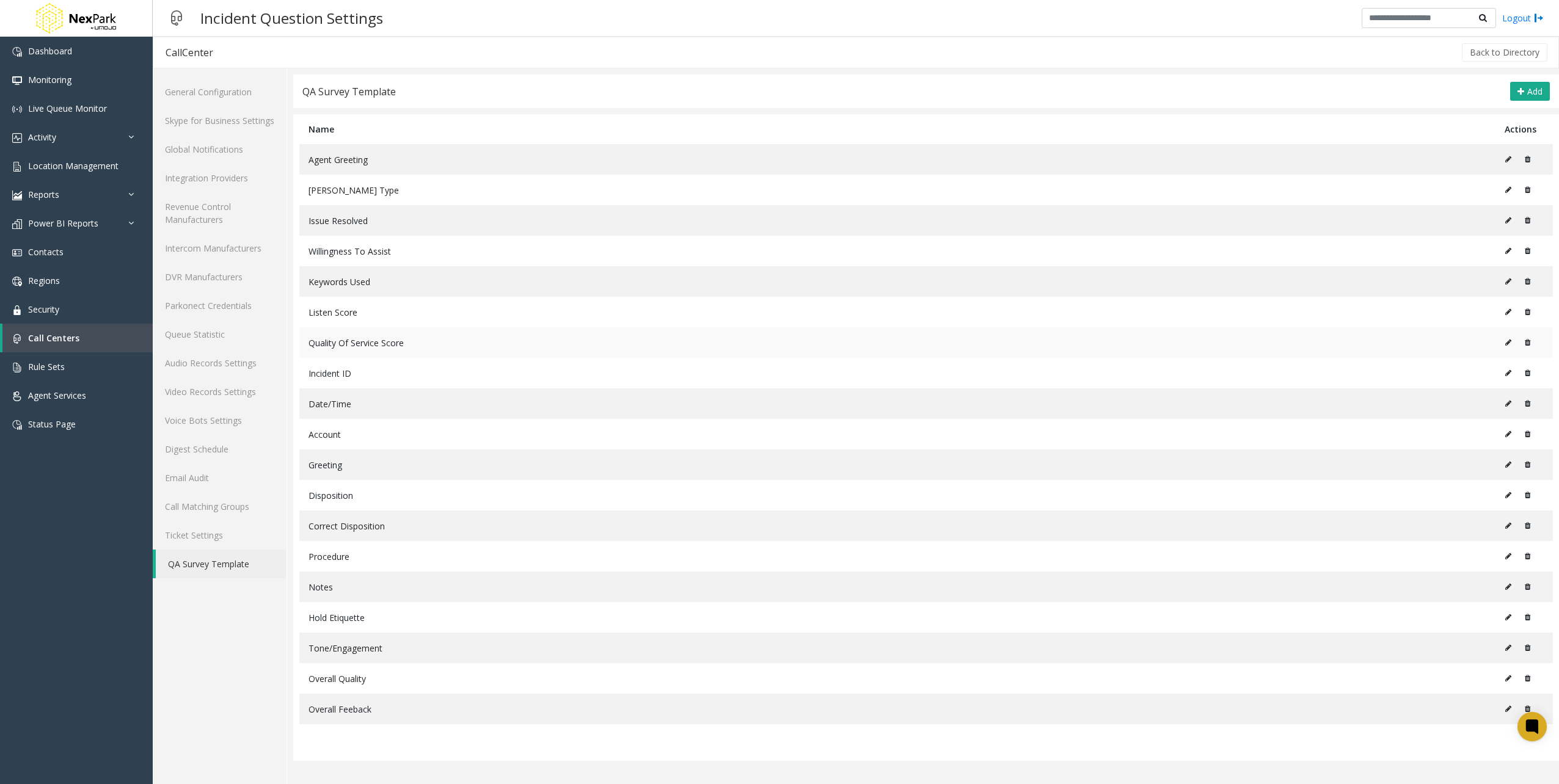
click at [1529, 339] on icon at bounding box center [1527, 342] width 6 height 7
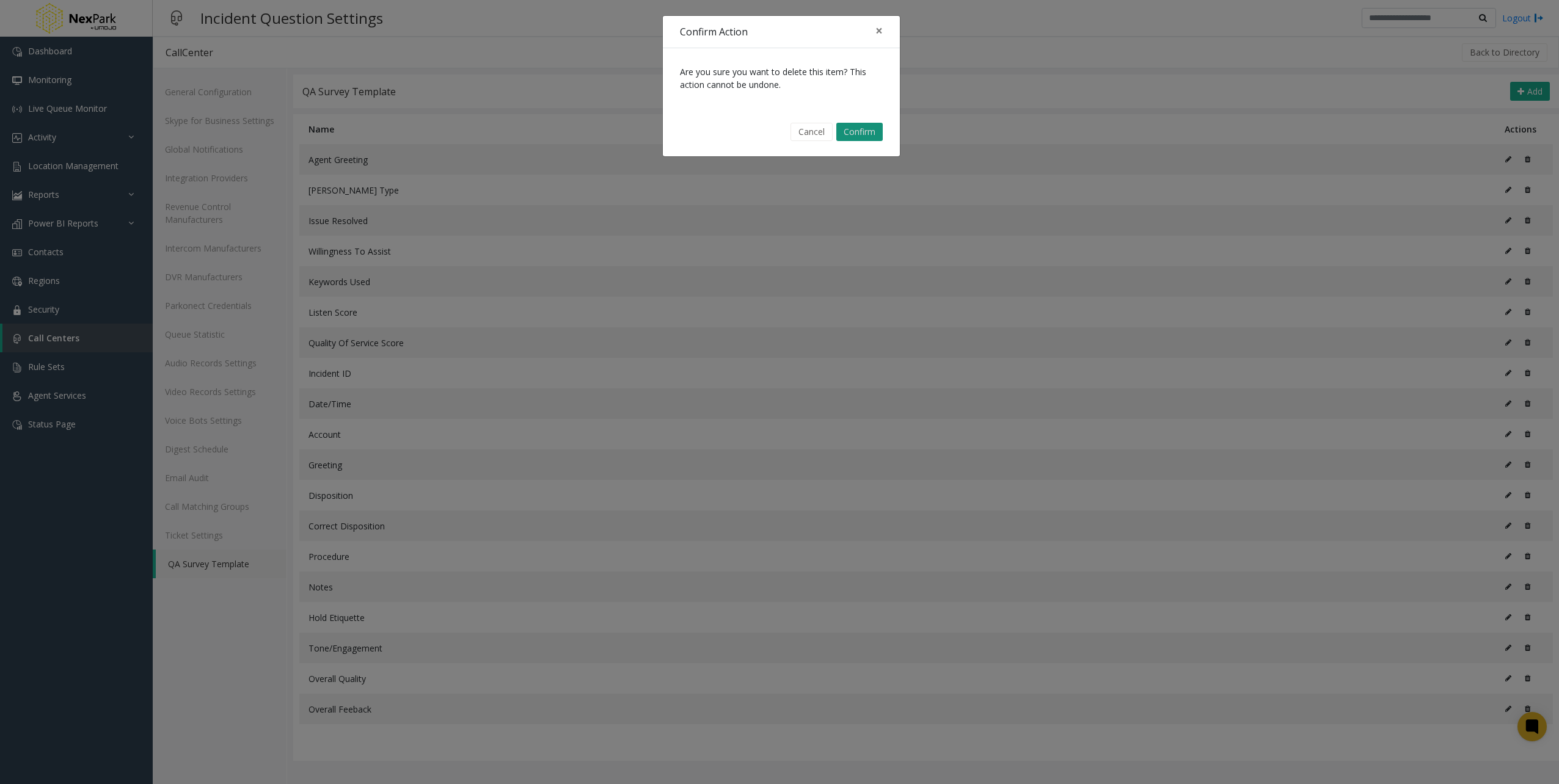
click at [864, 128] on button "Confirm" at bounding box center [859, 132] width 47 height 19
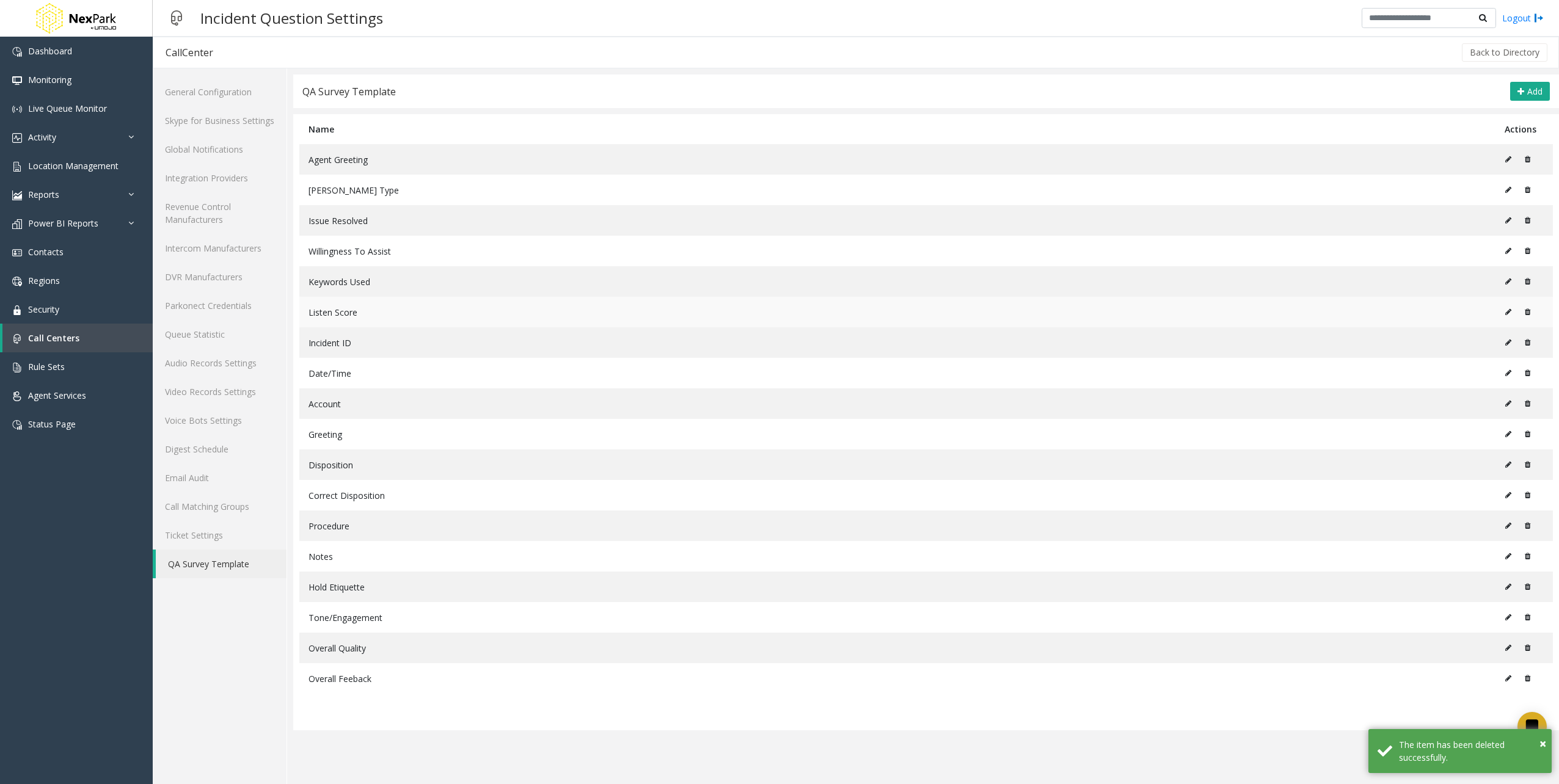
click at [1529, 310] on icon at bounding box center [1527, 312] width 6 height 7
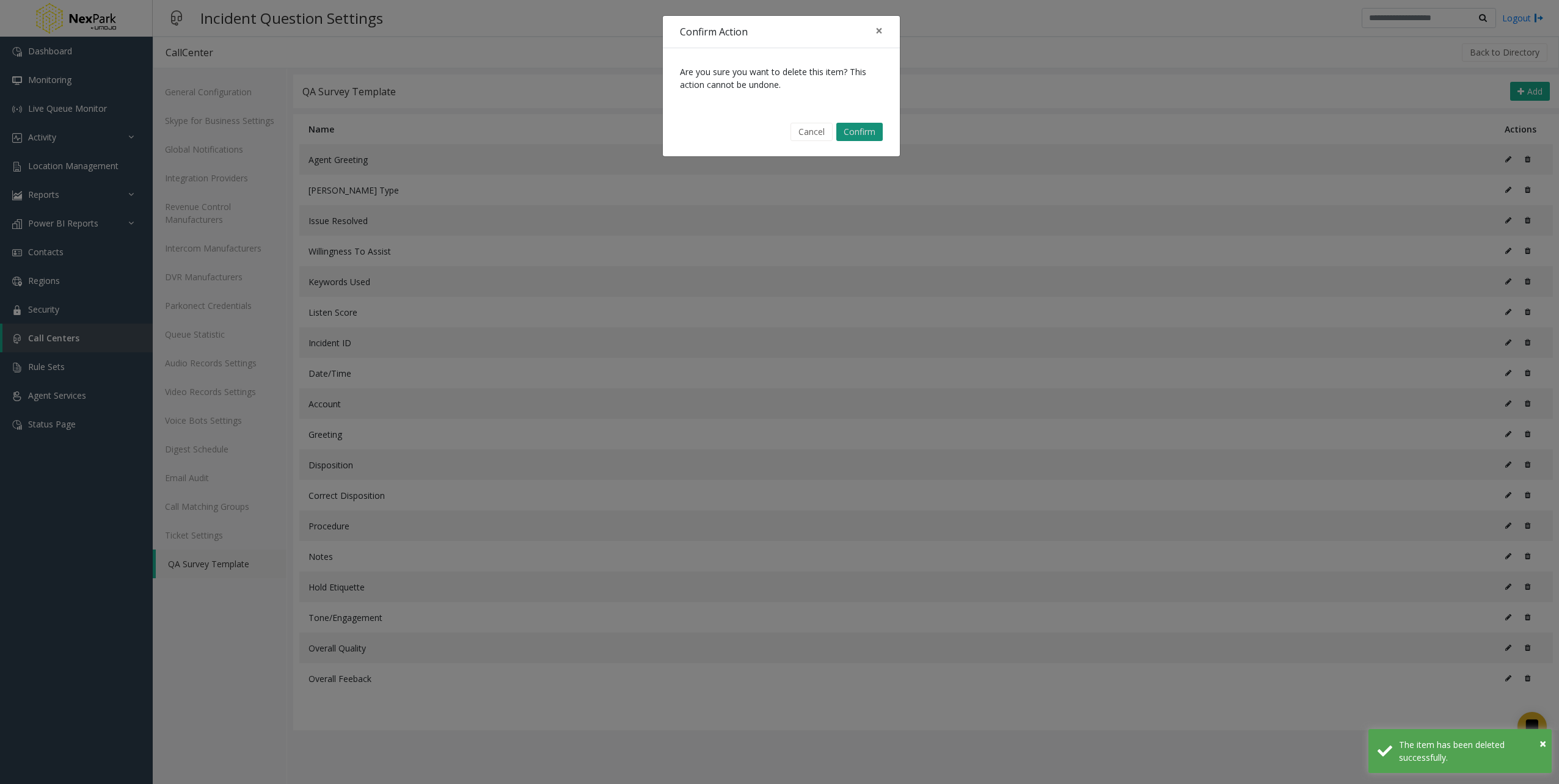
click at [852, 133] on button "Confirm" at bounding box center [859, 132] width 47 height 19
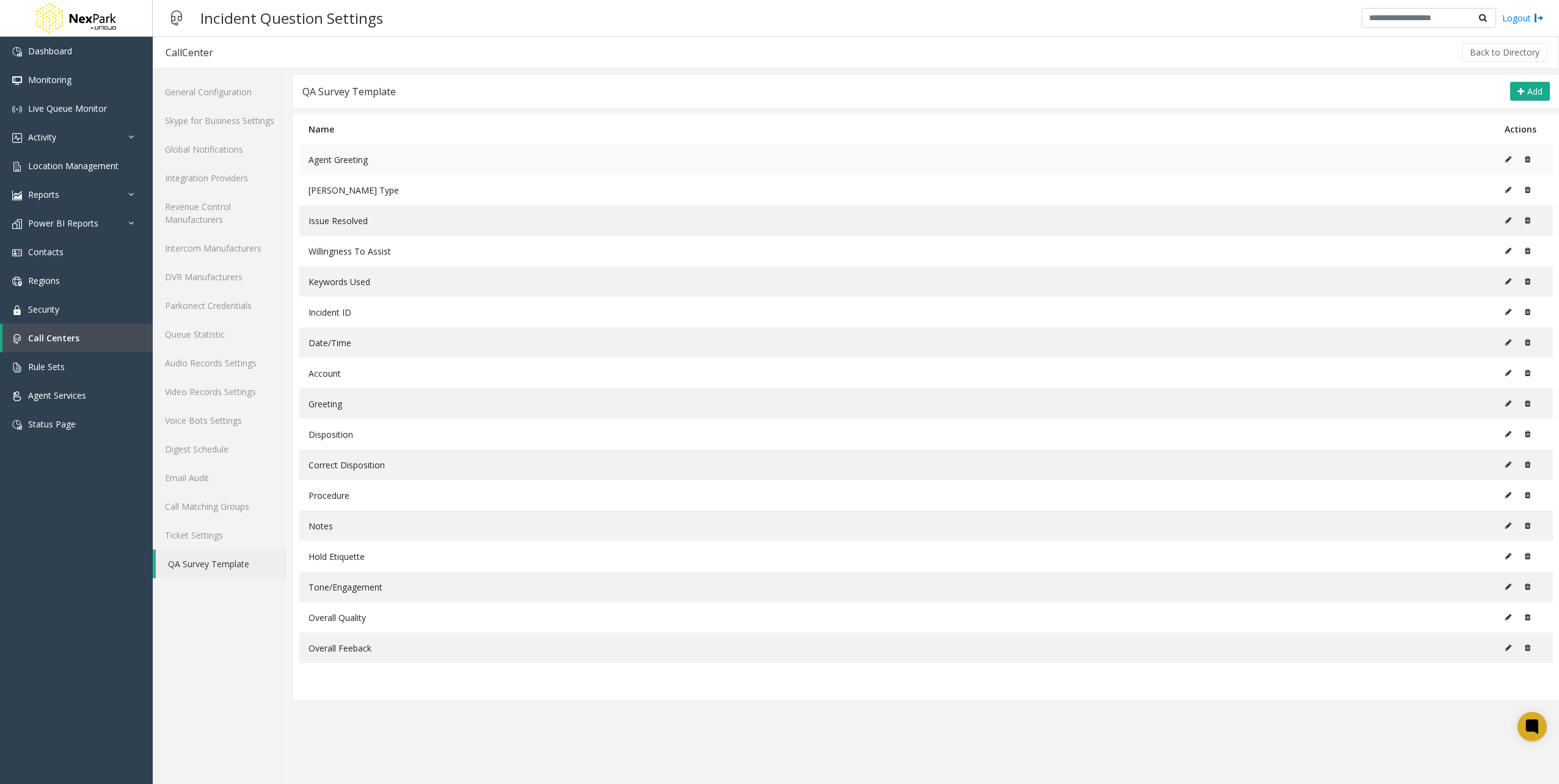
click at [1527, 161] on icon at bounding box center [1527, 159] width 6 height 7
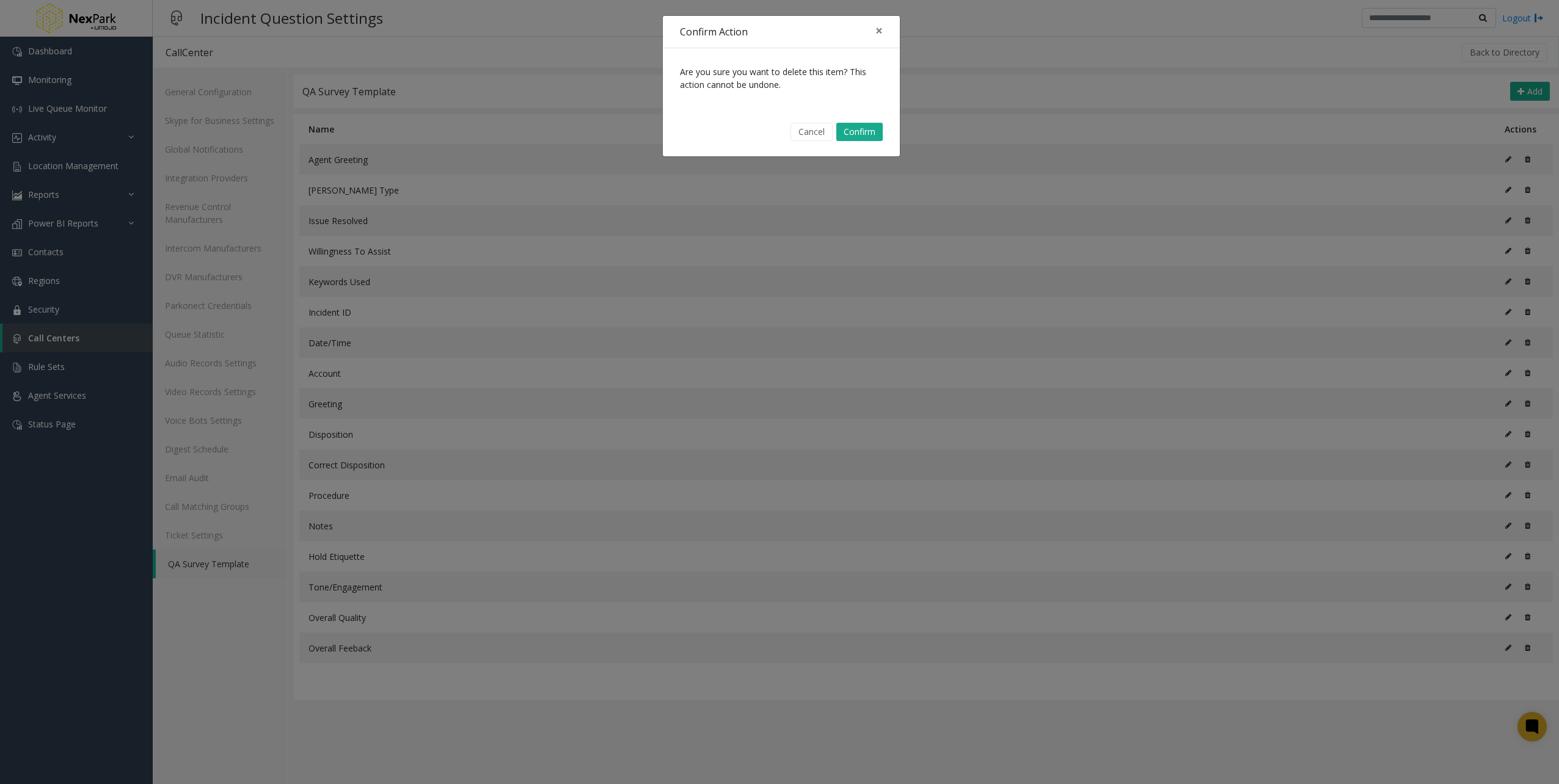
click at [873, 140] on div "Cancel Confirm" at bounding box center [781, 132] width 220 height 31
drag, startPoint x: 864, startPoint y: 116, endPoint x: 879, endPoint y: 132, distance: 21.9
click at [879, 132] on div "Cancel Confirm" at bounding box center [781, 132] width 220 height 31
click at [882, 135] on button "Confirm" at bounding box center [859, 132] width 47 height 19
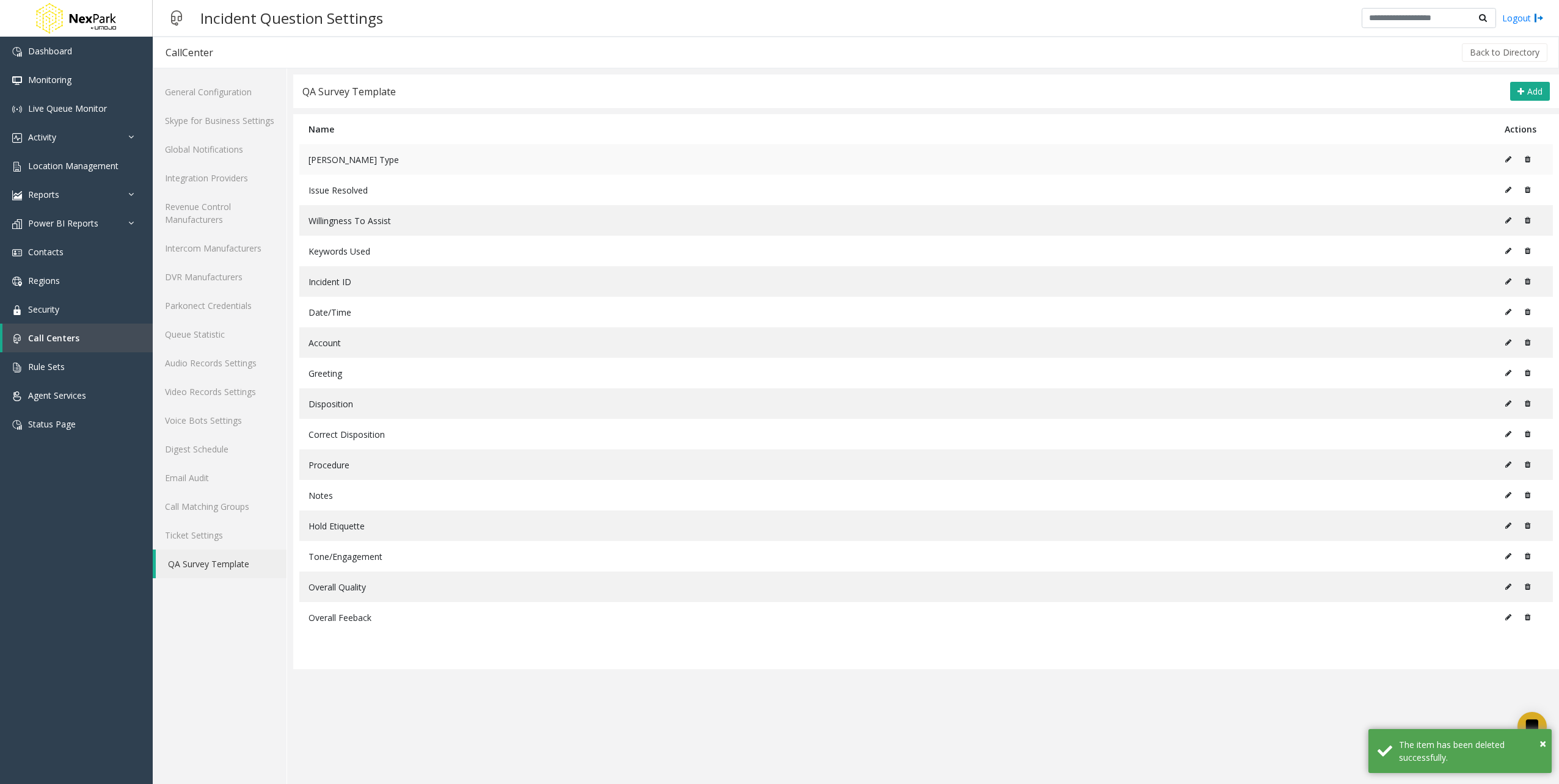
click at [1525, 164] on button at bounding box center [1524, 160] width 13 height 19
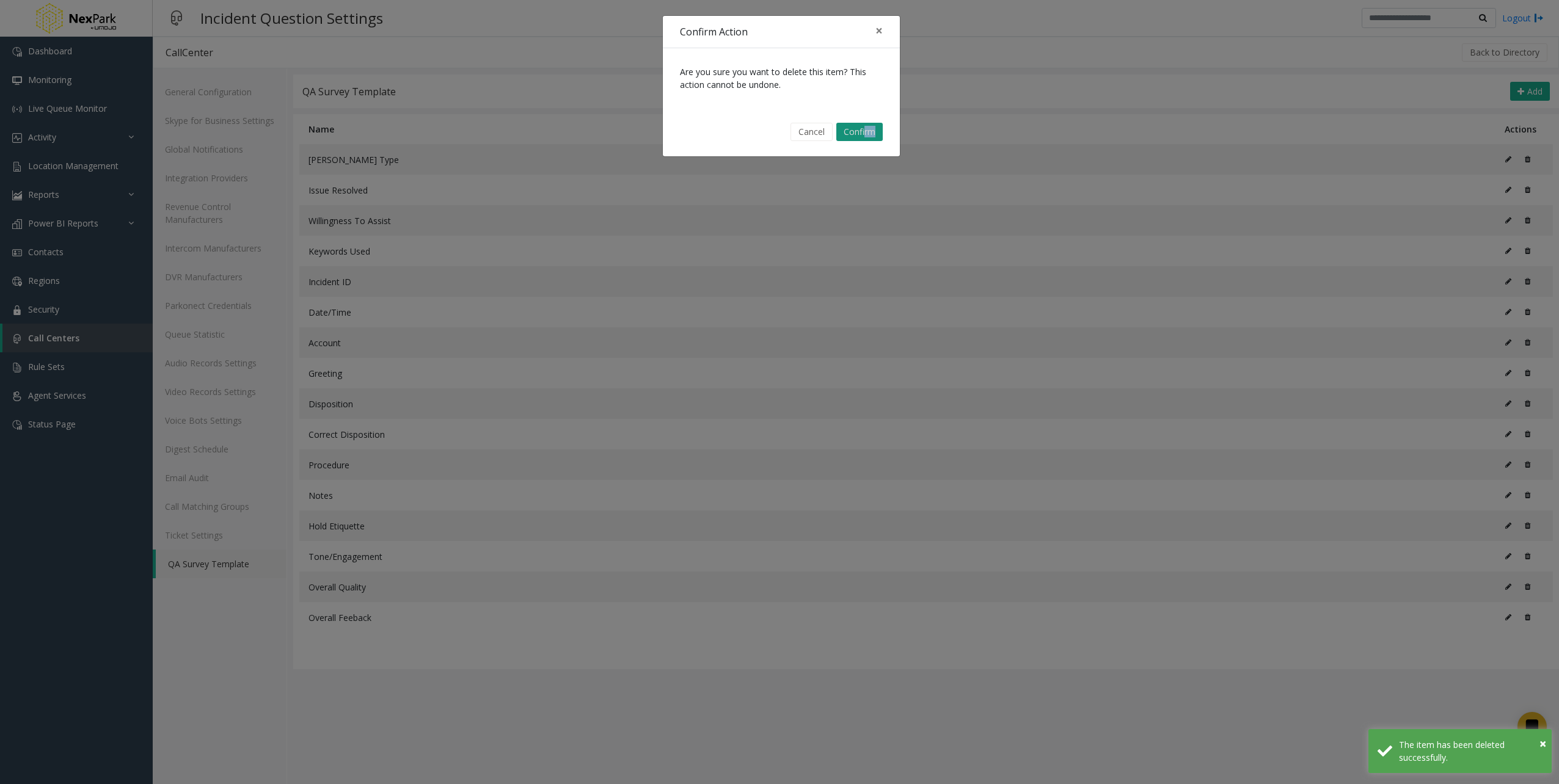
click at [845, 133] on button "Confirm" at bounding box center [859, 132] width 47 height 19
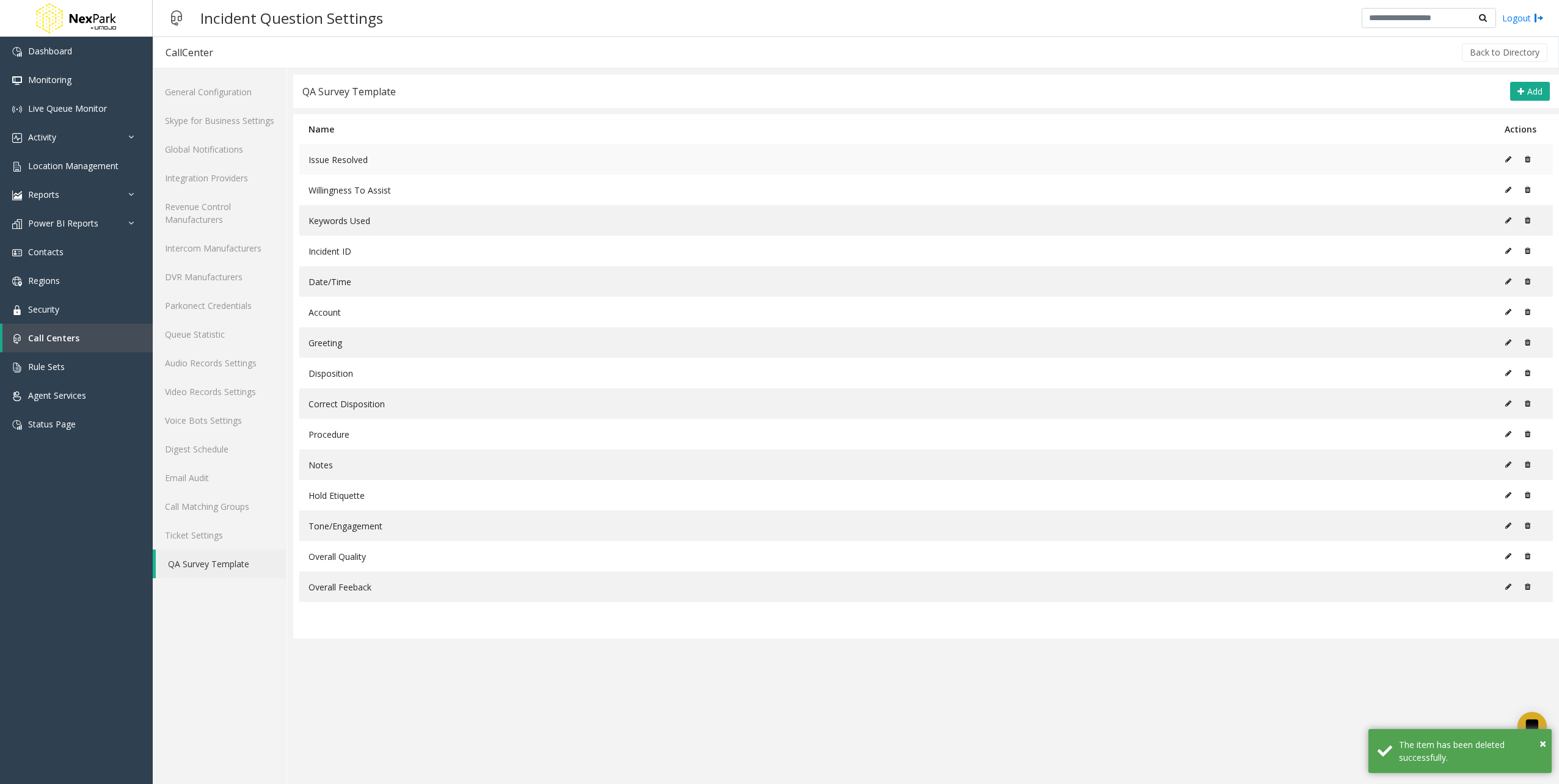
click at [1526, 154] on button at bounding box center [1524, 160] width 13 height 19
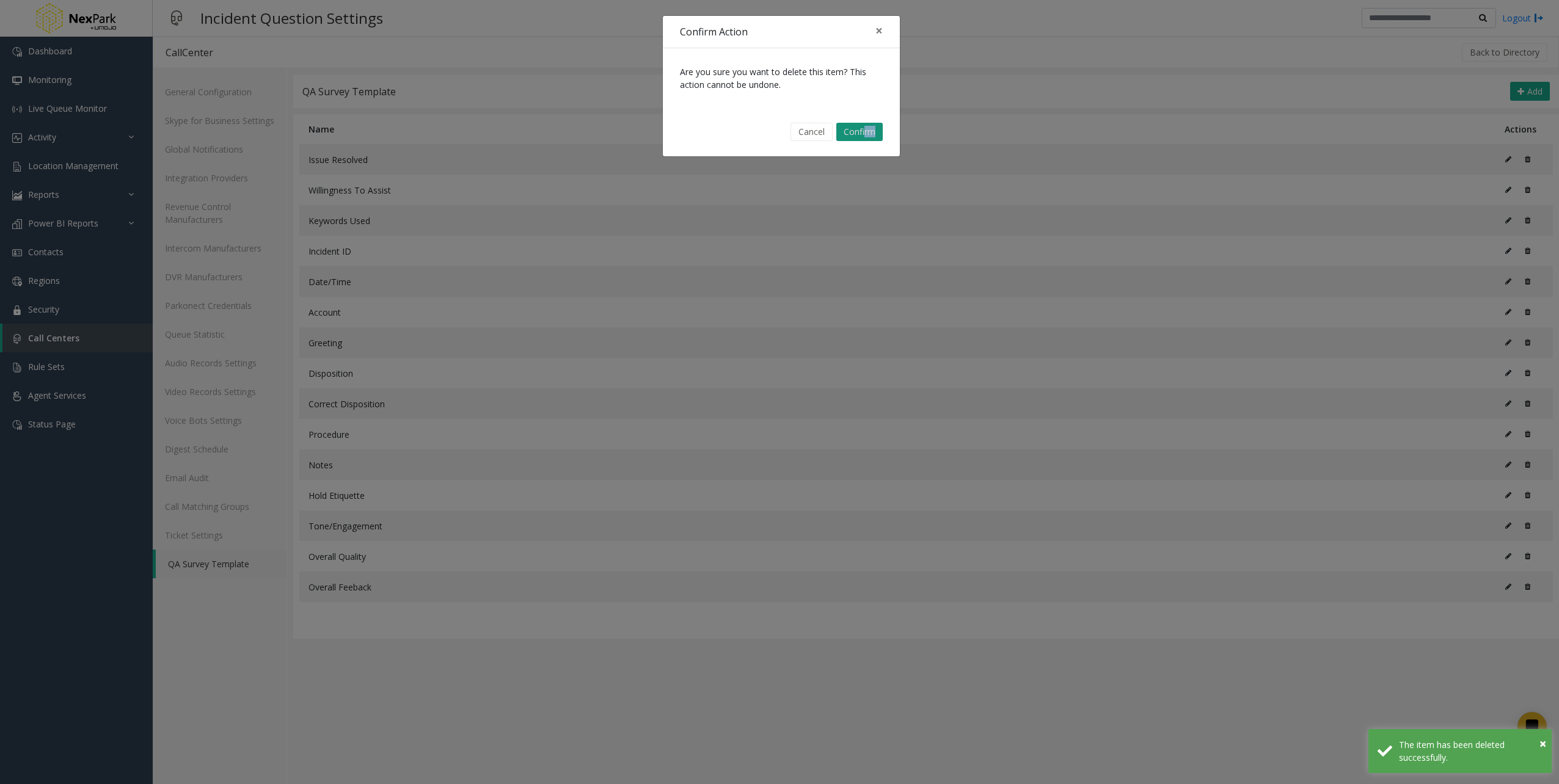
click at [853, 130] on button "Confirm" at bounding box center [859, 132] width 47 height 19
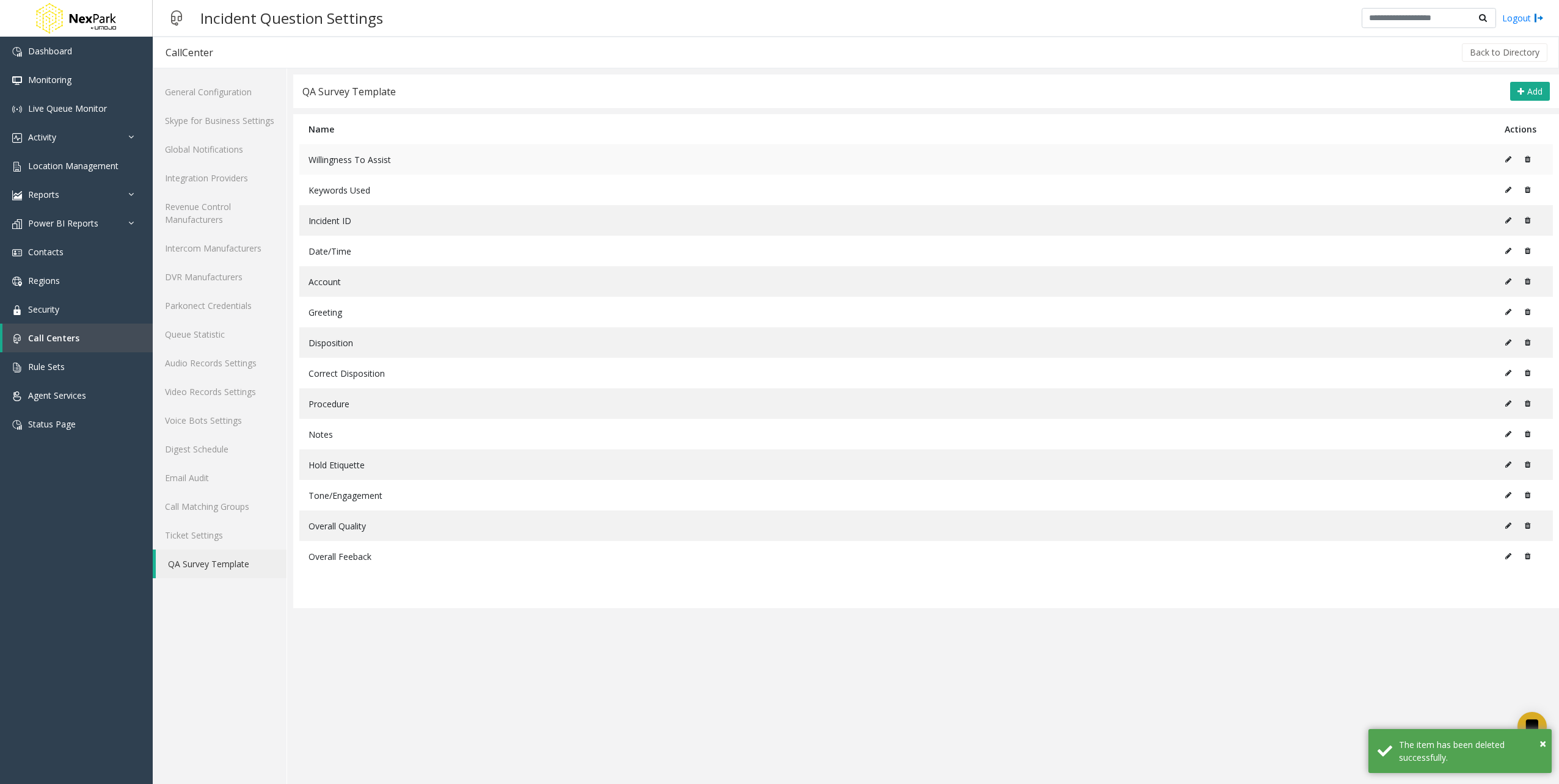
click at [1526, 158] on icon at bounding box center [1527, 159] width 6 height 7
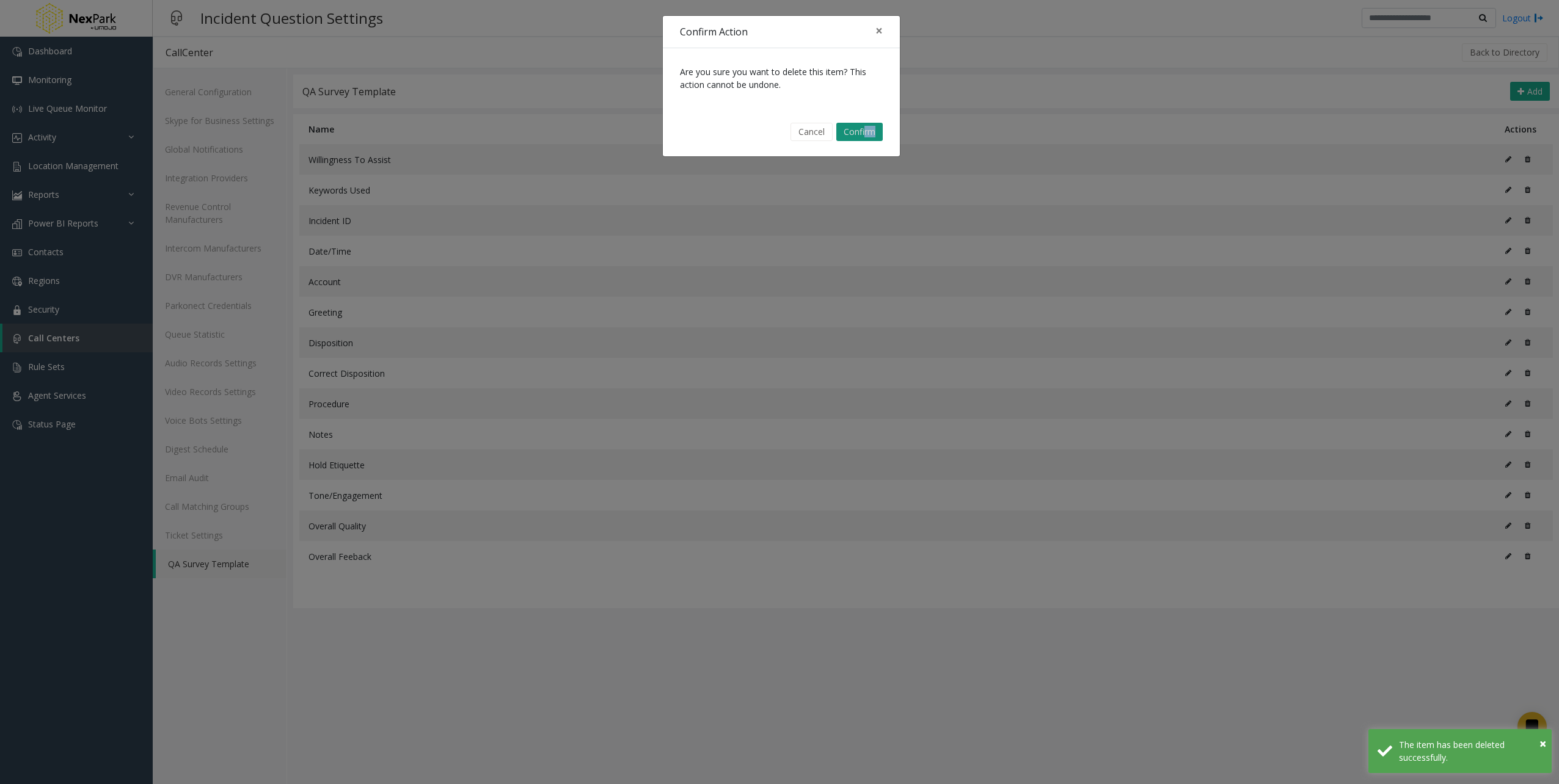
click at [867, 131] on button "Confirm" at bounding box center [859, 132] width 47 height 19
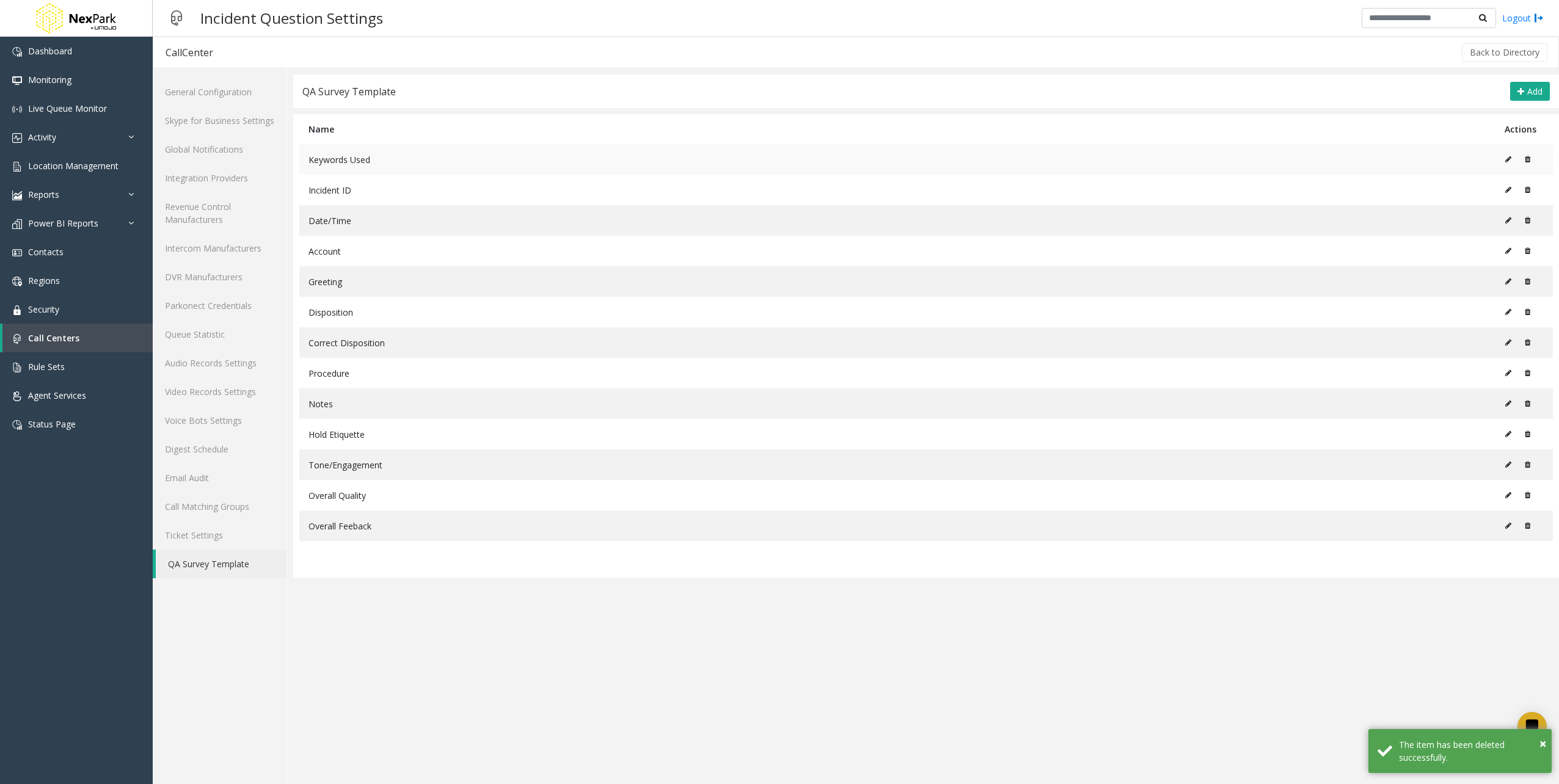
drag, startPoint x: 1527, startPoint y: 146, endPoint x: 1523, endPoint y: 155, distance: 9.8
click at [1525, 152] on td at bounding box center [1524, 159] width 57 height 31
click at [1522, 155] on button at bounding box center [1524, 160] width 13 height 19
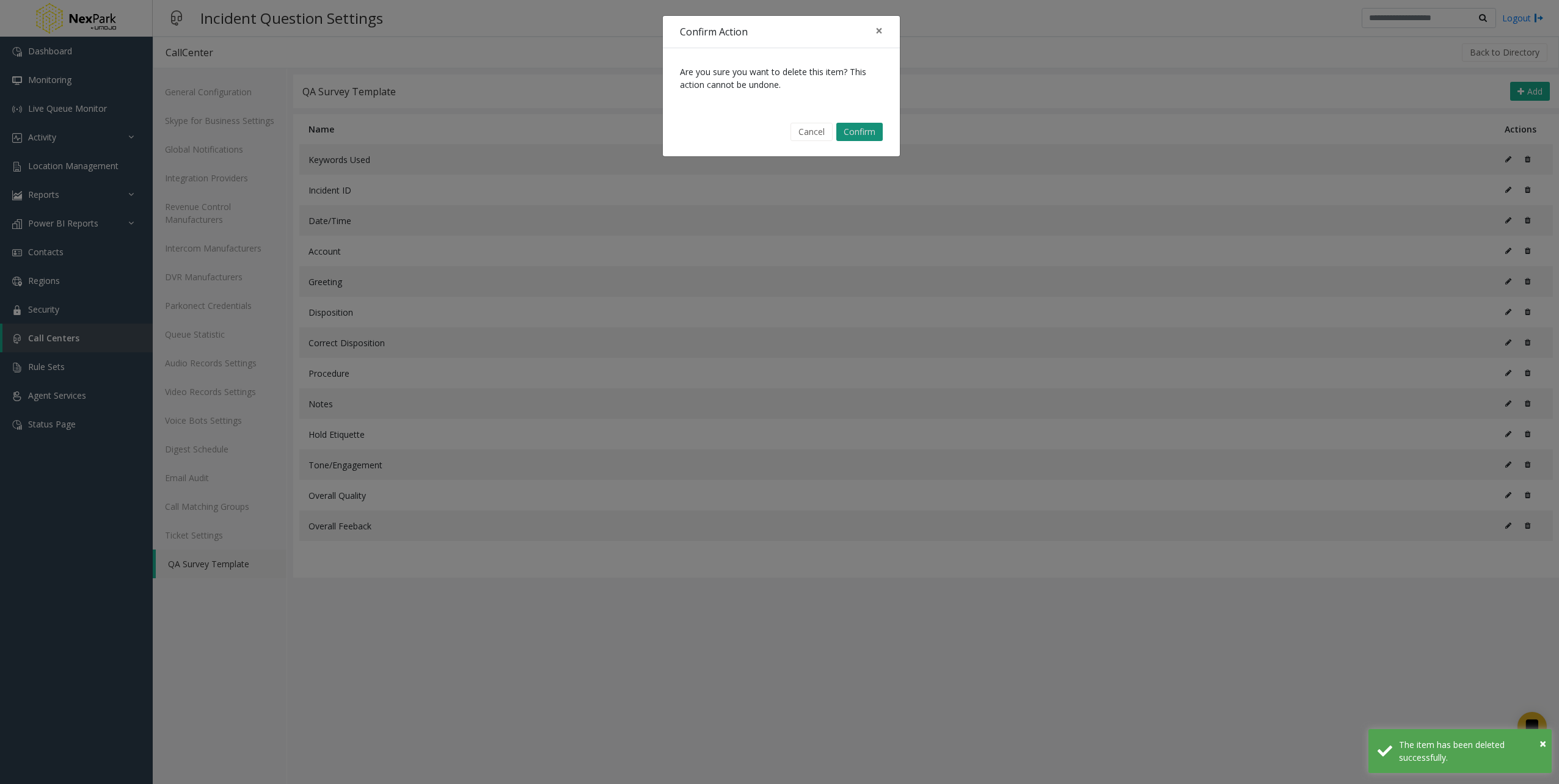
click at [879, 125] on button "Confirm" at bounding box center [859, 132] width 47 height 19
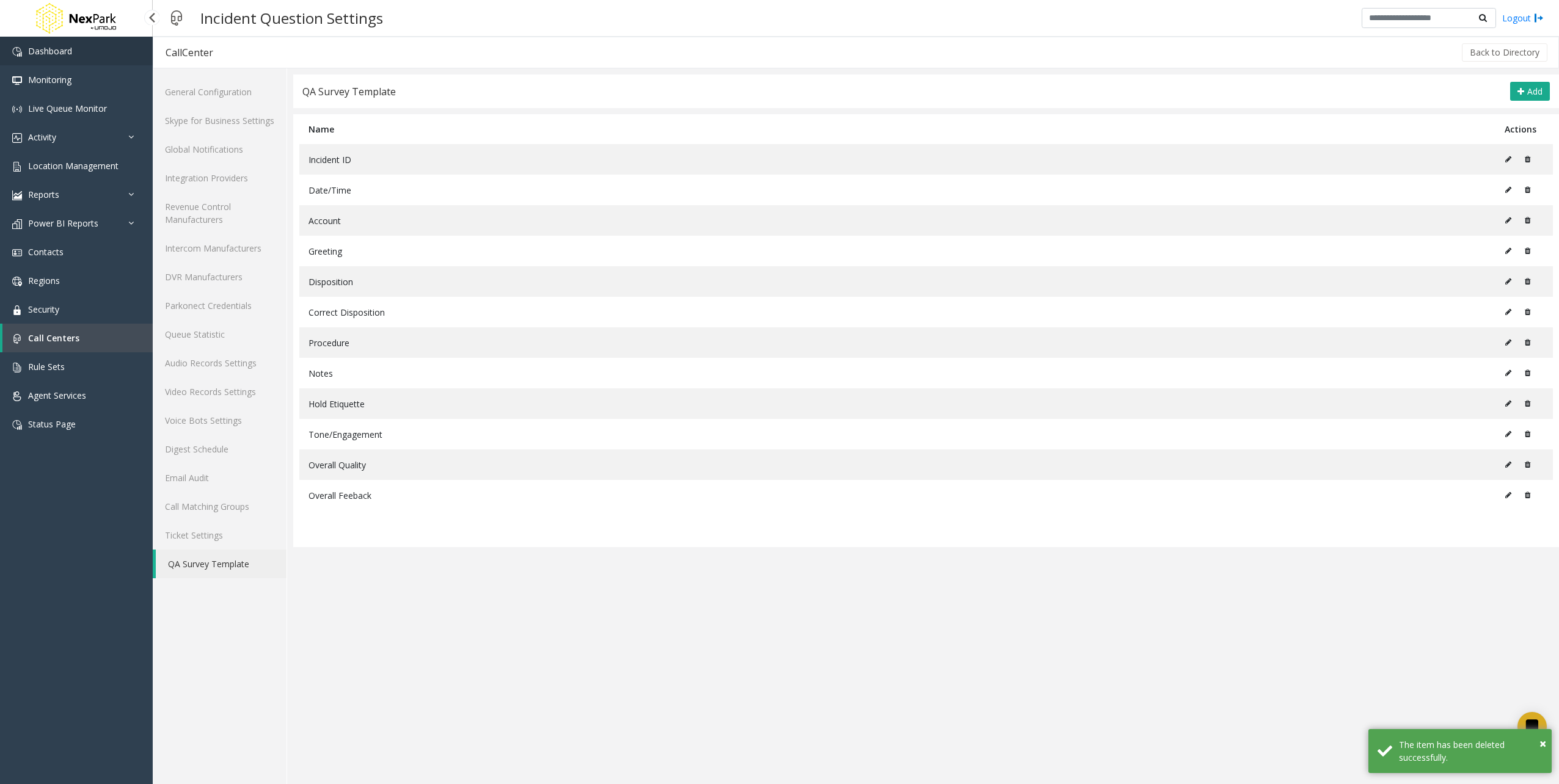
click at [122, 60] on link "Dashboard" at bounding box center [76, 51] width 153 height 29
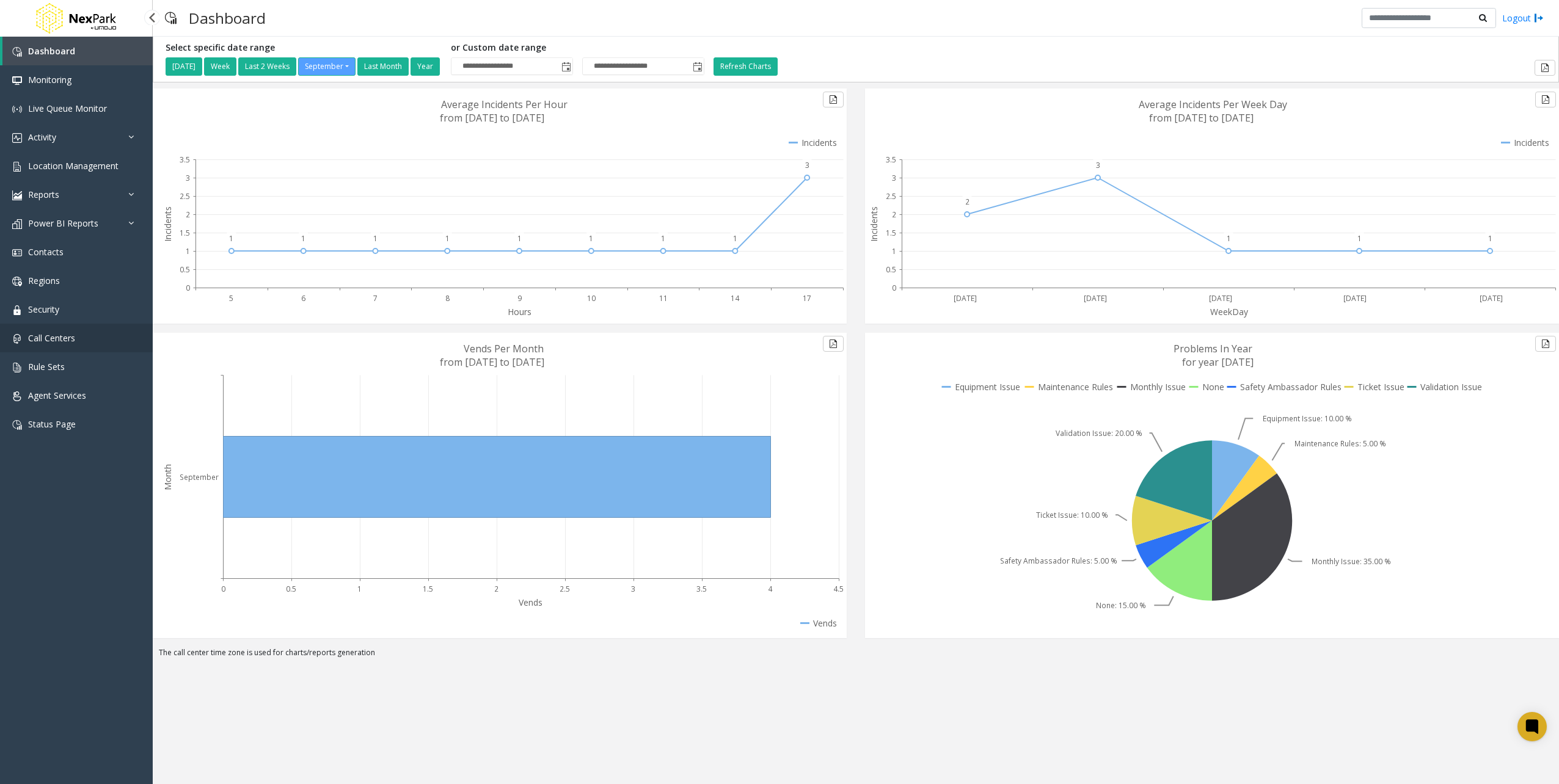
click at [77, 334] on link "Call Centers" at bounding box center [76, 338] width 153 height 29
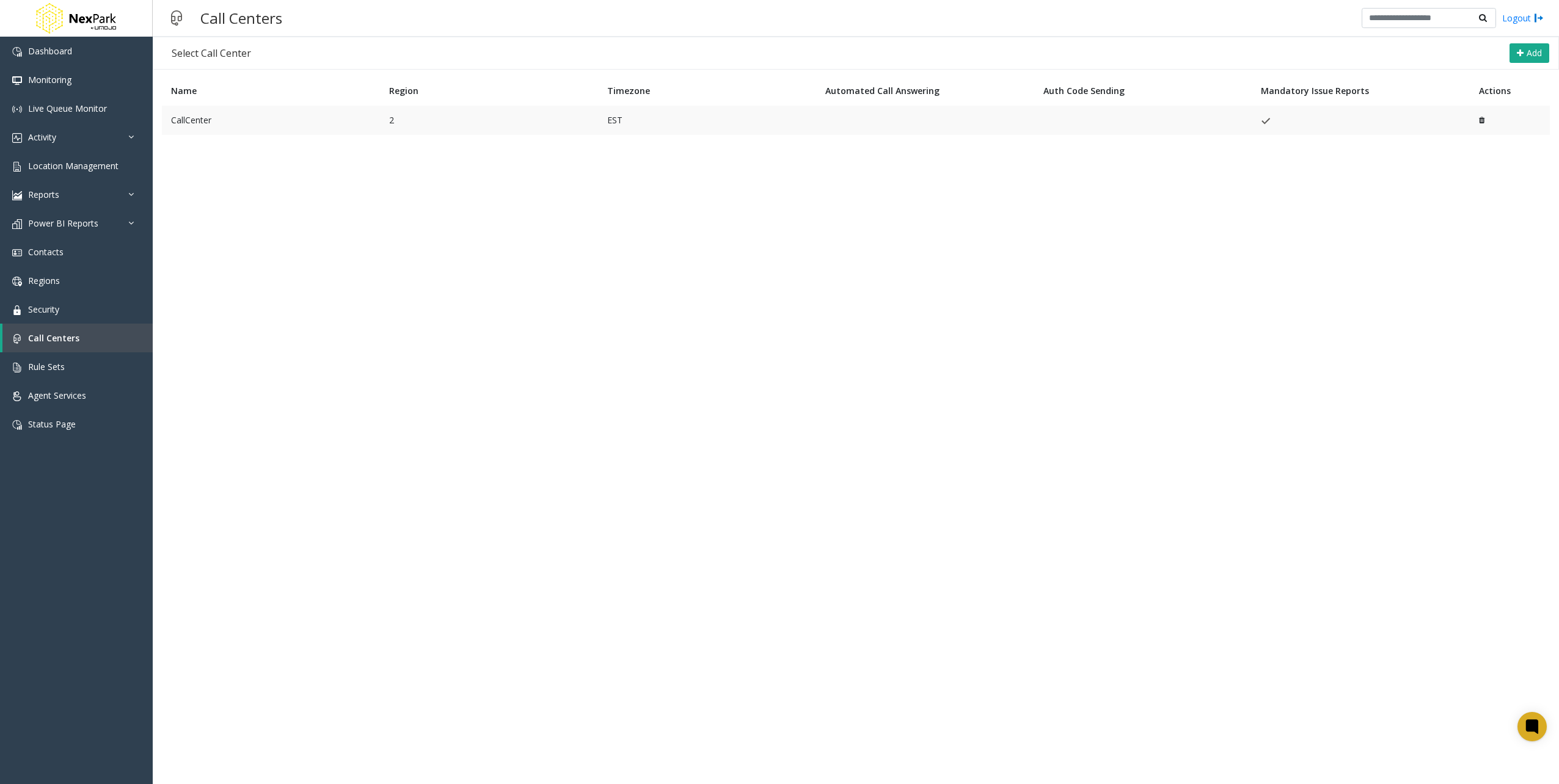
click at [342, 127] on td "CallCenter" at bounding box center [271, 120] width 218 height 29
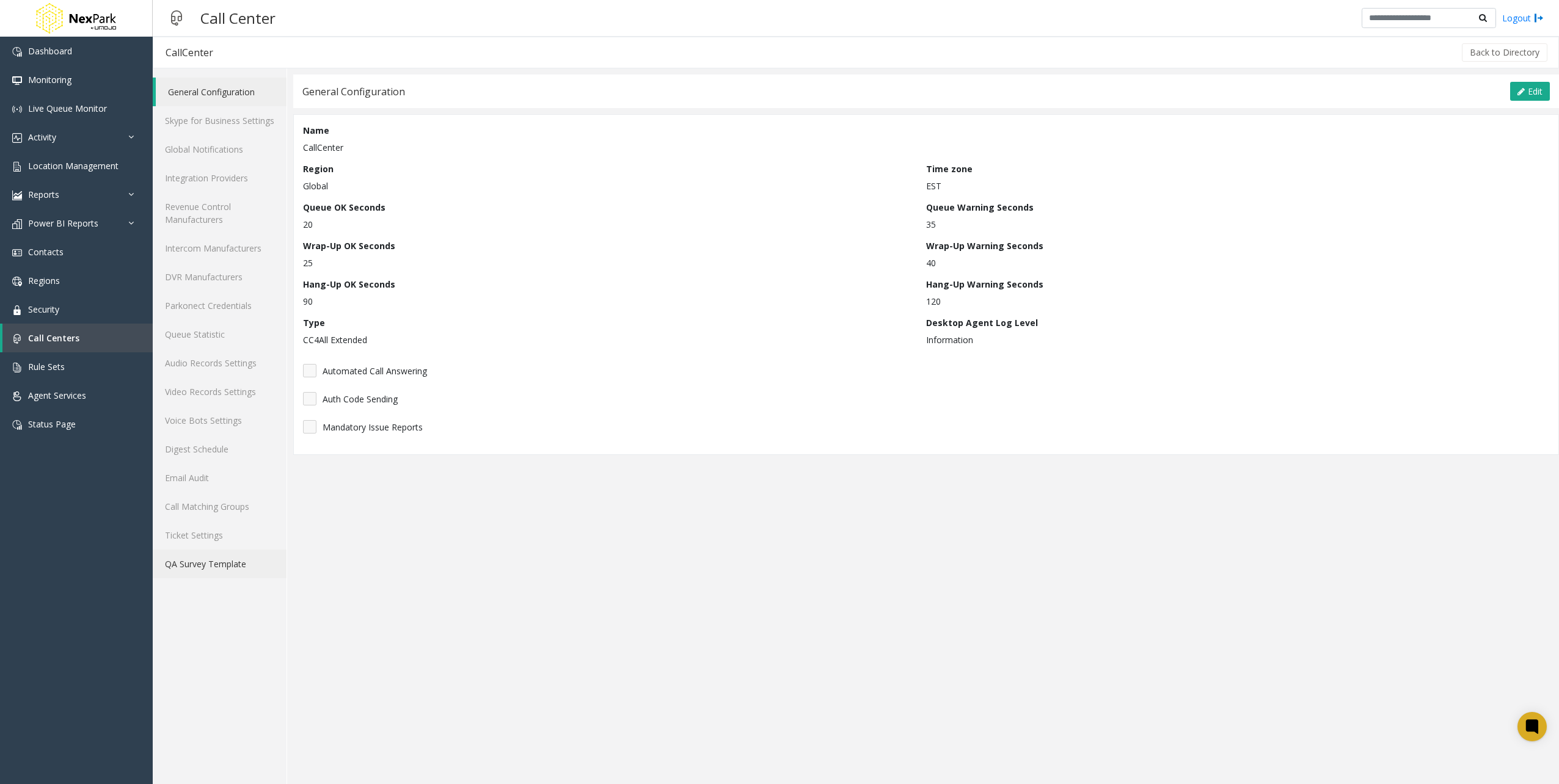
click at [227, 552] on link "QA Survey Template" at bounding box center [219, 564] width 134 height 29
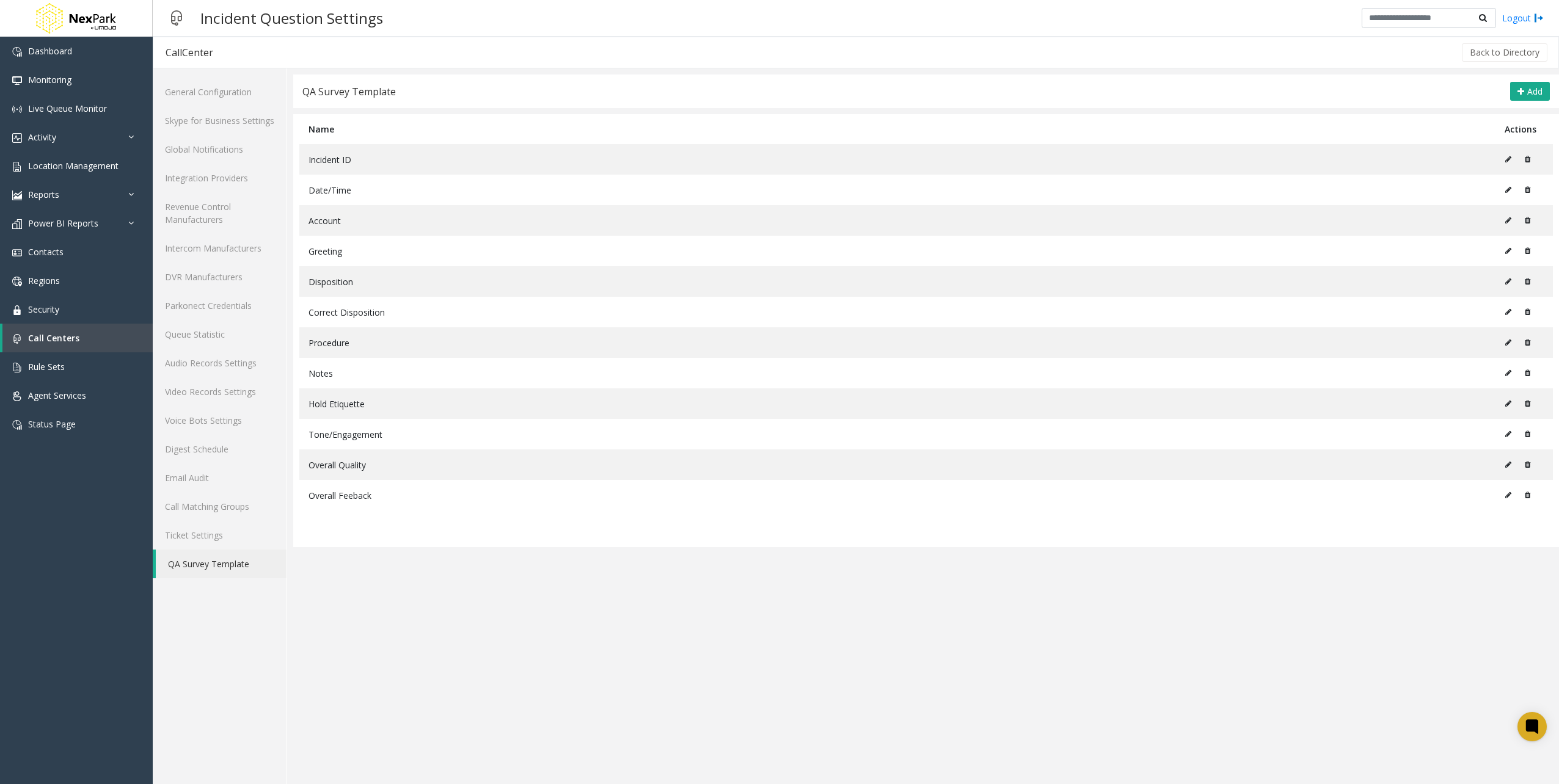
click at [703, 1] on div "Incident Question Settings Logout" at bounding box center [855, 18] width 1406 height 37
